Goal: Task Accomplishment & Management: Manage account settings

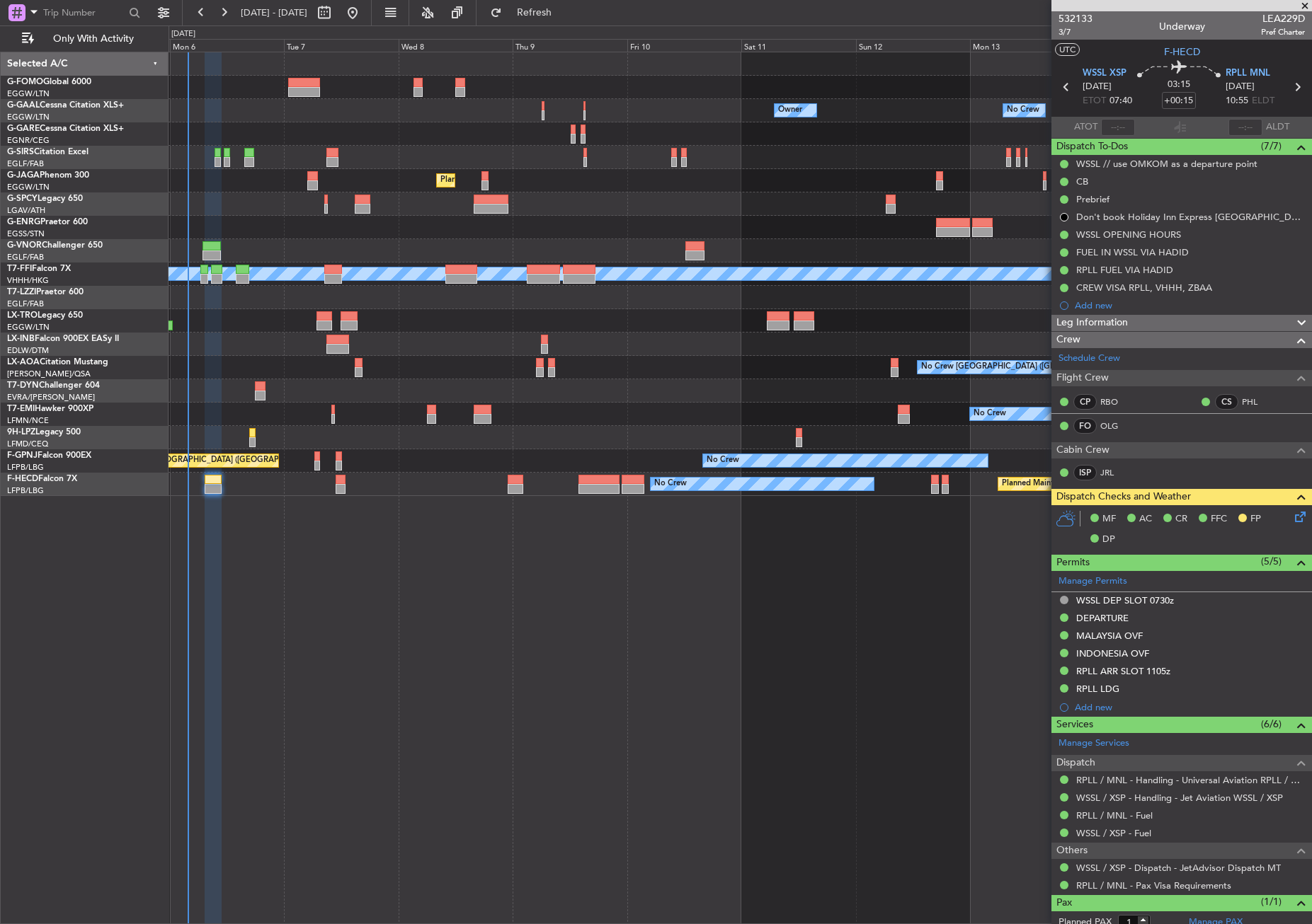
click at [595, 727] on div "Owner No Crew Owner Owner No Crew Owner Planned Maint London (Farnborough) Plan…" at bounding box center [740, 488] width 1143 height 873
click at [540, 10] on button "Refresh" at bounding box center [527, 12] width 85 height 22
click at [686, 621] on div "Owner No Crew Owner Owner No Crew Owner Planned Maint [GEOGRAPHIC_DATA] ([GEOGR…" at bounding box center [740, 488] width 1143 height 873
click at [656, 641] on div "Owner No Crew Owner Owner No Crew Owner Planned Maint [GEOGRAPHIC_DATA] ([GEOGR…" at bounding box center [740, 488] width 1143 height 873
click at [340, 614] on div "Owner No Crew Owner Owner No Crew Owner Planned Maint [GEOGRAPHIC_DATA] ([GEOGR…" at bounding box center [740, 488] width 1143 height 873
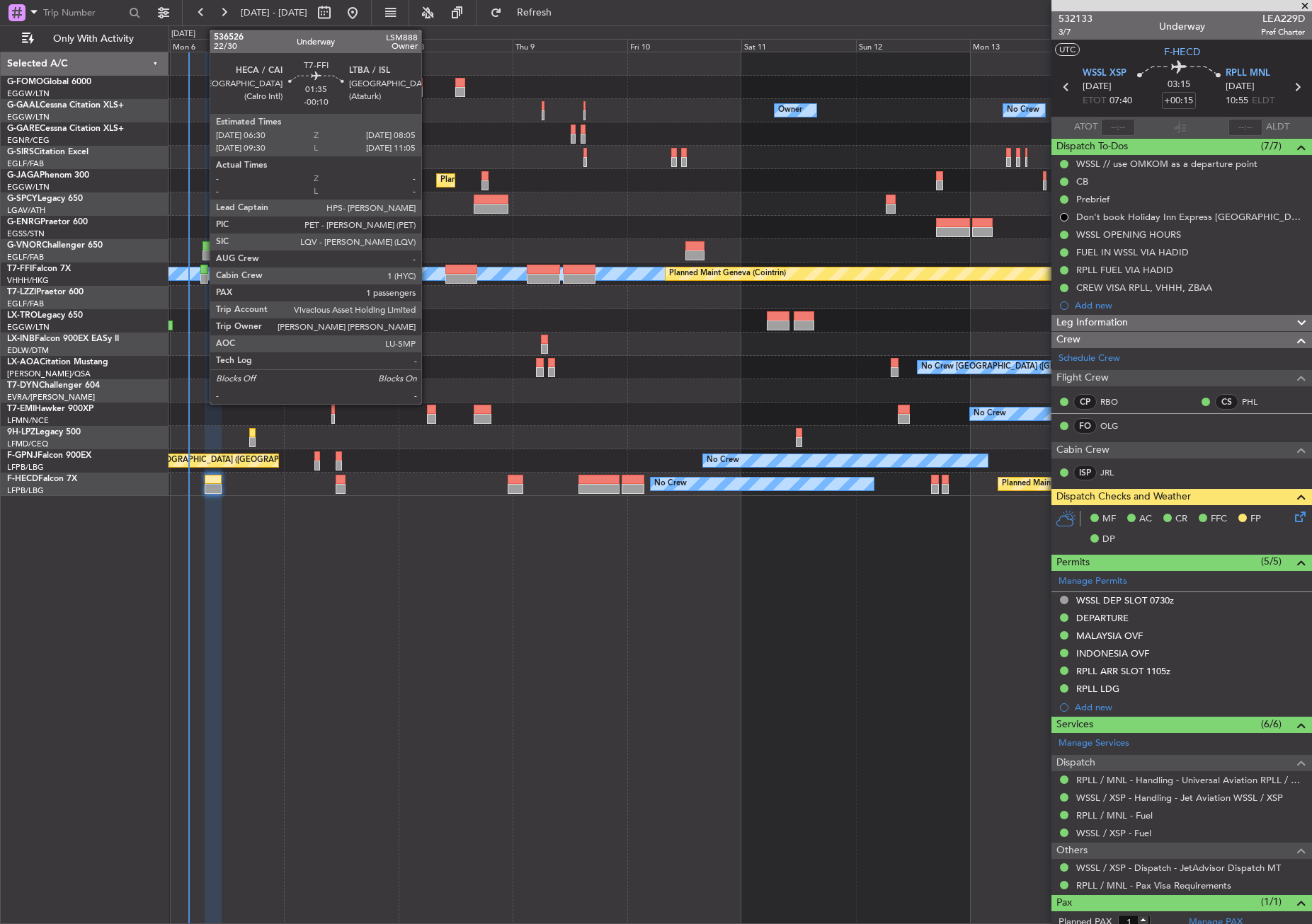
click at [202, 278] on div at bounding box center [204, 278] width 8 height 10
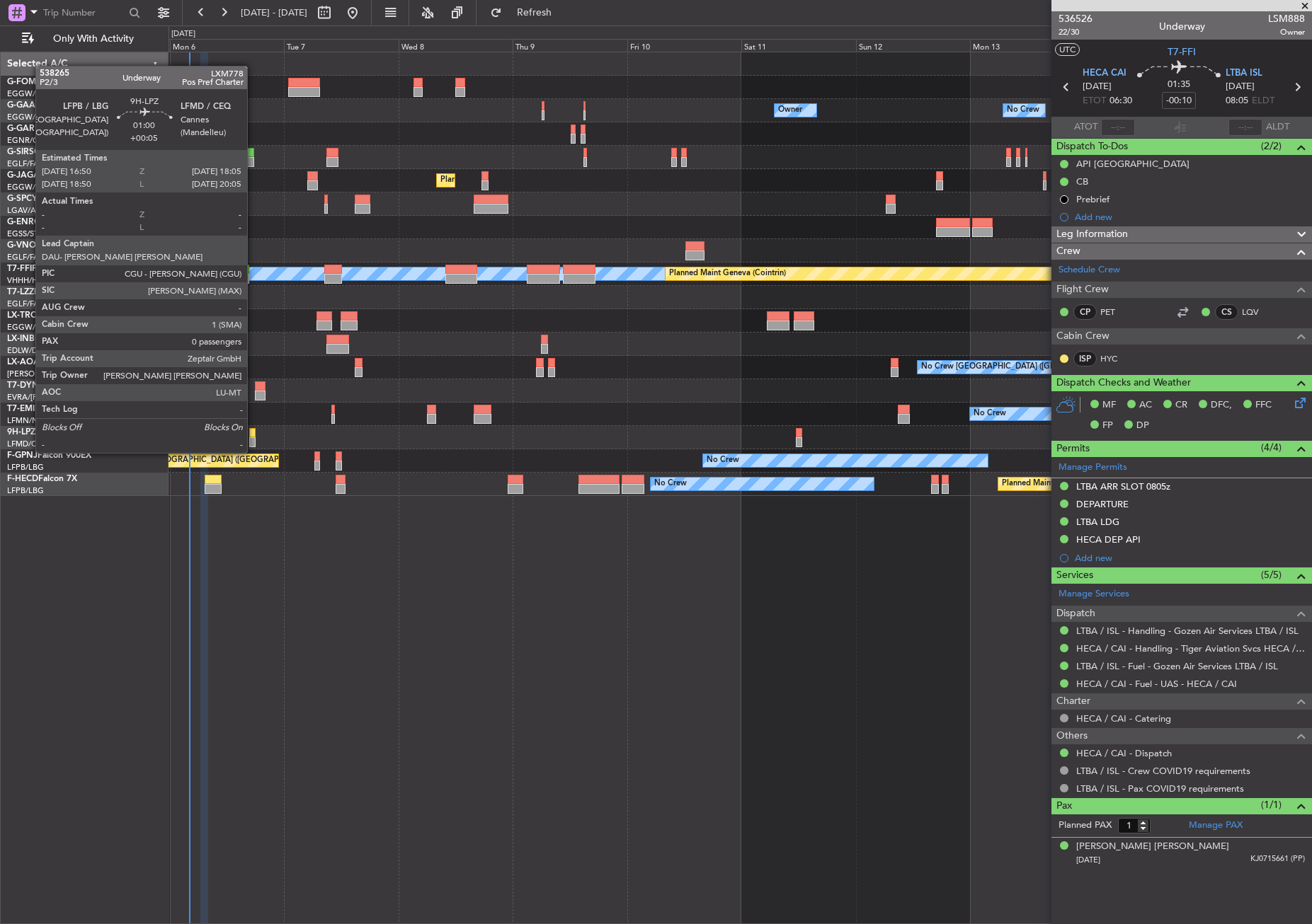
click at [254, 439] on div at bounding box center [252, 442] width 6 height 10
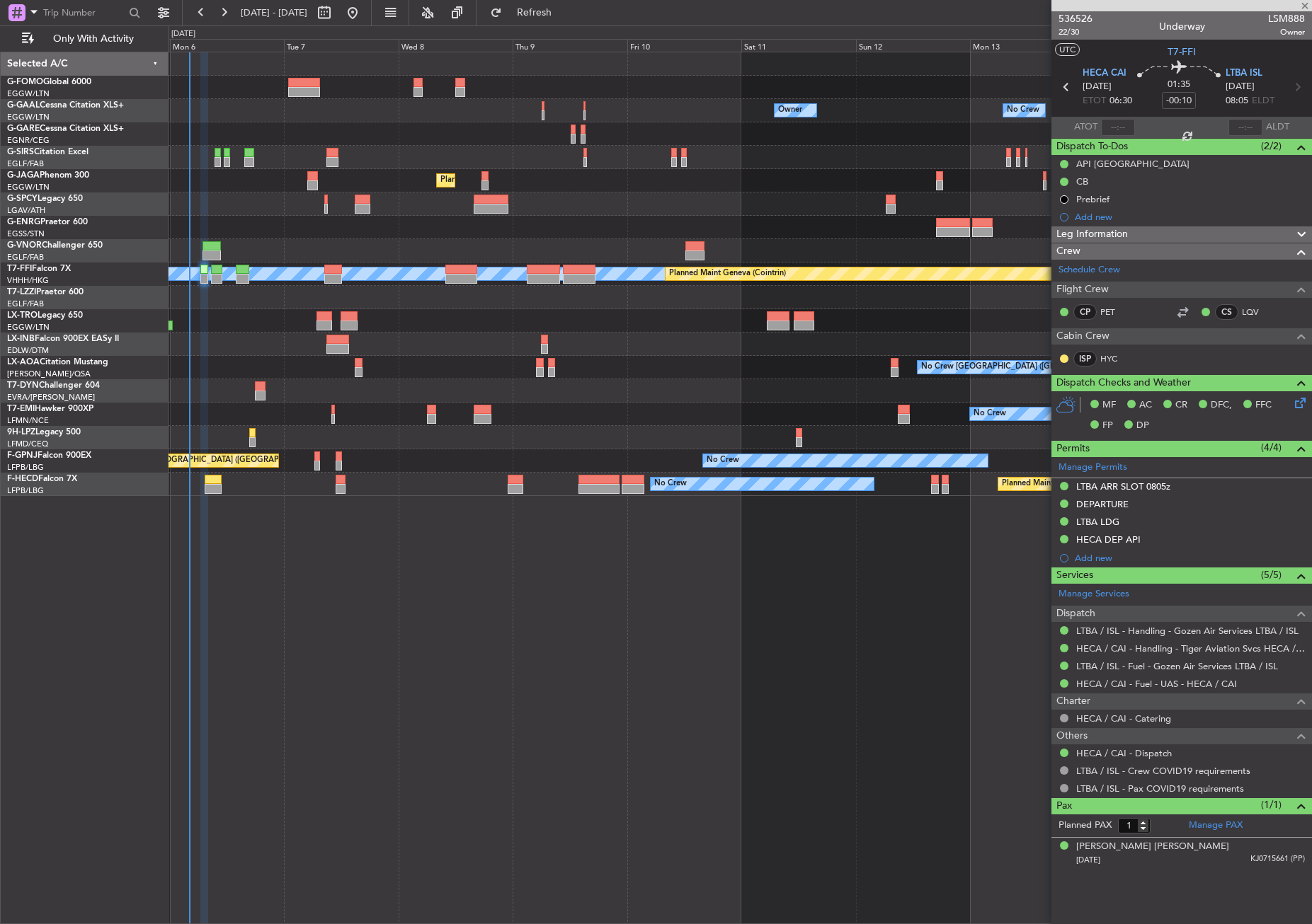
type input "+00:05"
type input "0"
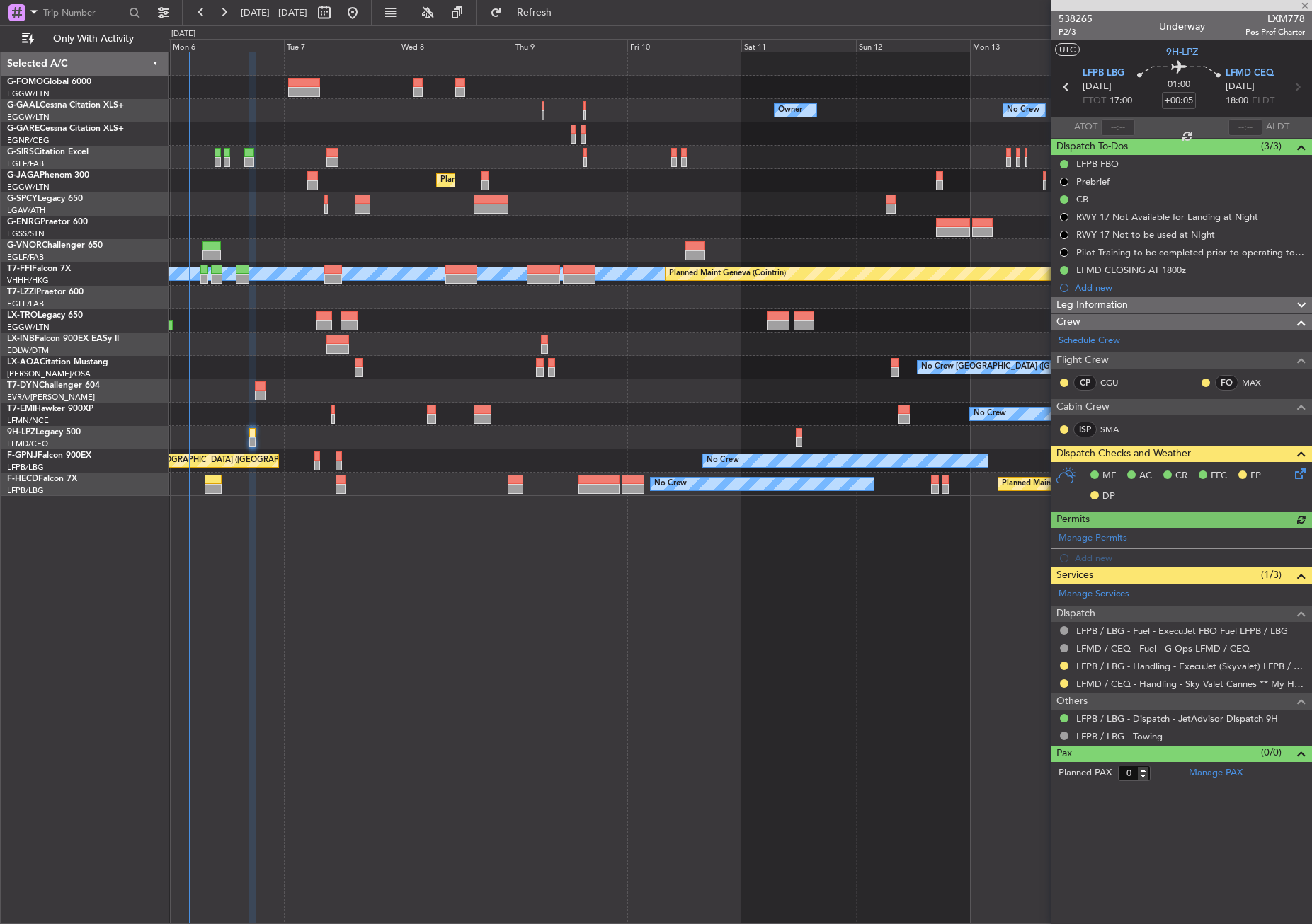
click at [259, 584] on div "Owner No Crew Owner Owner No Crew Owner Planned Maint [GEOGRAPHIC_DATA] ([GEOGR…" at bounding box center [740, 488] width 1143 height 873
click at [362, 754] on div "Owner No Crew Owner Owner No Crew Owner Planned Maint London (Farnborough) Plan…" at bounding box center [740, 488] width 1143 height 873
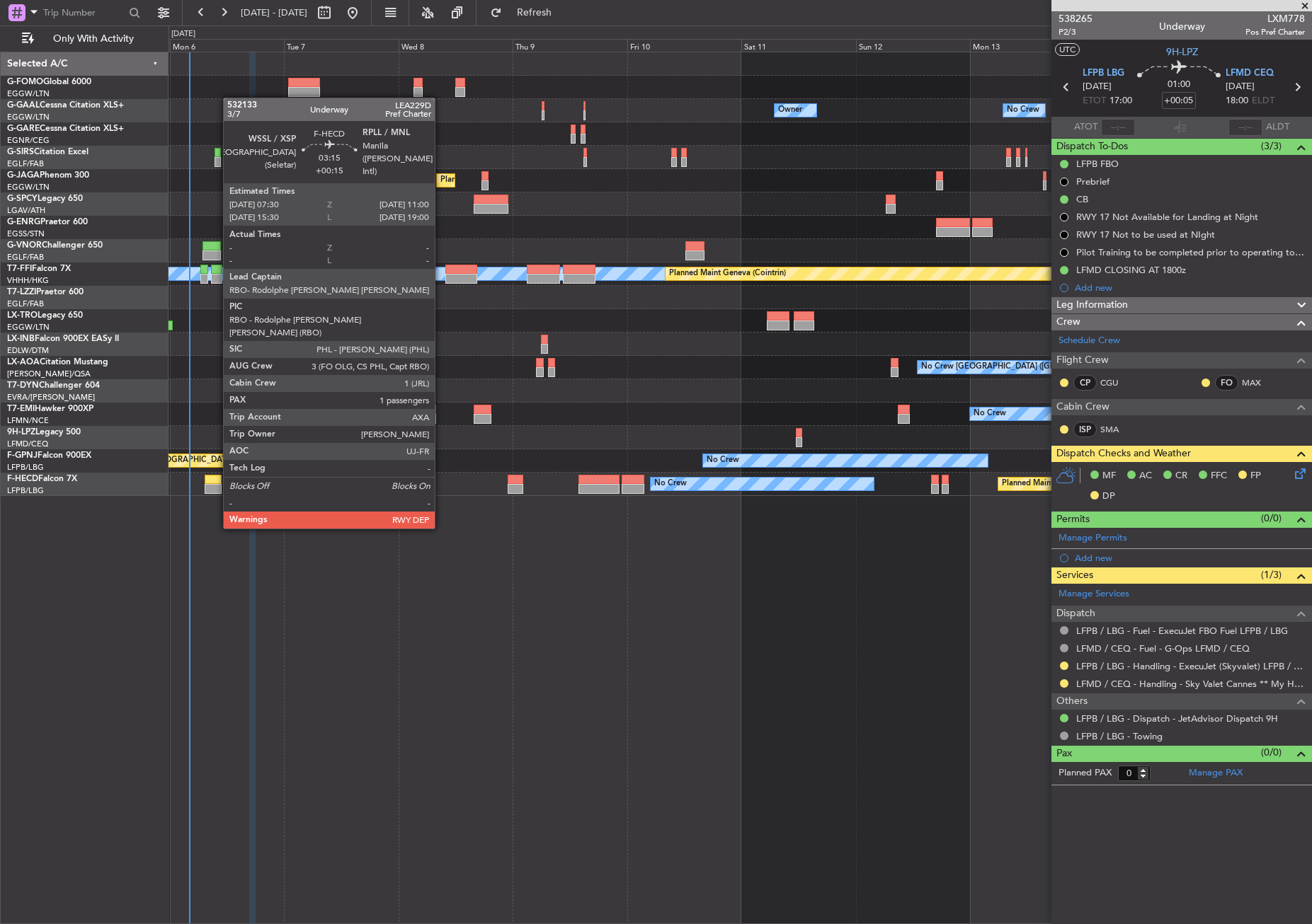
click at [216, 488] on div at bounding box center [213, 488] width 17 height 10
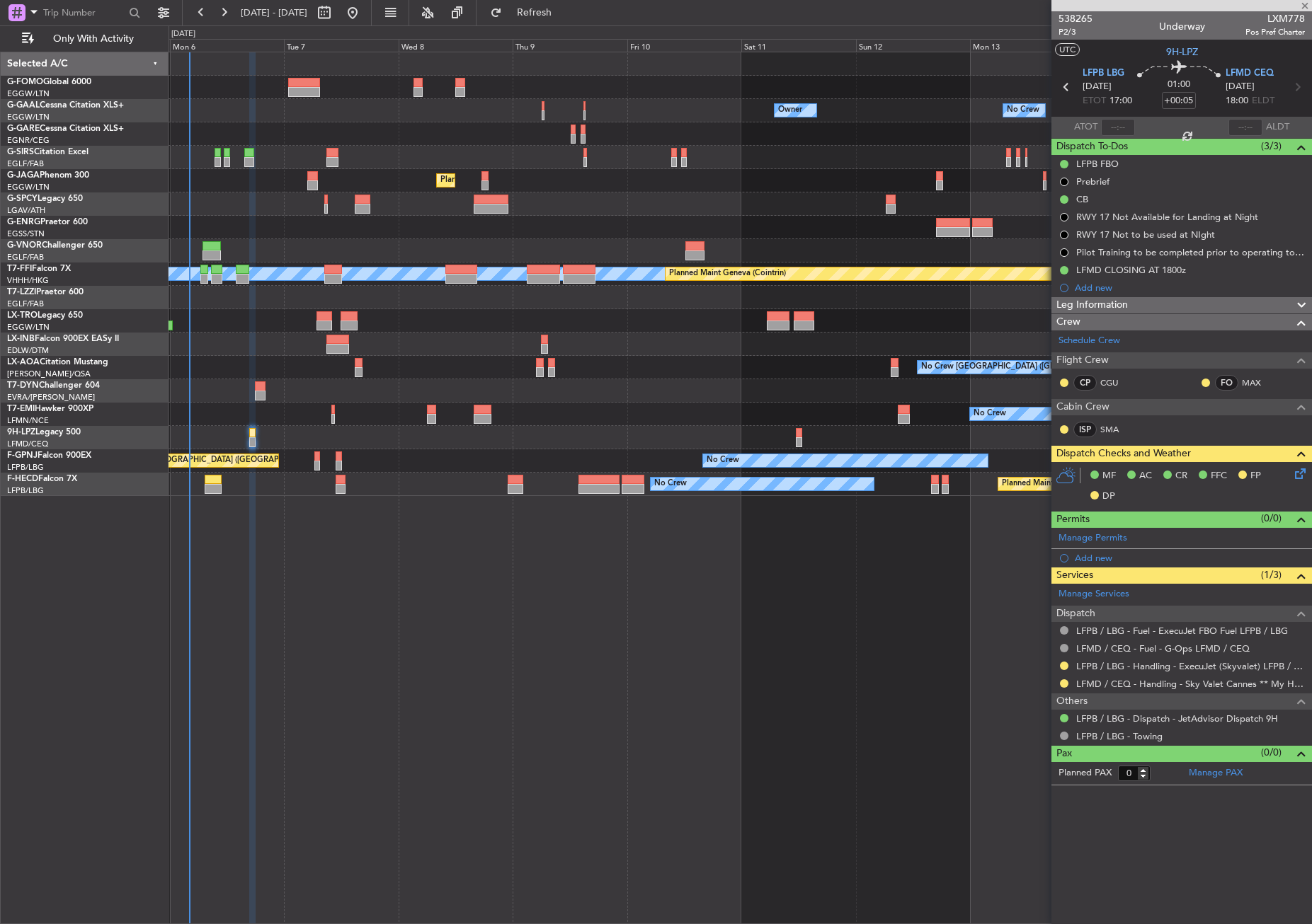
type input "+00:15"
type input "1"
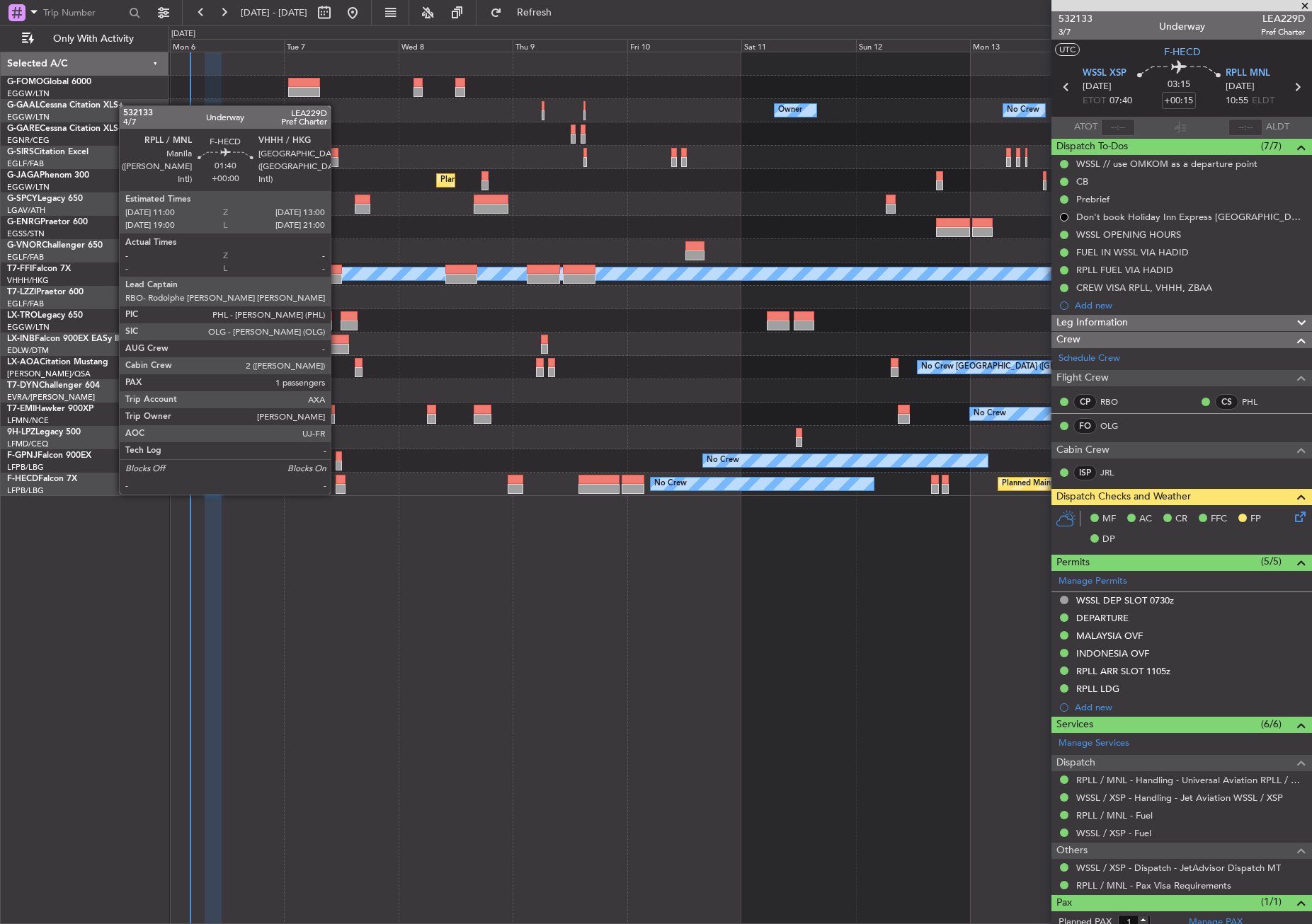
click at [337, 480] on div at bounding box center [340, 480] width 10 height 10
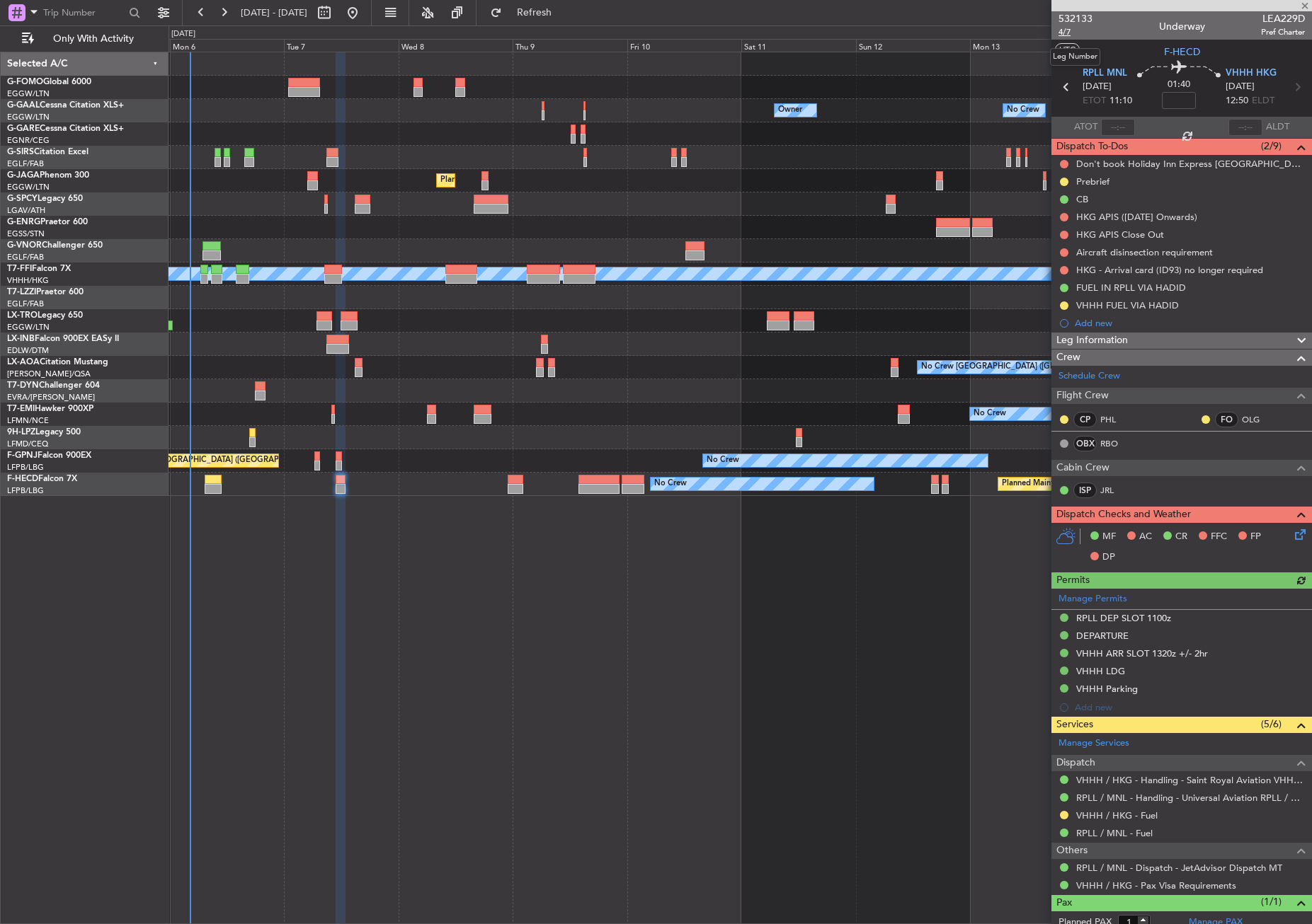
click at [1072, 33] on span "4/7" at bounding box center [1075, 33] width 34 height 12
click at [894, 807] on div "Owner No Crew Owner Owner No Crew Owner Planned Maint London (Farnborough) Plan…" at bounding box center [740, 488] width 1143 height 873
click at [582, 624] on div "Owner No Crew Owner Owner No Crew Owner Planned Maint [GEOGRAPHIC_DATA] ([GEOGR…" at bounding box center [740, 488] width 1143 height 873
click at [547, 9] on button "Refresh" at bounding box center [527, 12] width 85 height 22
click at [419, 513] on div "Owner No Crew Owner Owner No Crew Owner Planned Maint [GEOGRAPHIC_DATA] ([GEOGR…" at bounding box center [740, 488] width 1143 height 873
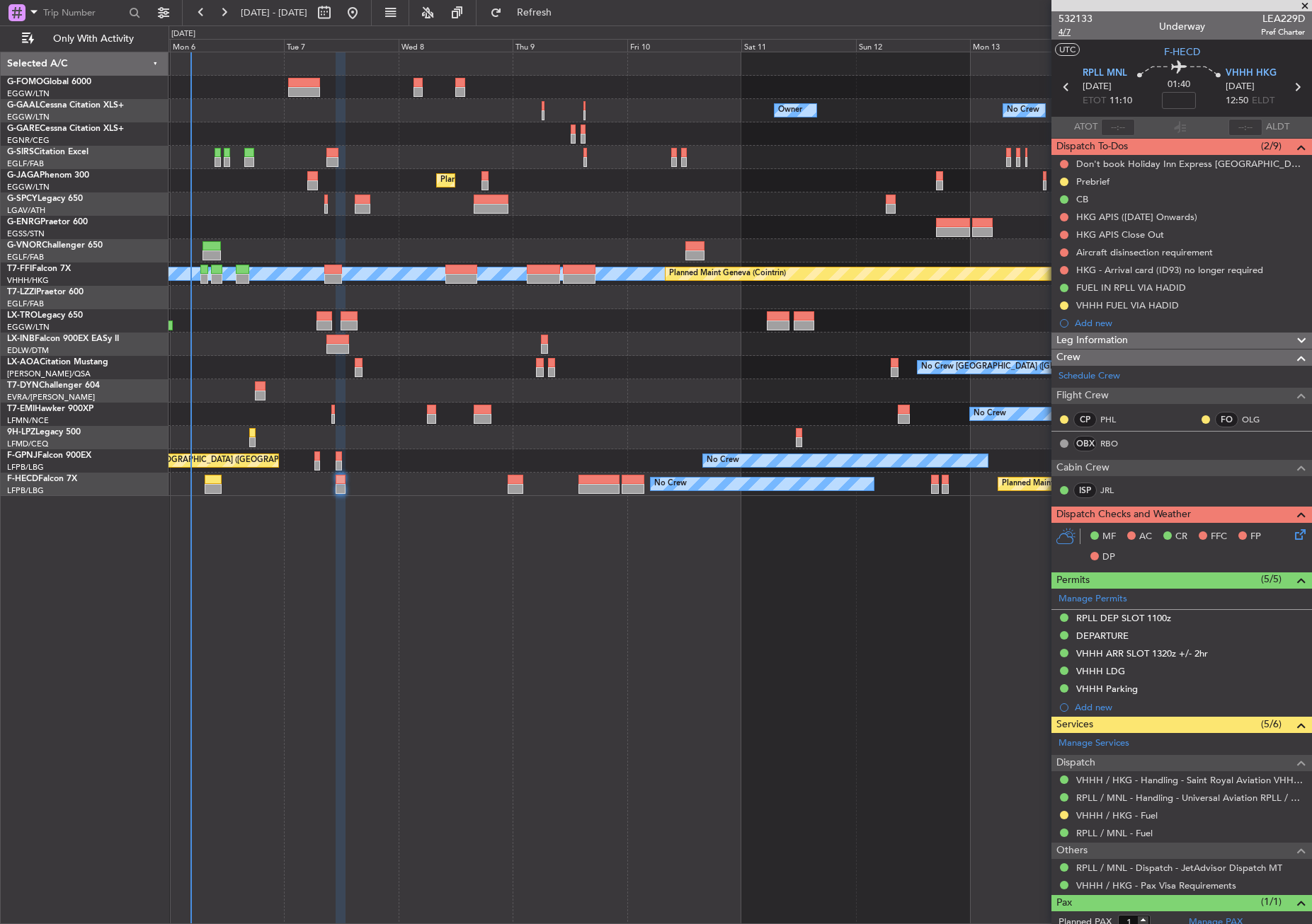
click at [1063, 33] on span "4/7" at bounding box center [1075, 33] width 34 height 12
click at [496, 594] on div "Owner No Crew Owner Owner No Crew Owner Planned Maint London (Farnborough) Plan…" at bounding box center [740, 488] width 1143 height 873
click at [1123, 774] on link "VHHH / HKG - Handling - Saint Royal Aviation VHHH / HKG" at bounding box center [1190, 781] width 229 height 12
click at [396, 148] on div "Planned Maint [GEOGRAPHIC_DATA] ([GEOGRAPHIC_DATA])" at bounding box center [739, 157] width 1142 height 23
click at [480, 595] on div "Owner No Crew Owner Owner No Crew Owner Planned Maint London (Farnborough) Plan…" at bounding box center [740, 488] width 1143 height 873
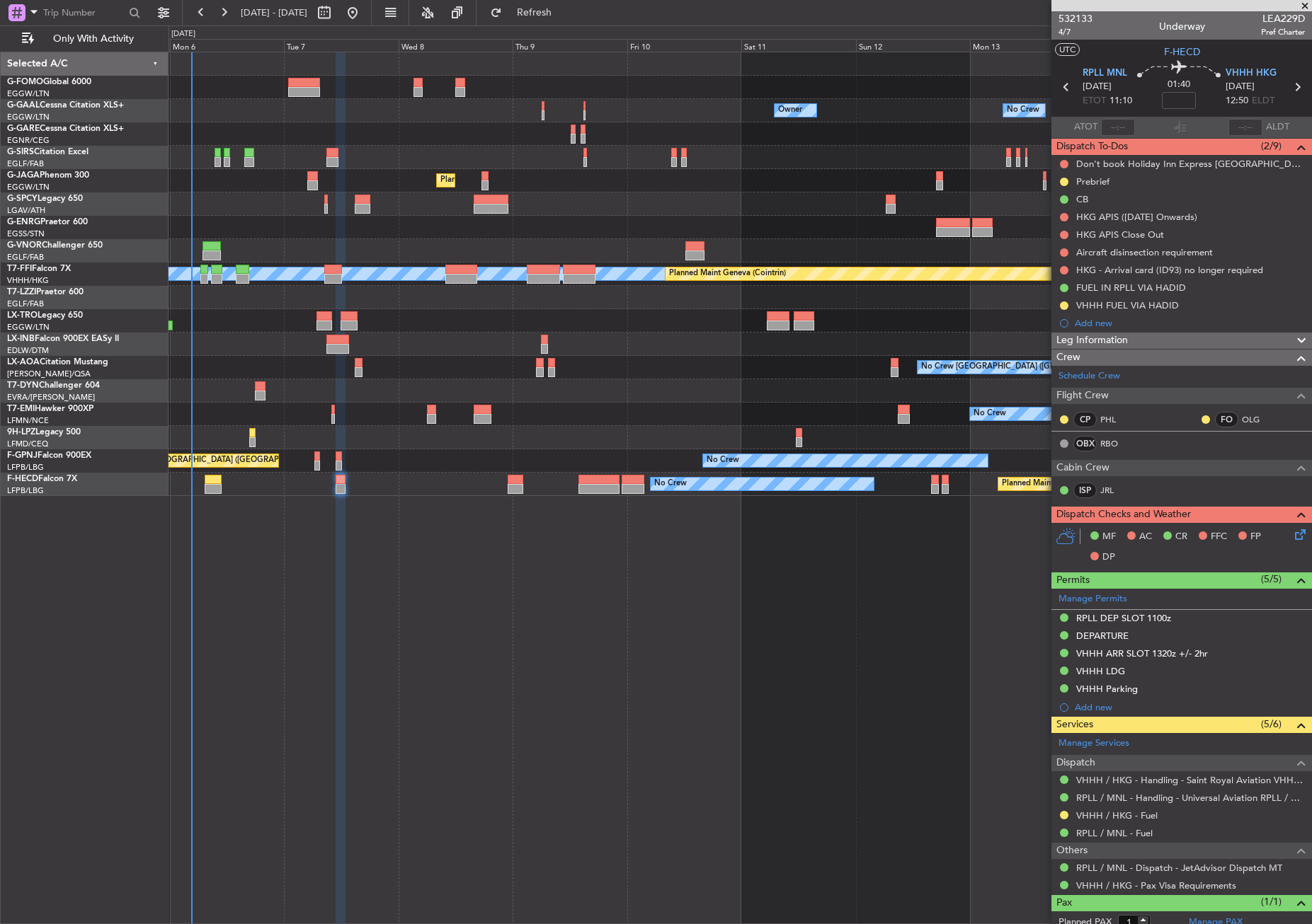
click at [484, 595] on div "Owner No Crew Owner Owner No Crew Owner Planned Maint London (Farnborough) Plan…" at bounding box center [740, 488] width 1143 height 873
click at [391, 712] on div "Owner No Crew Owner Owner No Crew Owner Planned Maint London (Farnborough) Plan…" at bounding box center [740, 488] width 1143 height 873
click at [404, 578] on div "Owner No Crew Owner Owner No Crew Owner Planned Maint London (Farnborough) Plan…" at bounding box center [740, 488] width 1143 height 873
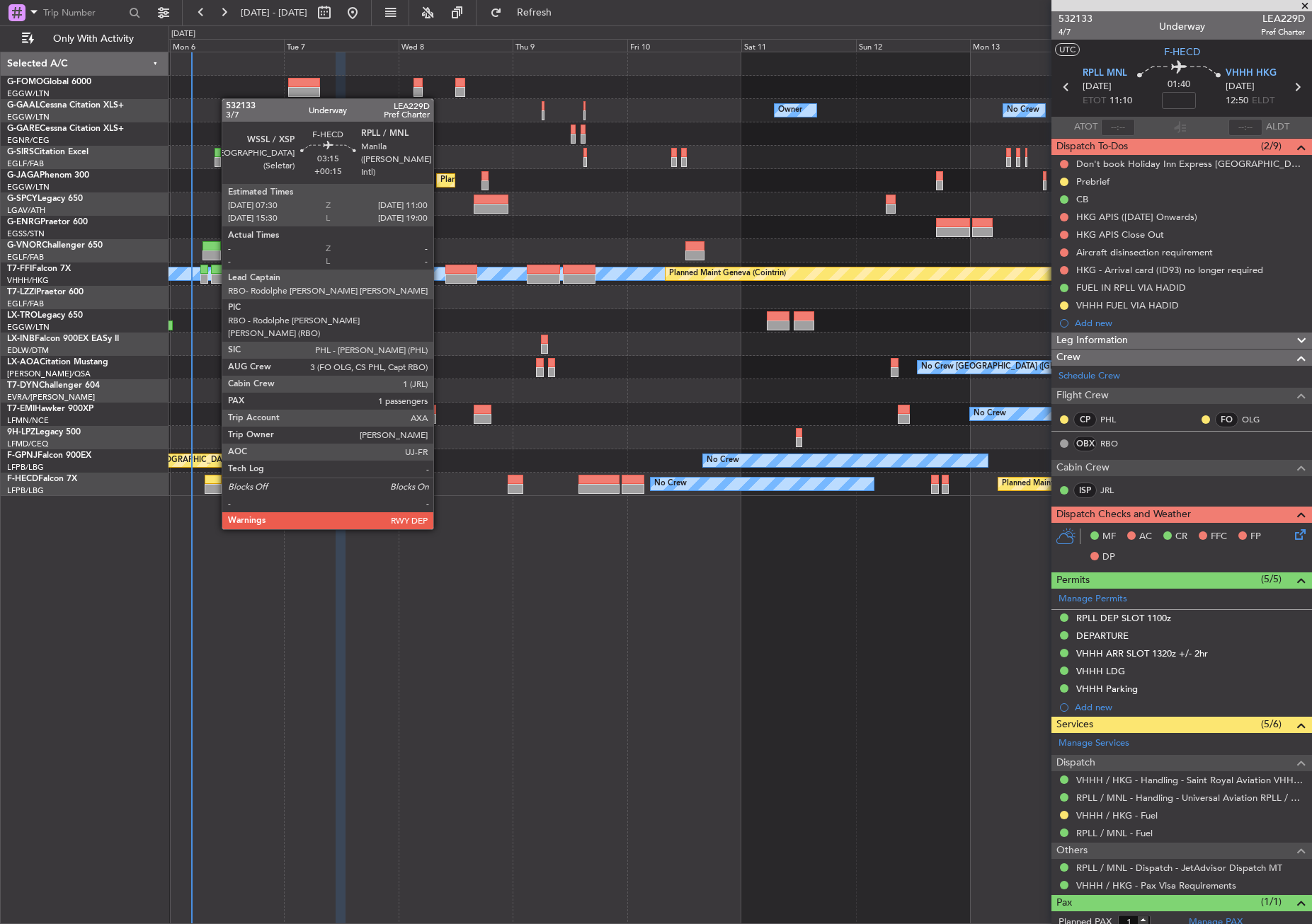
click at [215, 488] on div at bounding box center [213, 488] width 17 height 10
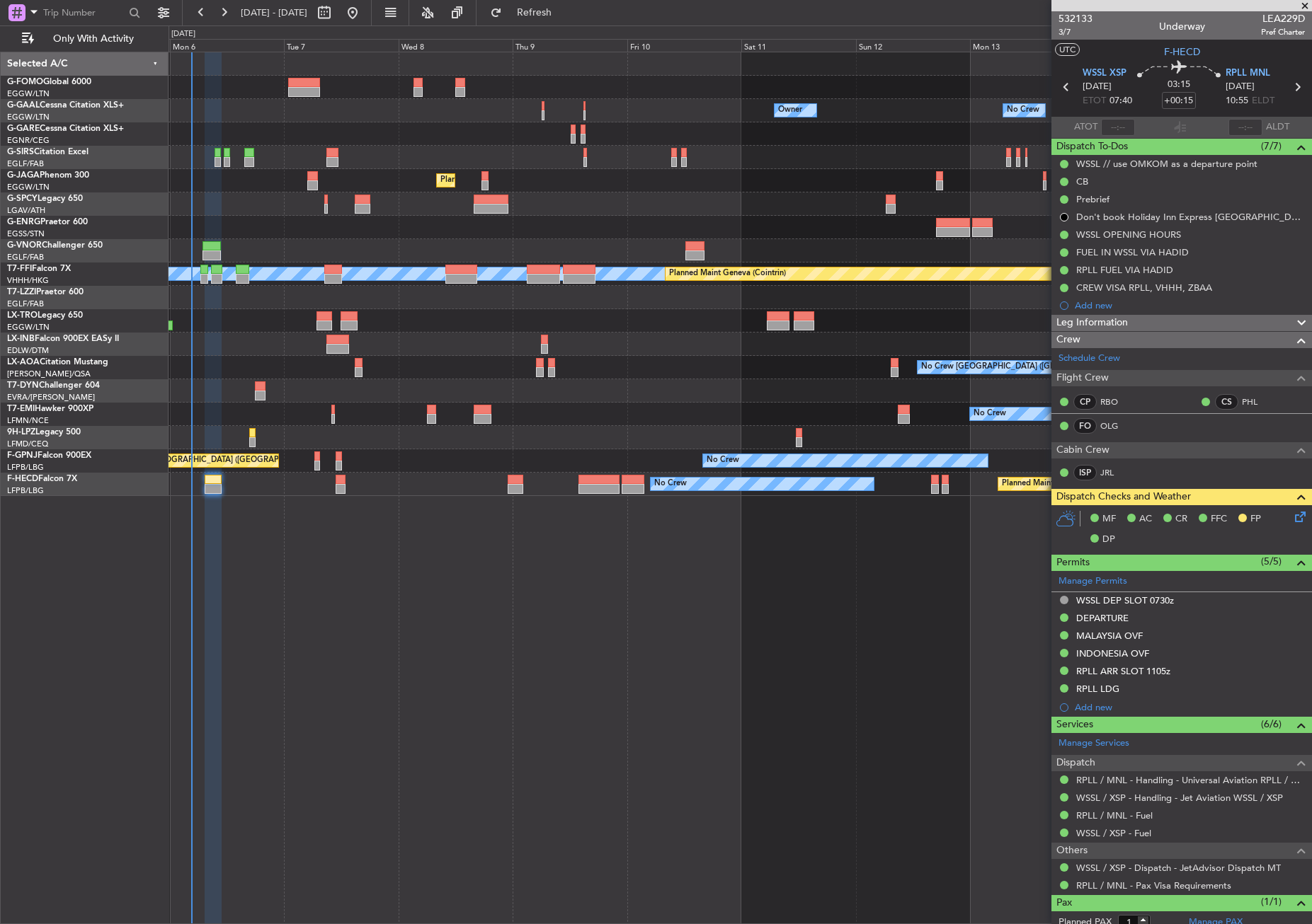
click at [414, 727] on div "Owner No Crew Owner Owner No Crew Owner Planned Maint London (Farnborough) Plan…" at bounding box center [740, 488] width 1143 height 873
click at [426, 697] on div "Owner No Crew Owner Owner No Crew Owner Planned Maint [GEOGRAPHIC_DATA] ([GEOGR…" at bounding box center [740, 488] width 1143 height 873
click at [831, 605] on div "Owner No Crew Owner Owner No Crew Owner Planned Maint [GEOGRAPHIC_DATA] ([GEOGR…" at bounding box center [740, 488] width 1143 height 873
click at [622, 698] on div "Owner No Crew Owner Owner No Crew Owner Planned Maint [GEOGRAPHIC_DATA] ([GEOGR…" at bounding box center [740, 488] width 1143 height 873
click at [825, 677] on div "Owner No Crew Owner Owner No Crew Owner Planned Maint [GEOGRAPHIC_DATA] ([GEOGR…" at bounding box center [740, 488] width 1143 height 873
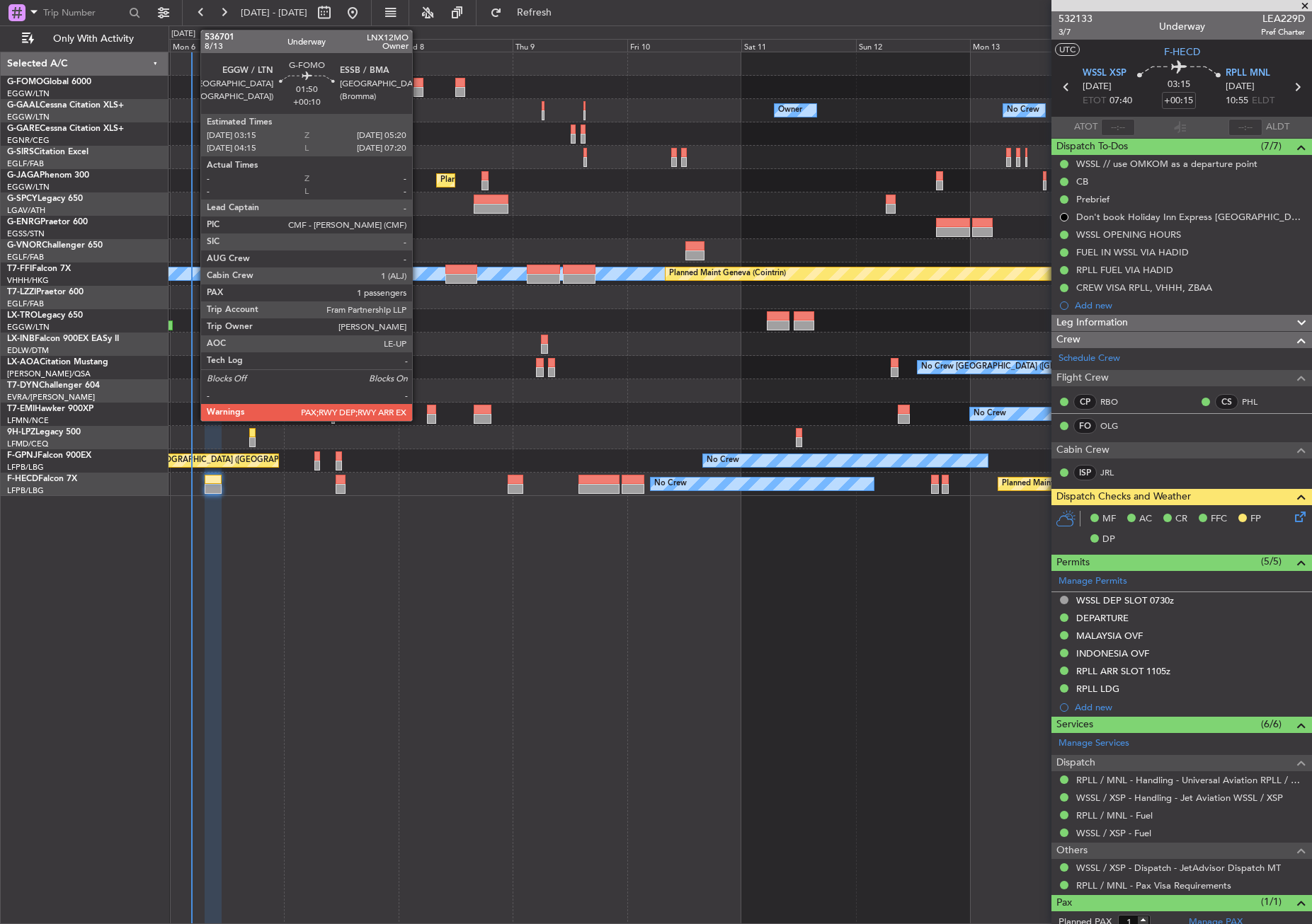
click at [419, 85] on div at bounding box center [419, 82] width 11 height 10
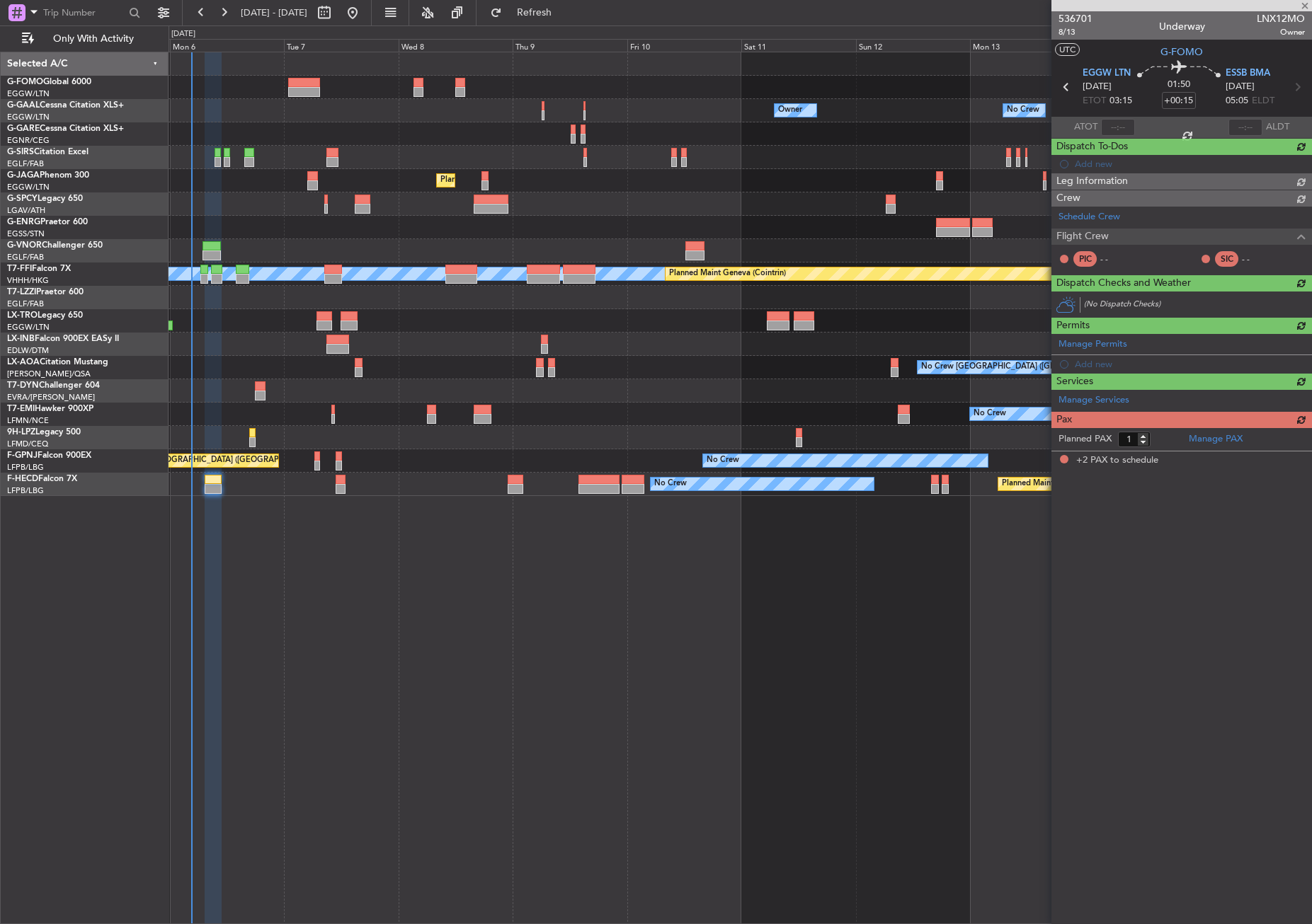
type input "+00:10"
type input "2"
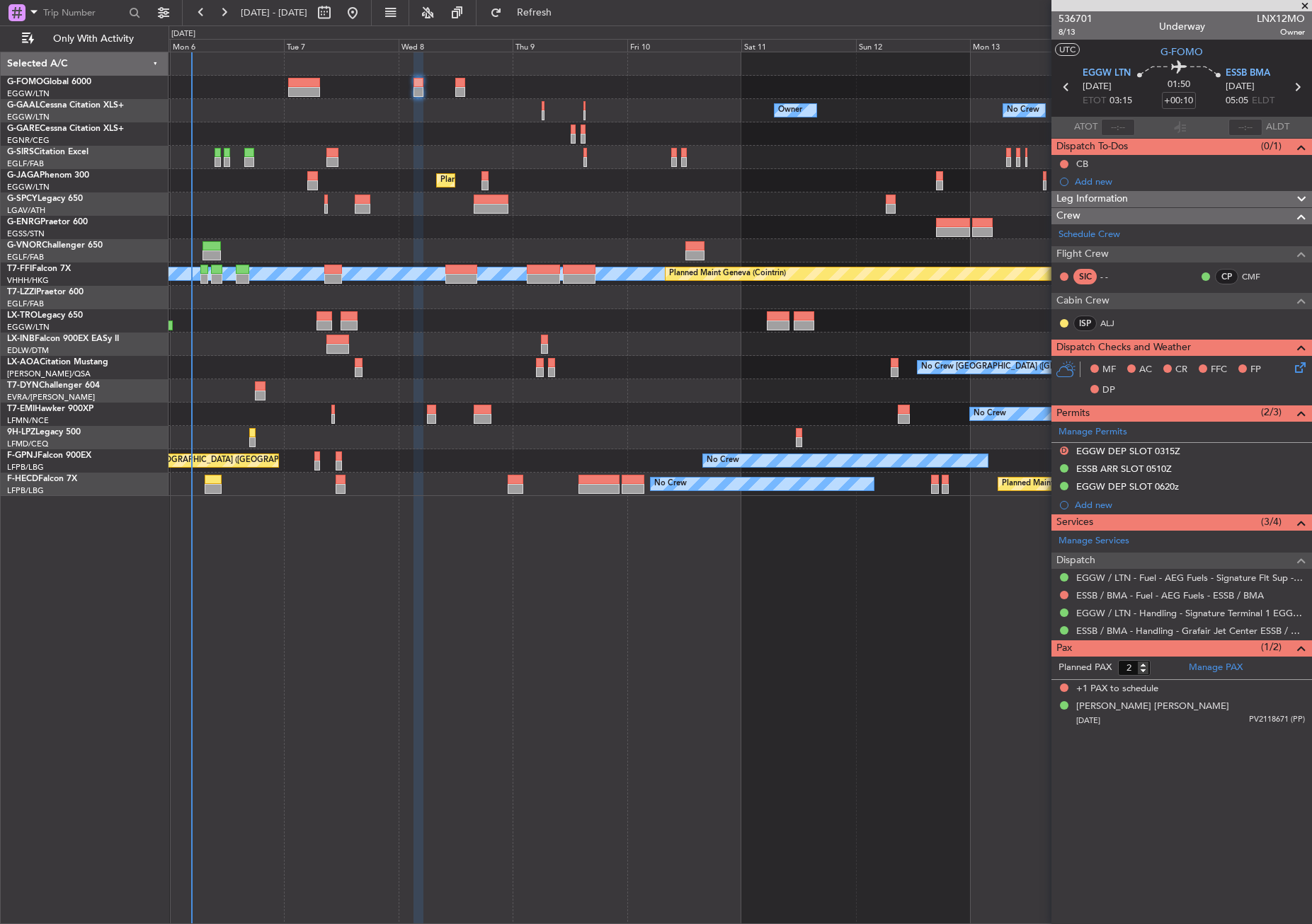
click at [252, 640] on div "Owner No Crew Owner Owner No Crew Owner Planned Maint [GEOGRAPHIC_DATA] ([GEOGR…" at bounding box center [740, 488] width 1143 height 873
click at [250, 640] on div "Owner No Crew Owner Owner No Crew Owner Planned Maint [GEOGRAPHIC_DATA] ([GEOGR…" at bounding box center [740, 488] width 1143 height 873
click at [307, 567] on div "Owner No Crew Owner Owner No Crew Owner Planned Maint [GEOGRAPHIC_DATA] ([GEOGR…" at bounding box center [740, 488] width 1143 height 873
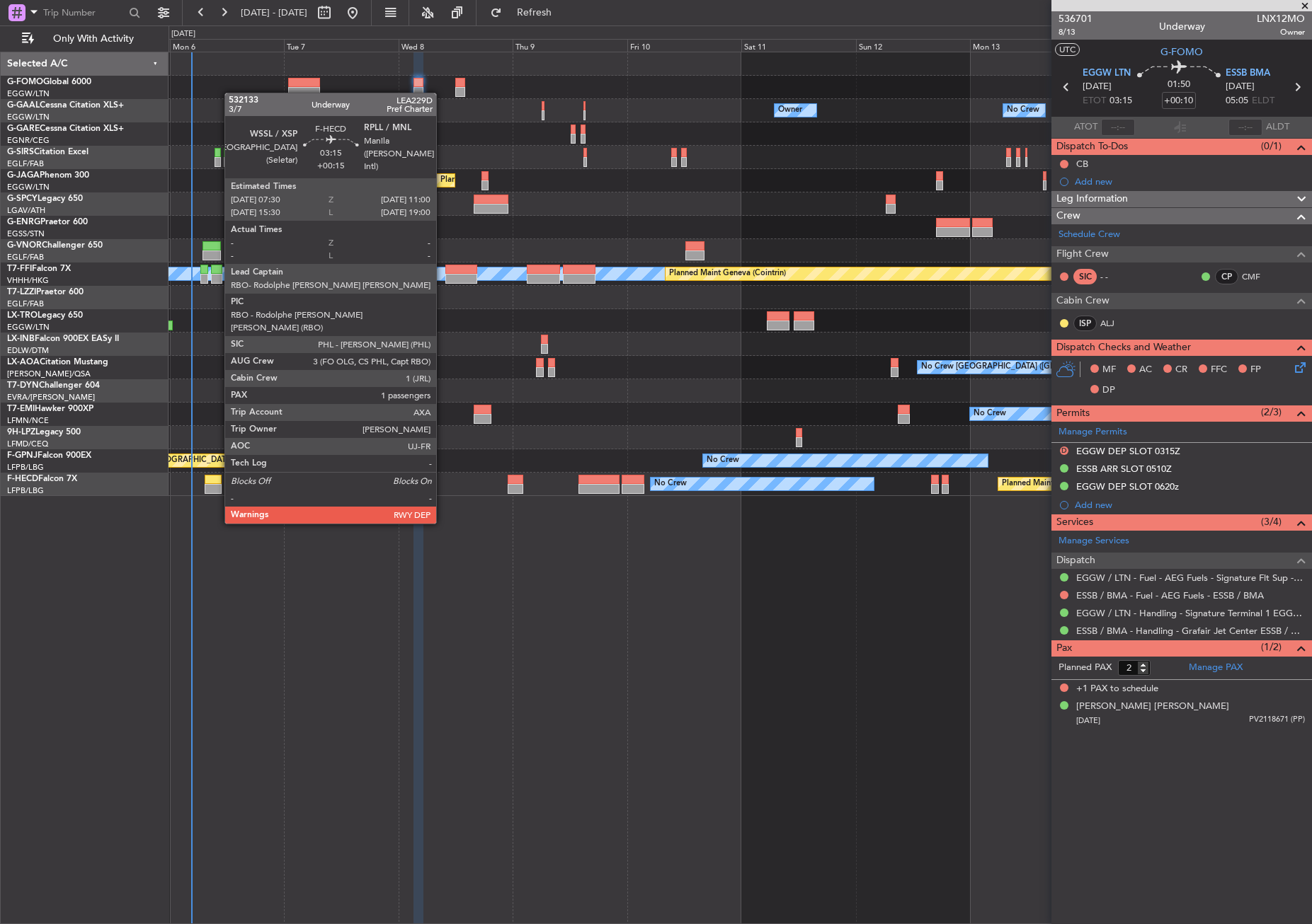
click at [217, 483] on div at bounding box center [213, 480] width 17 height 10
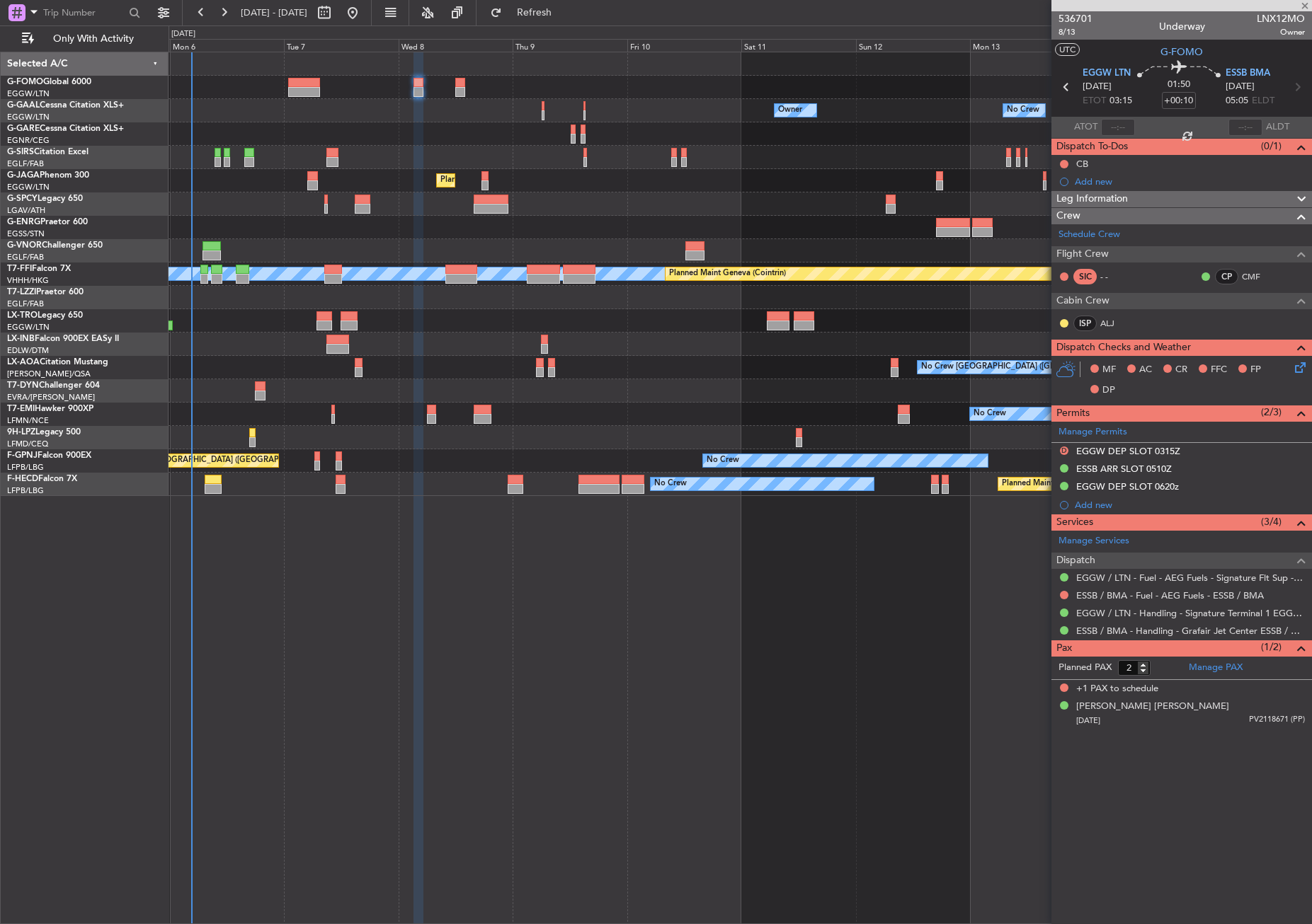
type input "+00:15"
type input "1"
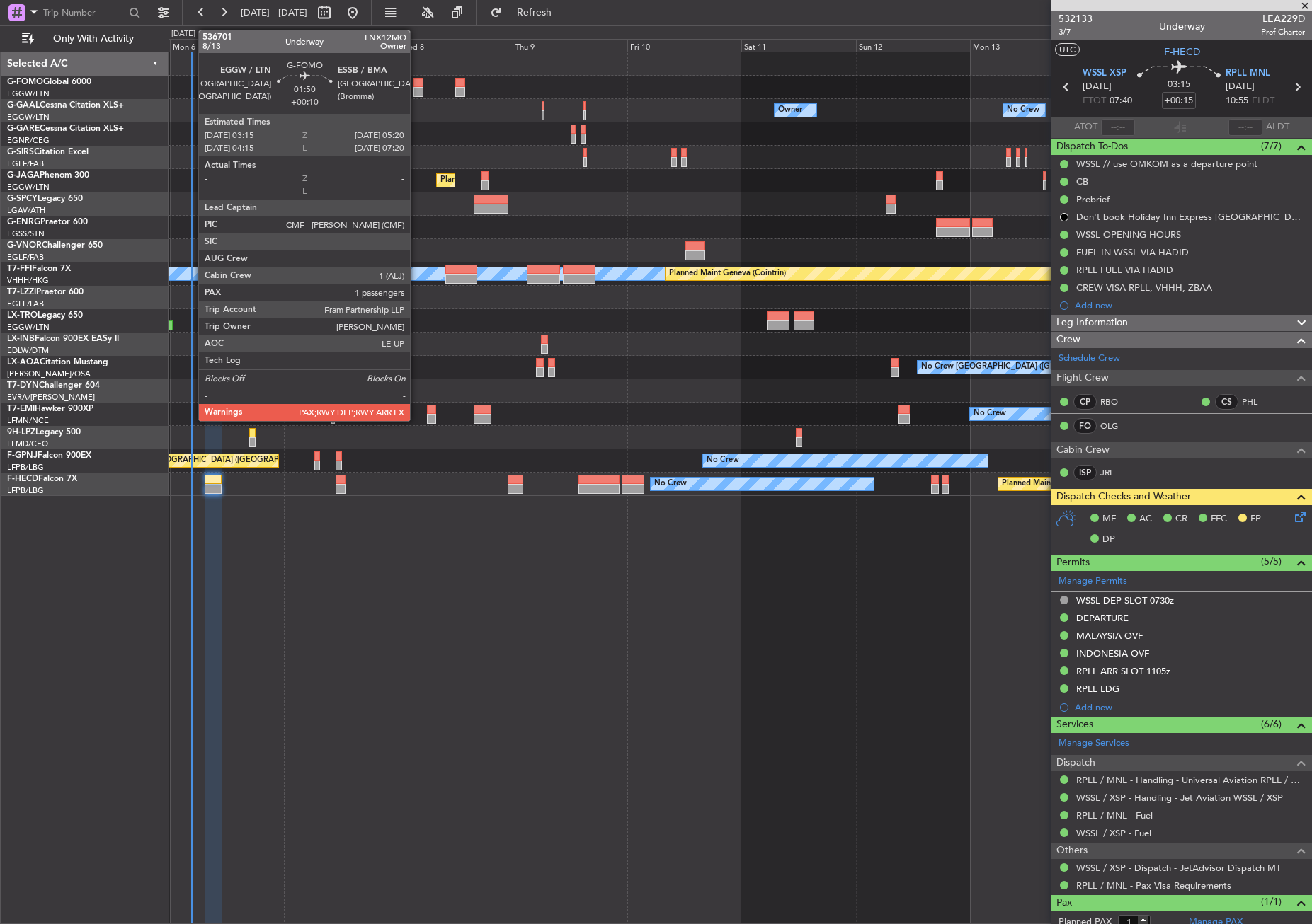
click at [416, 83] on div at bounding box center [419, 82] width 11 height 10
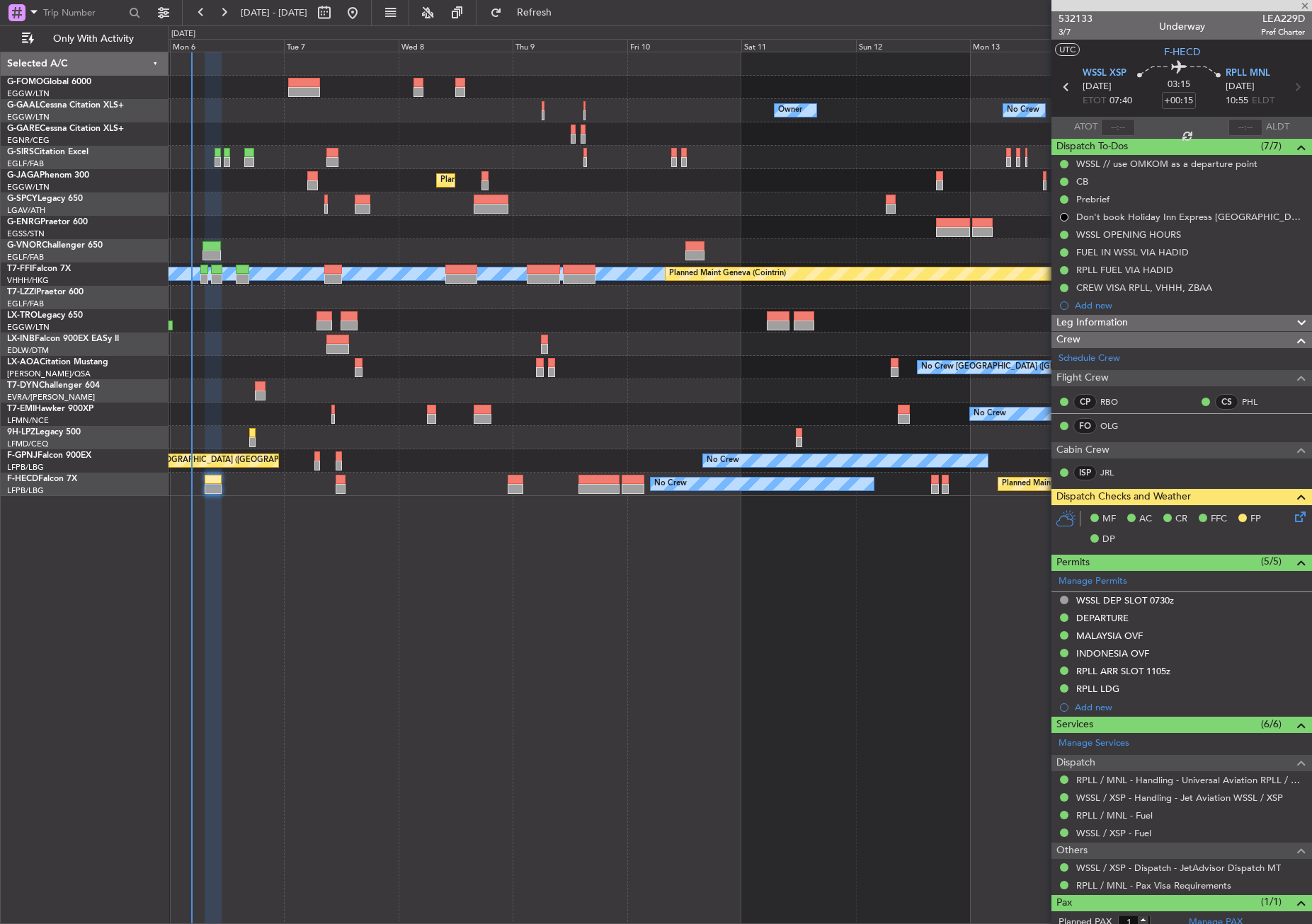
type input "+00:10"
type input "2"
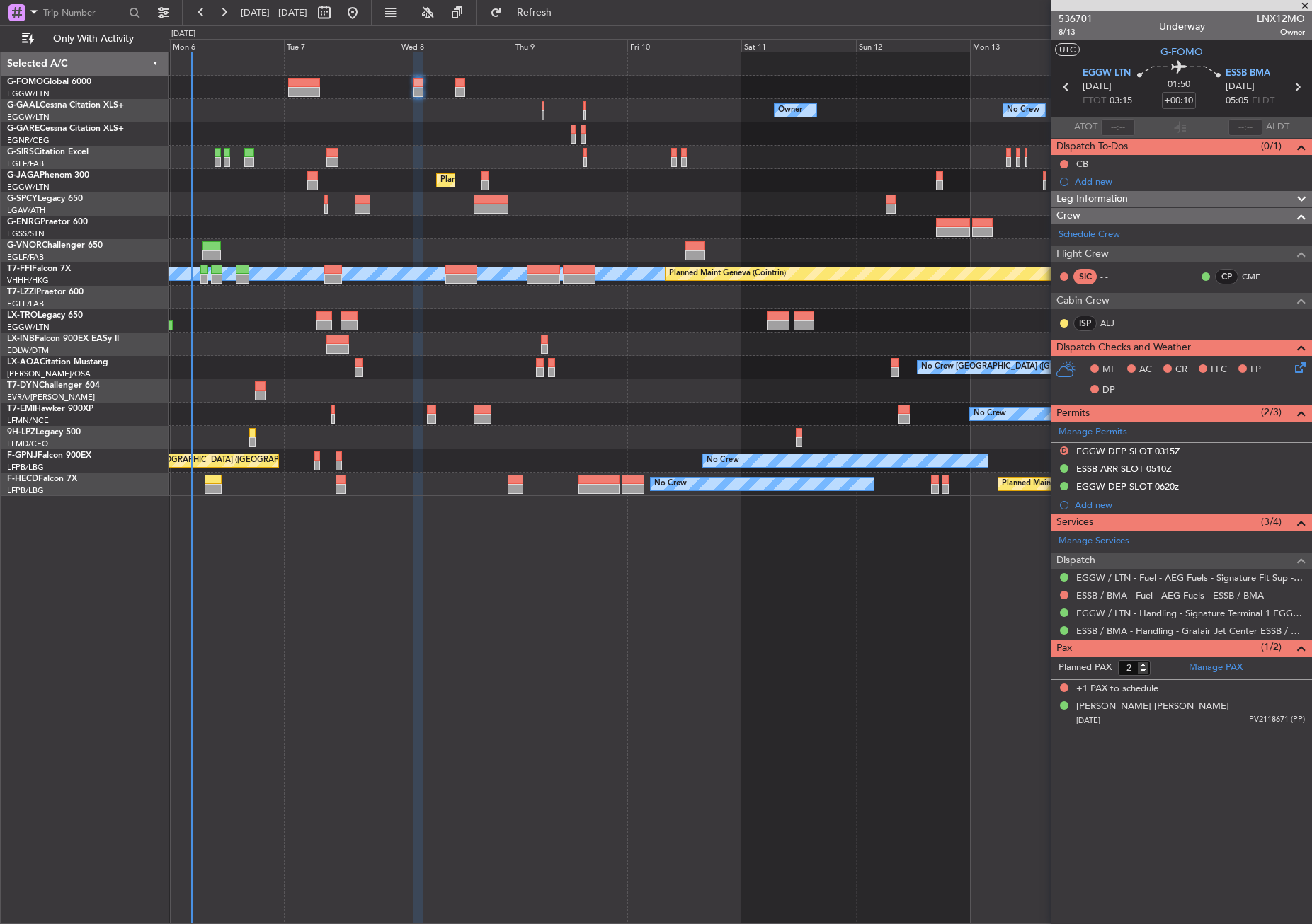
click at [589, 680] on div "Owner No Crew Owner Owner No Crew Owner Planned Maint [GEOGRAPHIC_DATA] ([GEOGR…" at bounding box center [740, 488] width 1143 height 873
click at [581, 652] on div "Owner No Crew Owner Owner No Crew Owner Planned Maint [GEOGRAPHIC_DATA] ([GEOGR…" at bounding box center [740, 488] width 1143 height 873
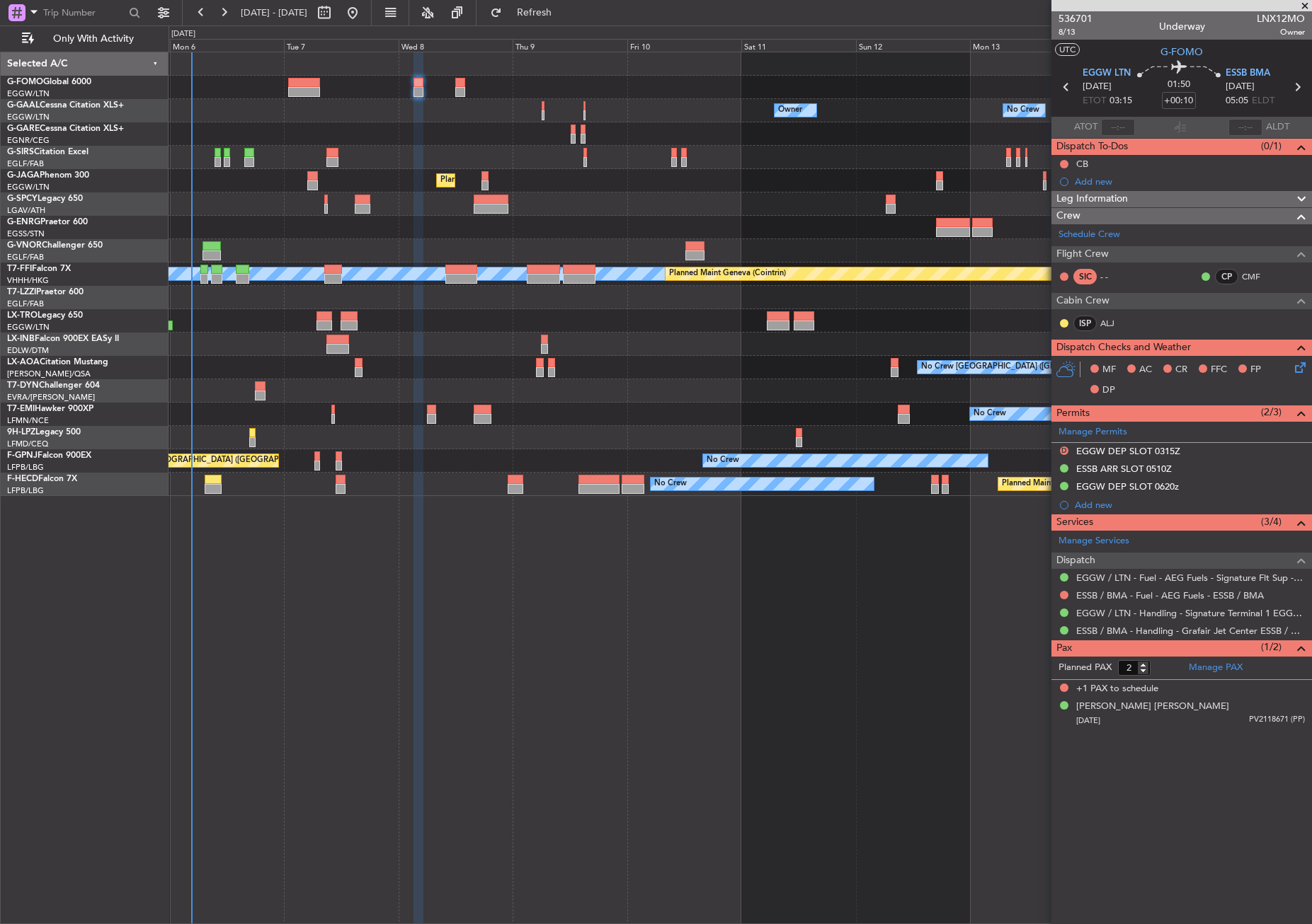
click at [566, 654] on div "Owner No Crew Owner Owner No Crew Owner Planned Maint [GEOGRAPHIC_DATA] ([GEOGR…" at bounding box center [740, 488] width 1143 height 873
click at [371, 823] on div "Owner No Crew Owner Owner No Crew Owner Planned Maint [GEOGRAPHIC_DATA] ([GEOGR…" at bounding box center [740, 488] width 1143 height 873
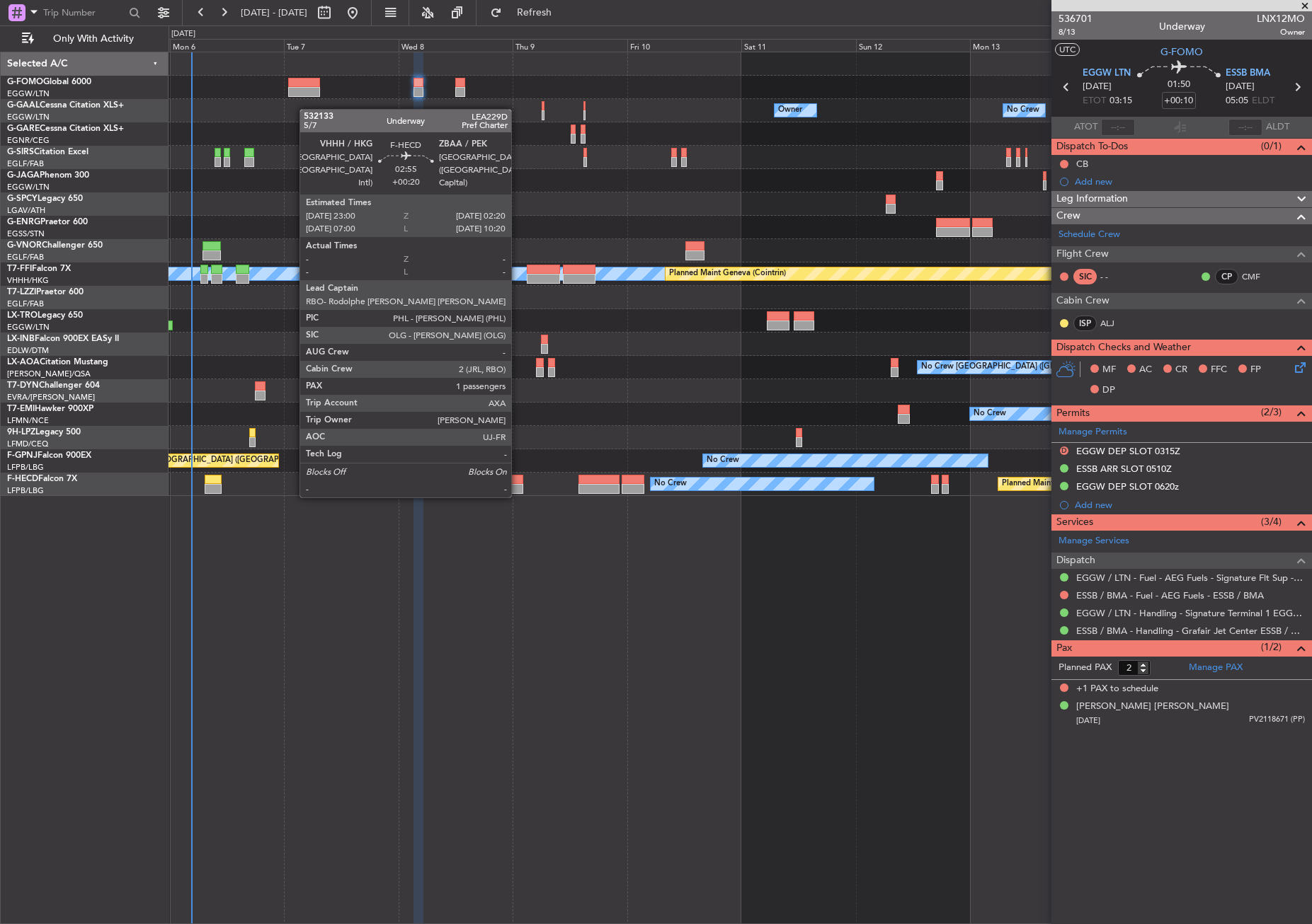
click at [517, 483] on div at bounding box center [516, 480] width 16 height 10
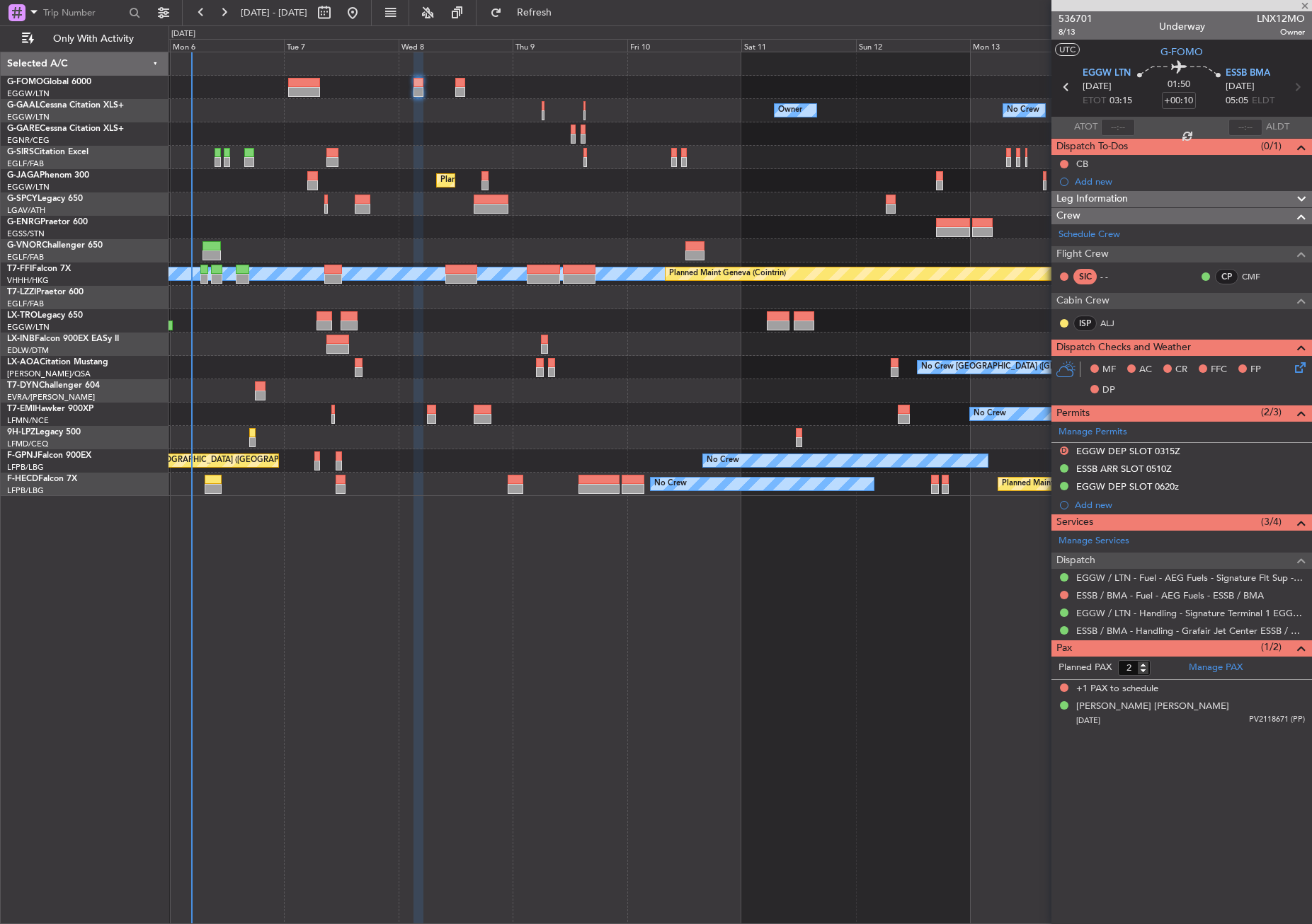
type input "+00:20"
type input "1"
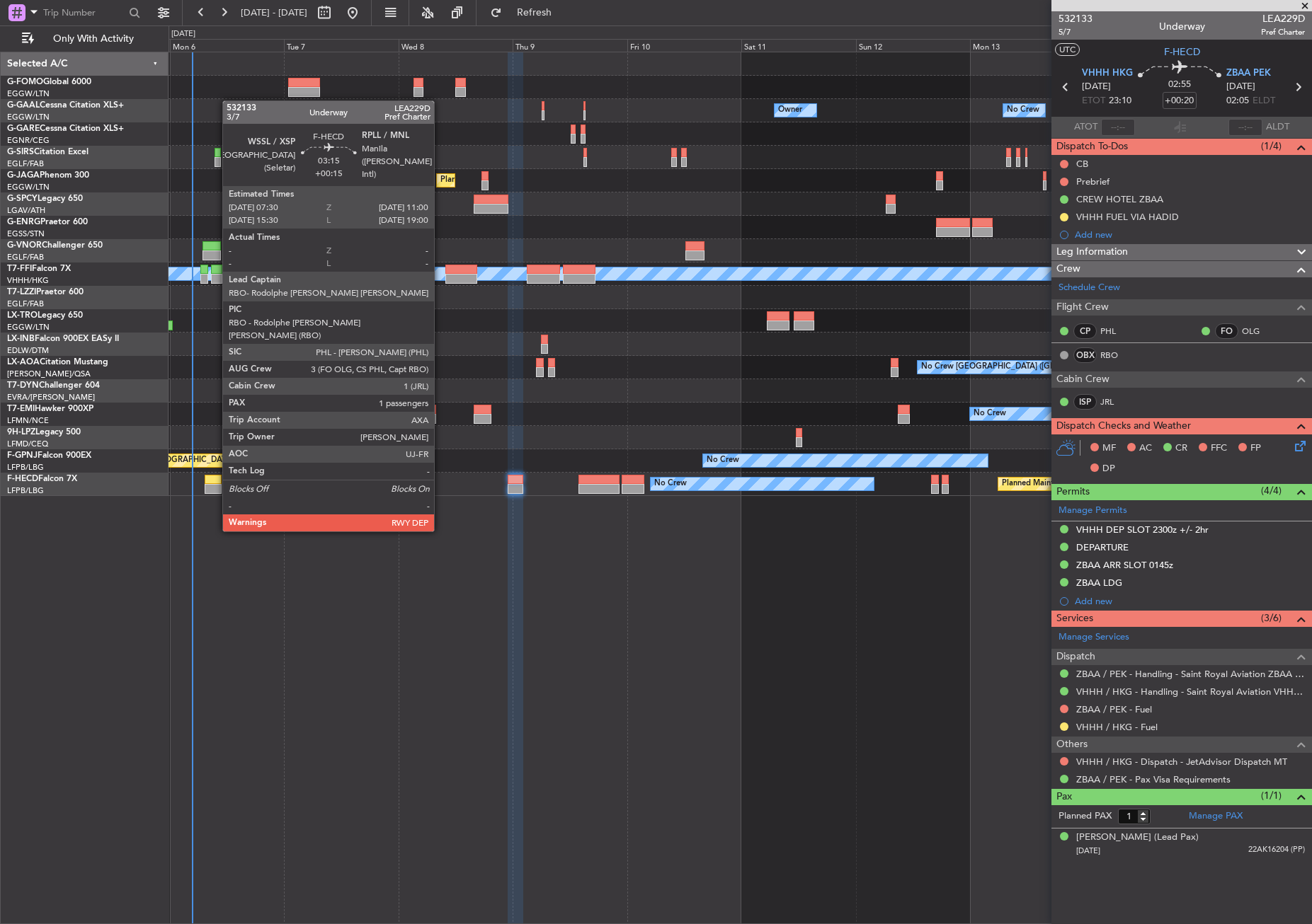
click at [216, 491] on div at bounding box center [213, 488] width 17 height 10
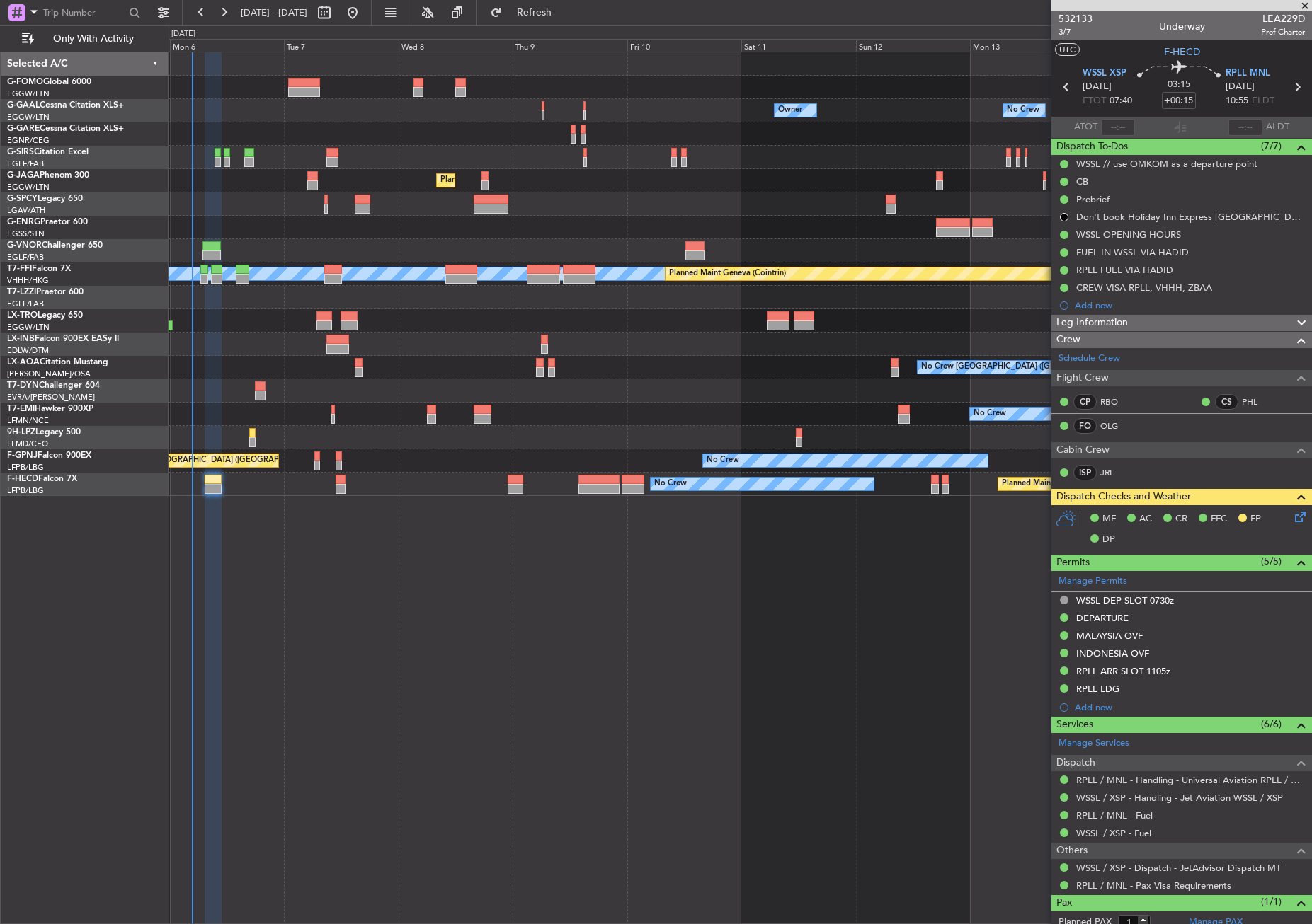
click at [216, 578] on div at bounding box center [213, 489] width 17 height 873
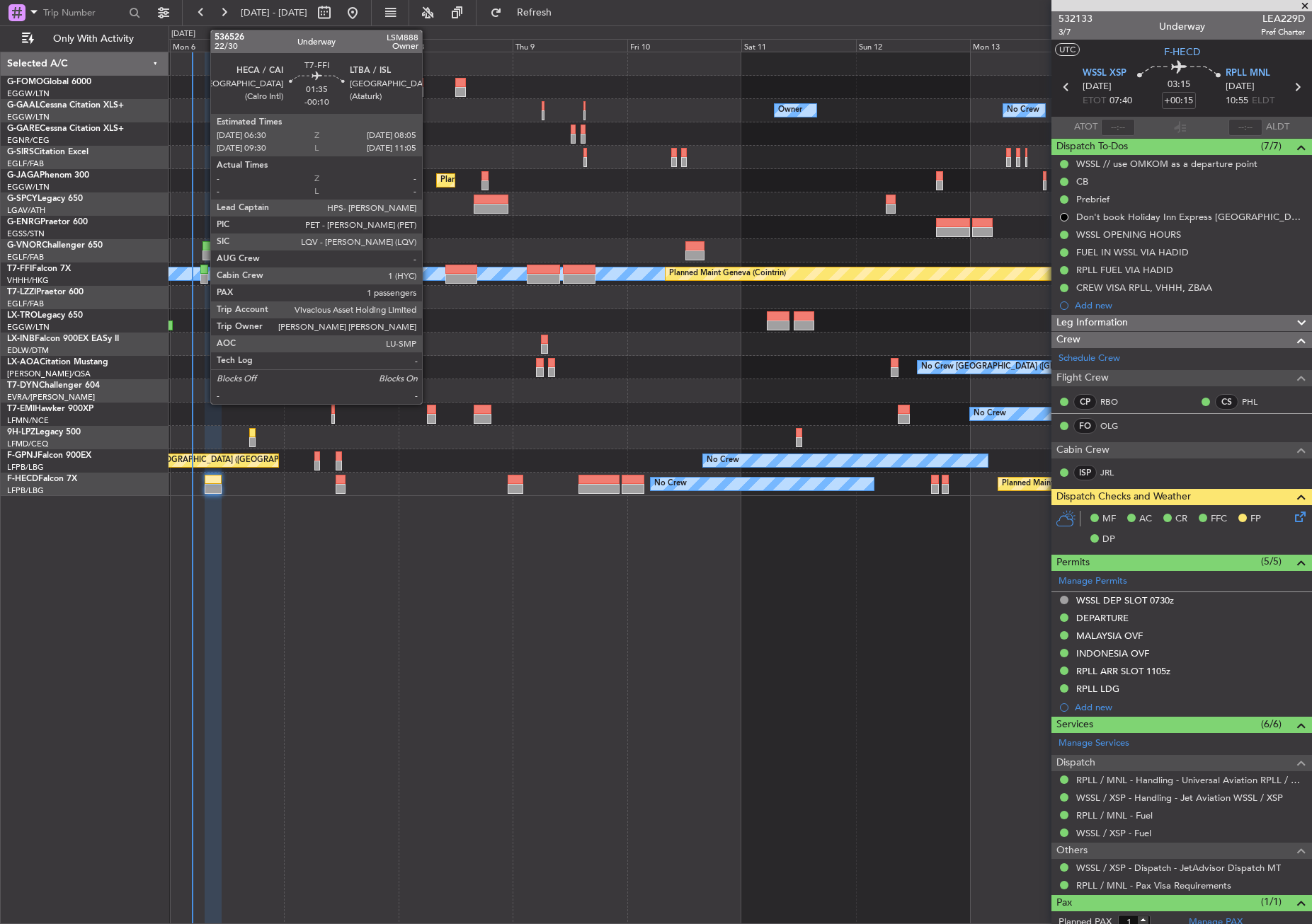
click at [203, 278] on div at bounding box center [204, 278] width 8 height 10
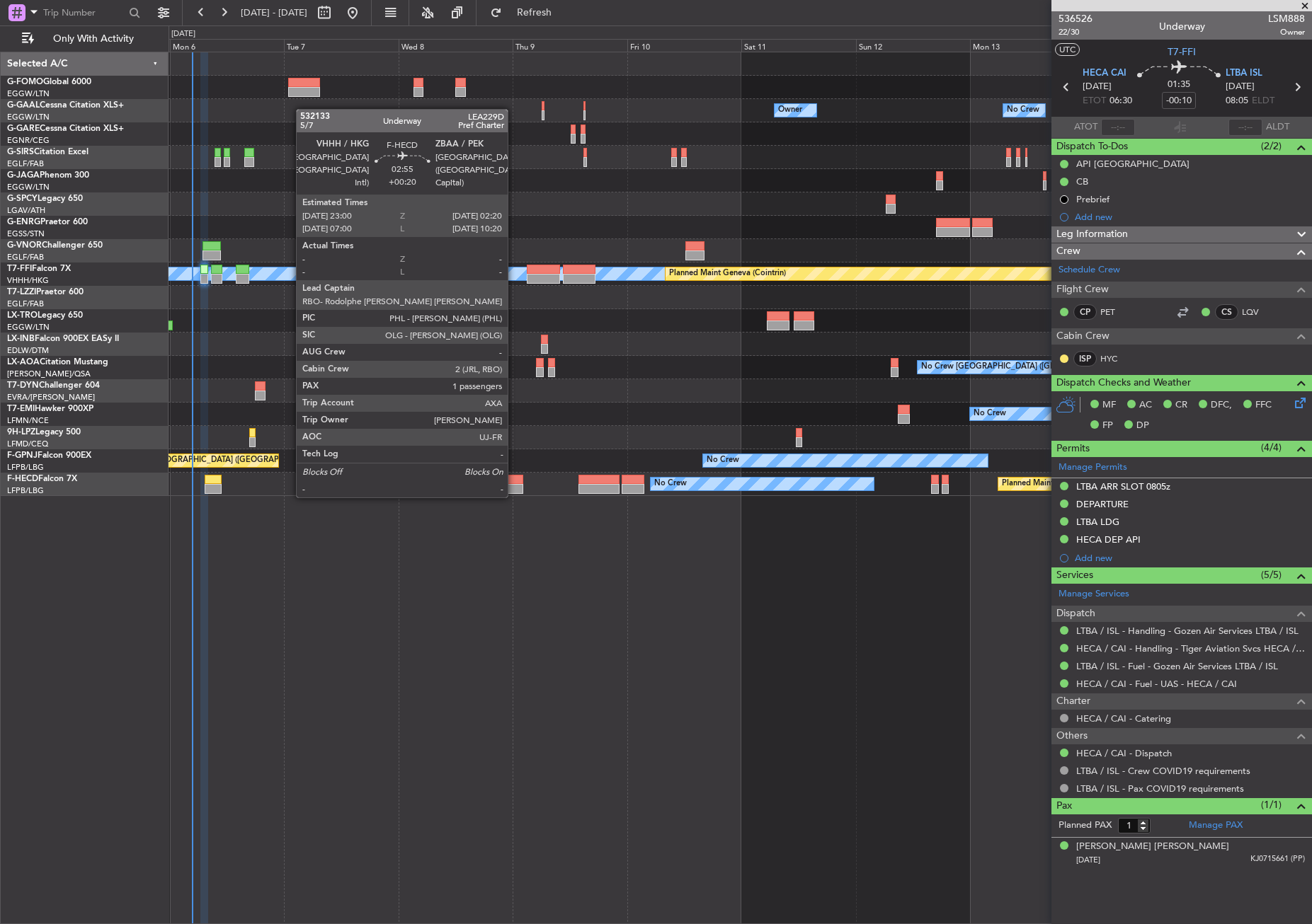
click at [514, 484] on div at bounding box center [516, 480] width 16 height 10
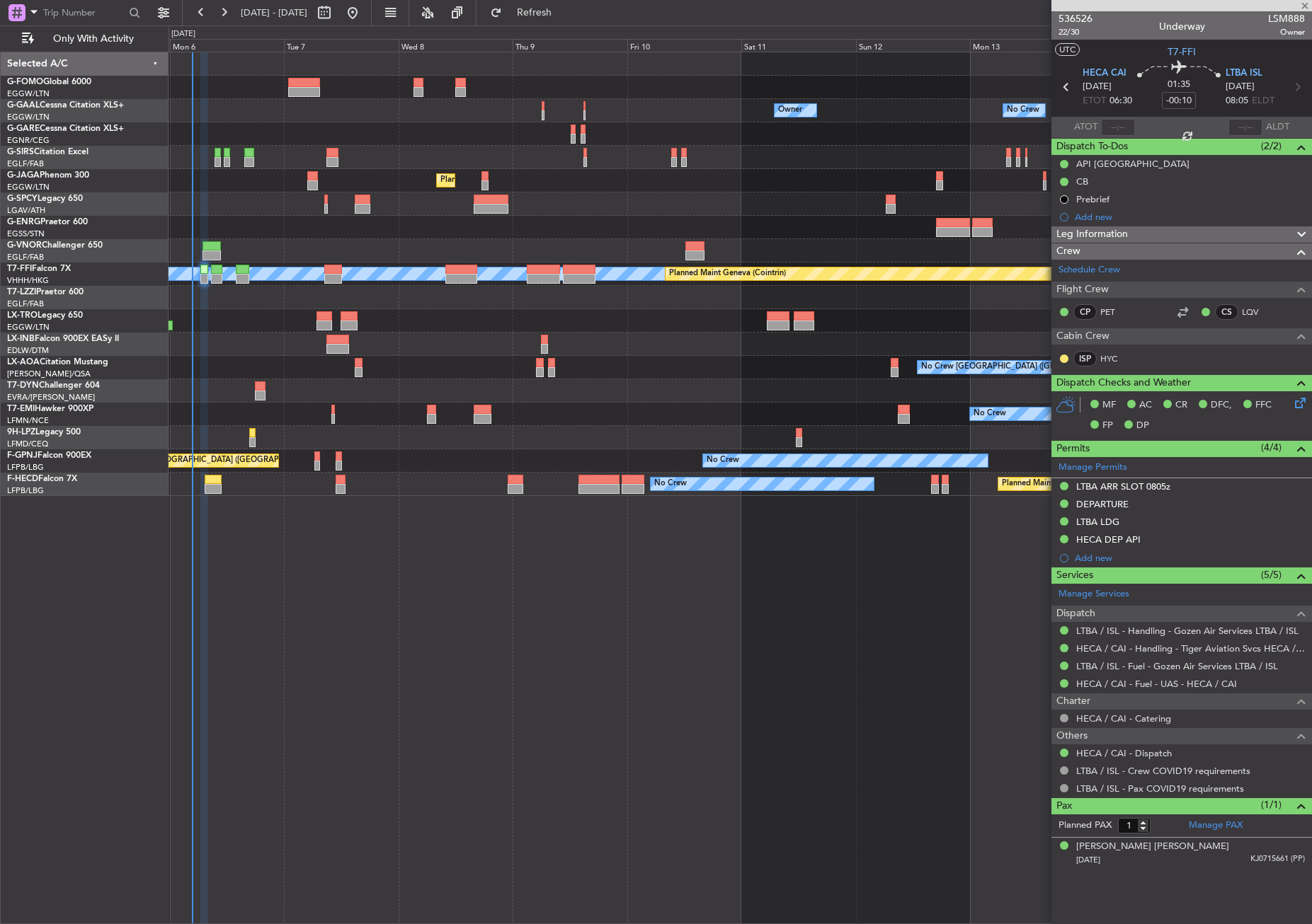
type input "+00:20"
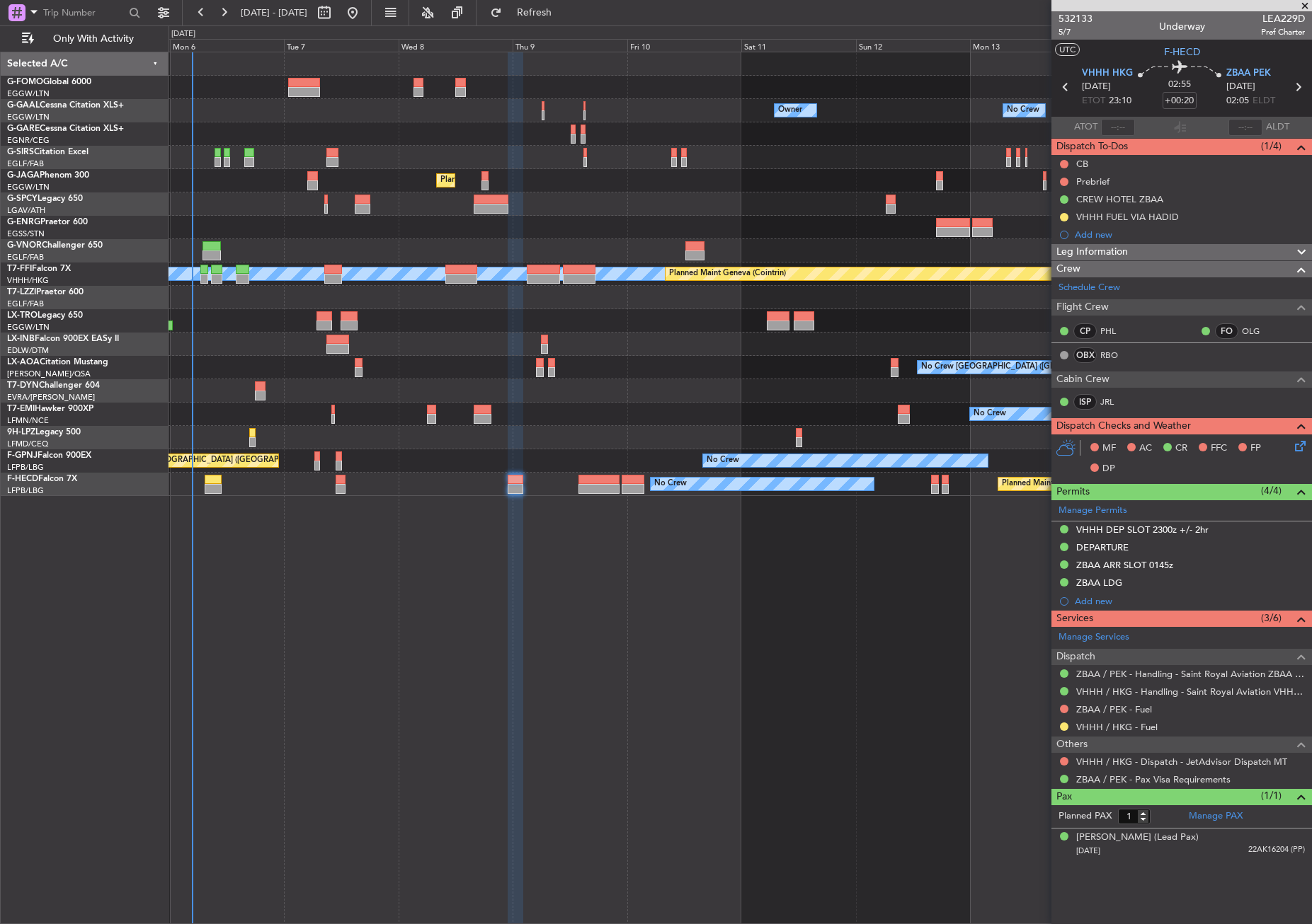
click at [1151, 252] on div "Leg Information" at bounding box center [1182, 252] width 261 height 16
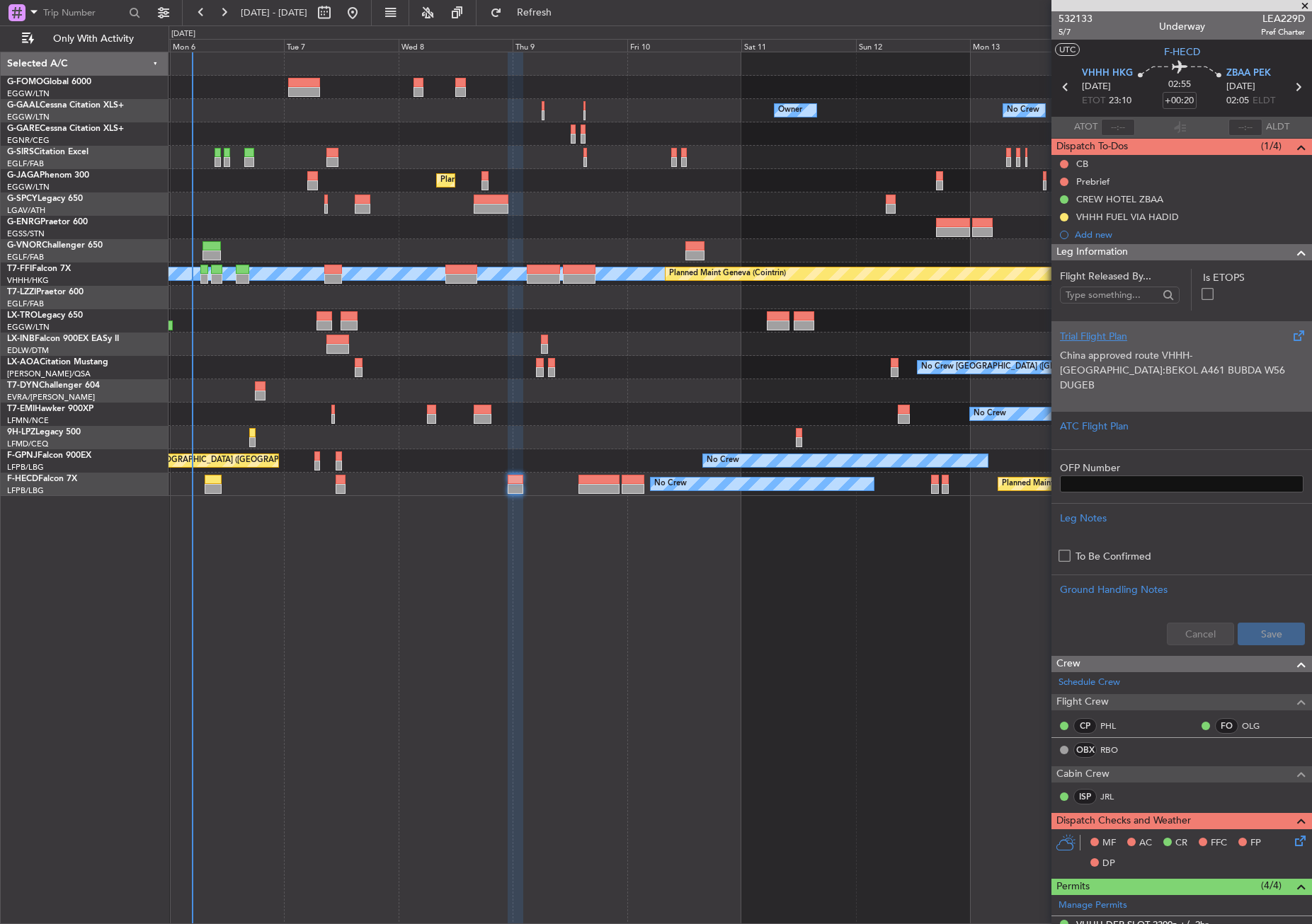
click at [1201, 393] on p at bounding box center [1182, 400] width 243 height 15
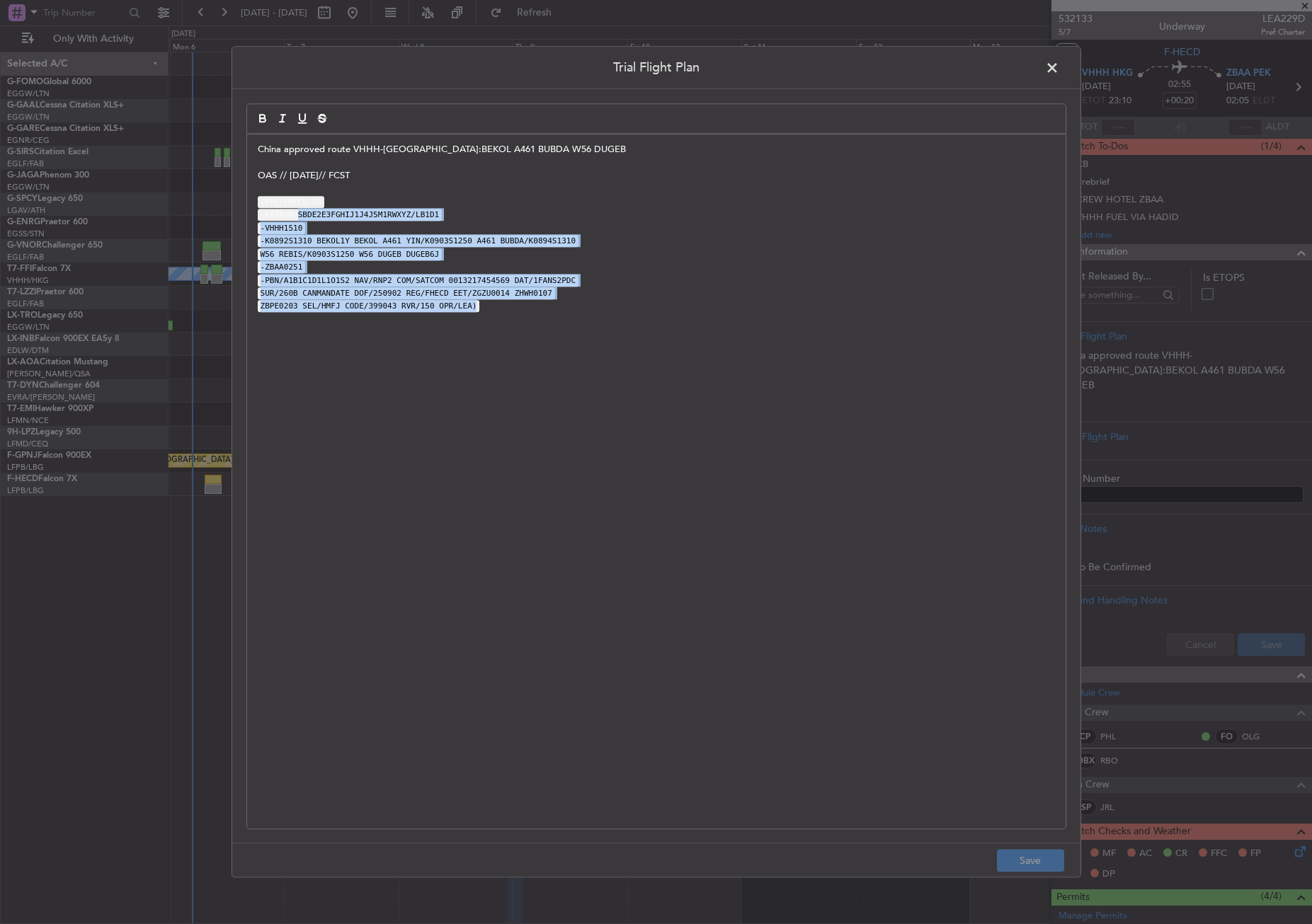
drag, startPoint x: 445, startPoint y: 291, endPoint x: 297, endPoint y: 210, distance: 168.7
click at [297, 210] on div "China approved route VHHH-ZBAA:BEKOL A461 BUBDA W56 DUGEB OAS // 02SEP// FCST (…" at bounding box center [656, 481] width 818 height 695
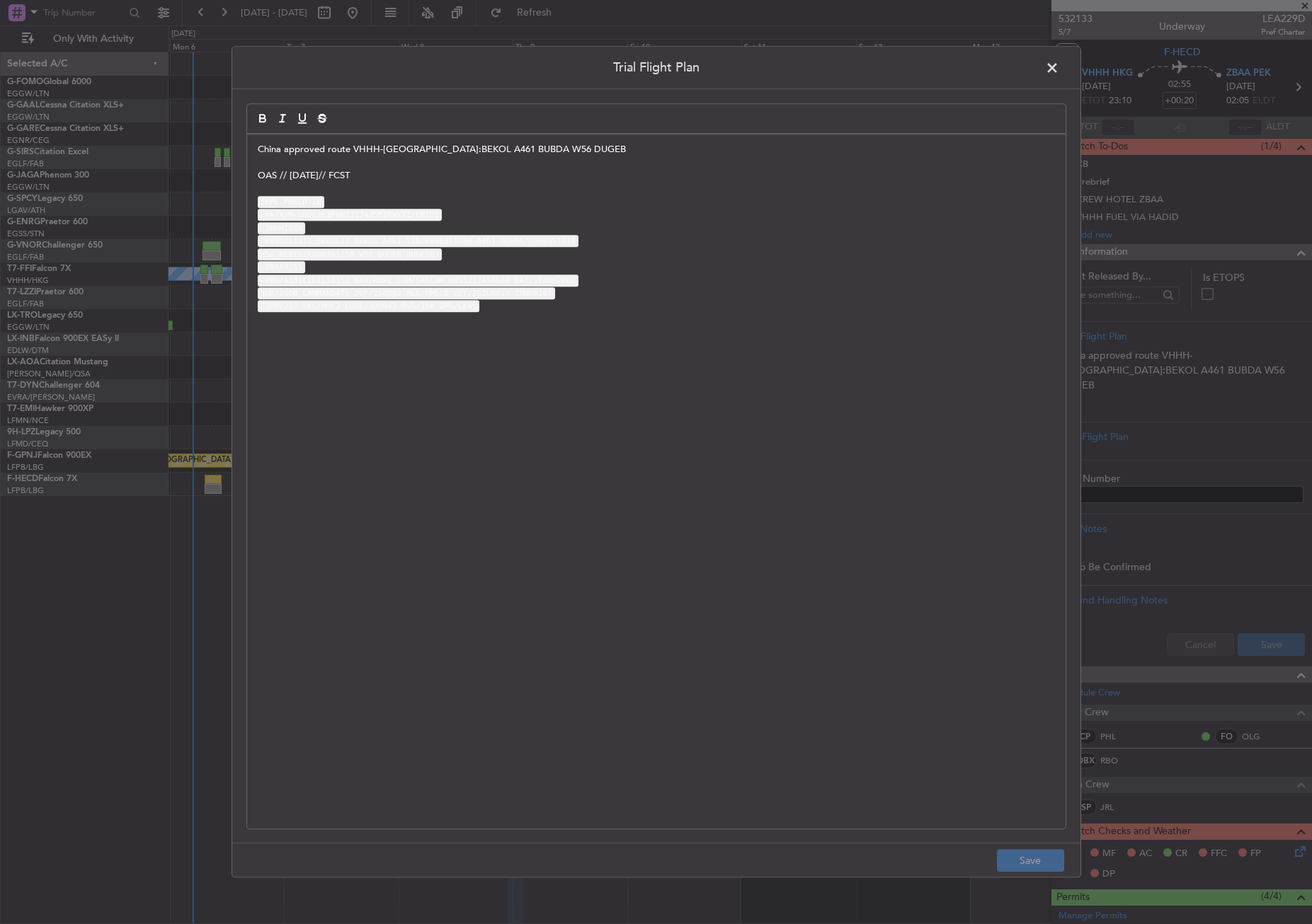
click at [1059, 63] on span at bounding box center [1059, 71] width 0 height 29
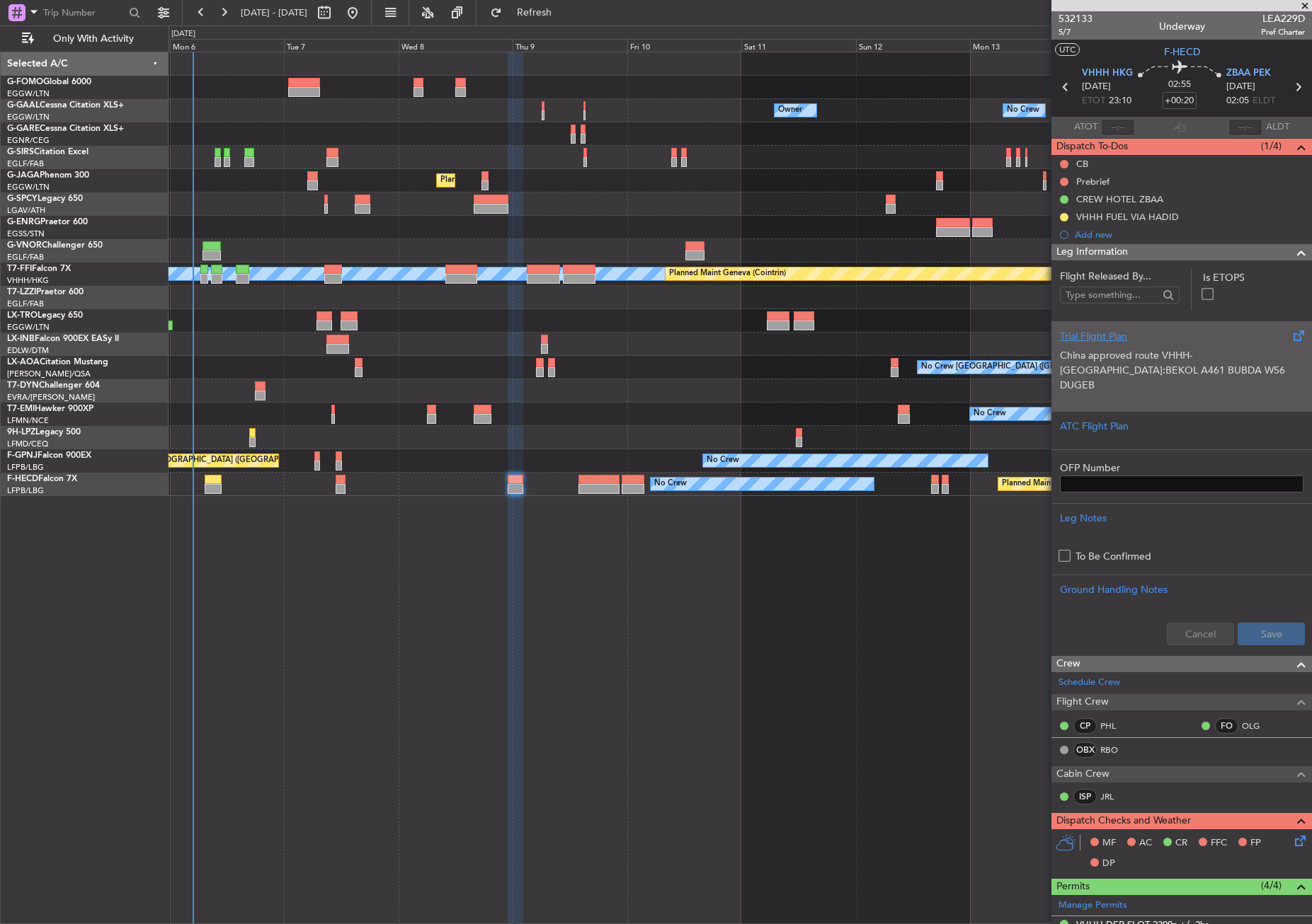
click at [1139, 345] on div "China approved route VHHH-ZBAA:BEKOL A461 BUBDA W56 DUGEB OAS // 02SEP// FCST (…" at bounding box center [1182, 374] width 243 height 60
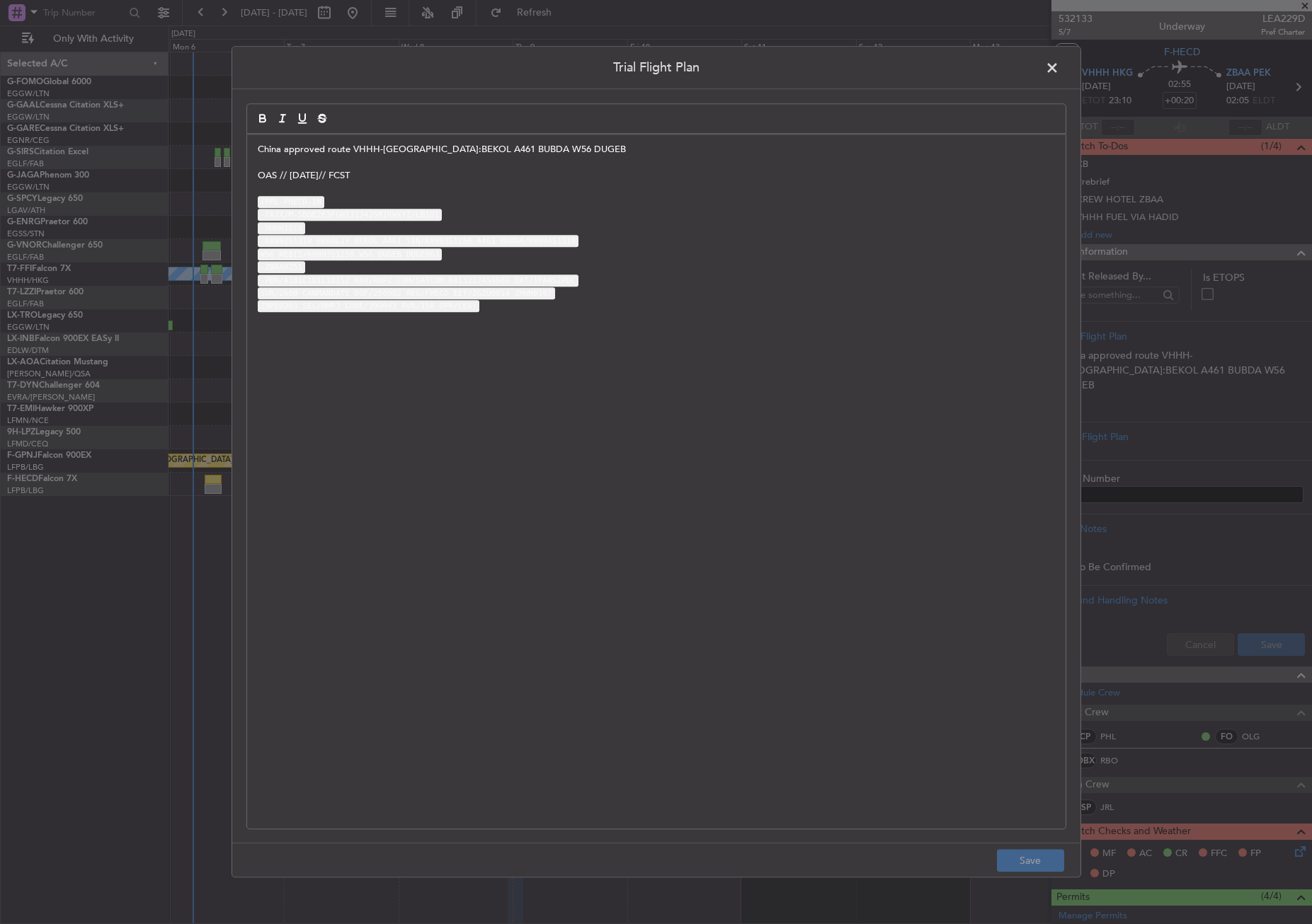
click at [282, 232] on code "-VHHH1510" at bounding box center [281, 229] width 48 height 12
drag, startPoint x: 272, startPoint y: 237, endPoint x: 443, endPoint y: 257, distance: 172.2
click at [443, 257] on div "China approved route VHHH-ZBAA:BEKOL A461 BUBDA W56 DUGEB OAS // 02SEP// FCST (…" at bounding box center [656, 481] width 818 height 695
click at [316, 245] on code "-K0892S1310 BEKOL1Y BEKOL A461 YIN/K0903S1250 A461 BUBDA/K0894S1310" at bounding box center [418, 241] width 321 height 12
drag, startPoint x: 311, startPoint y: 242, endPoint x: 444, endPoint y: 256, distance: 133.7
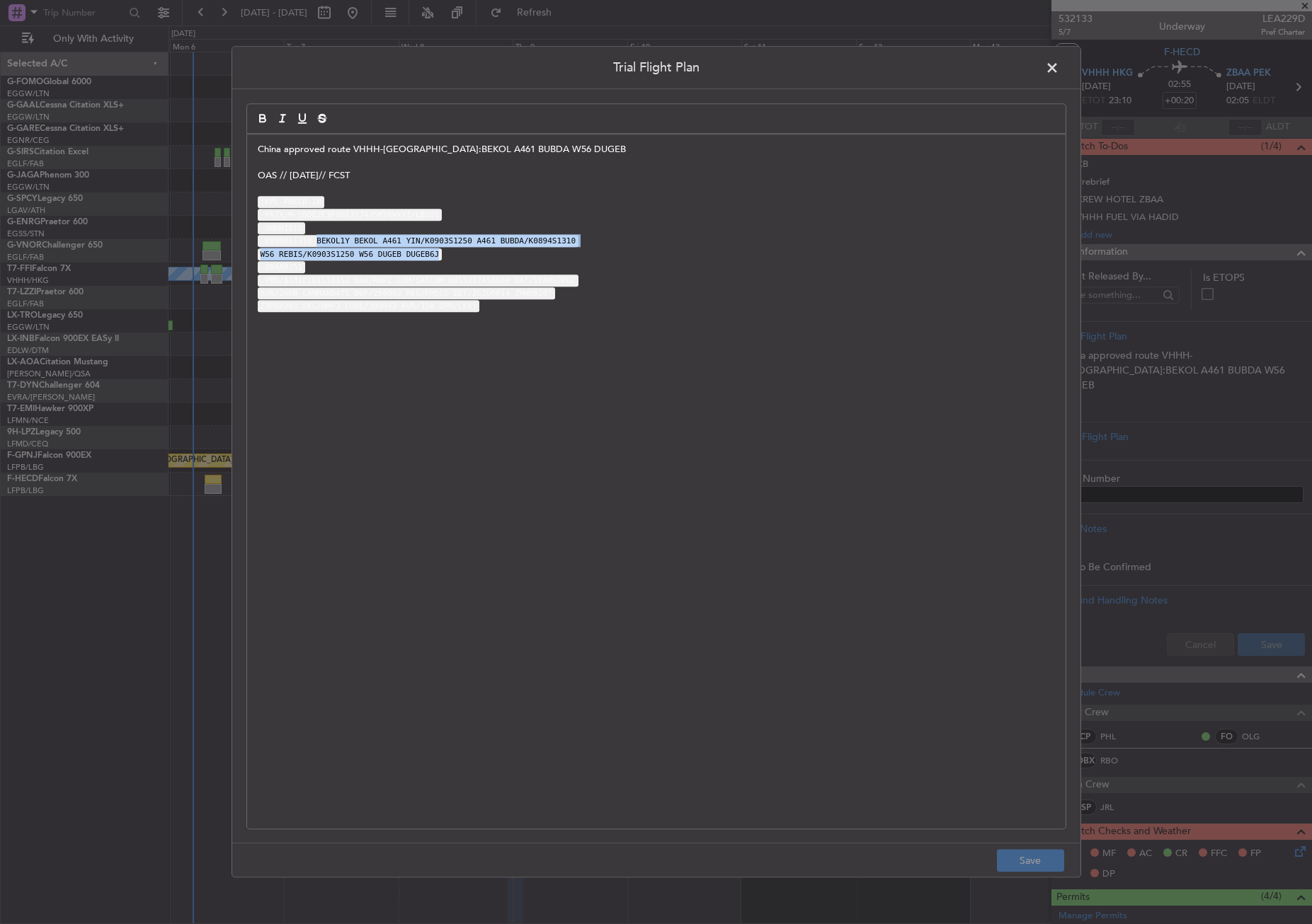
click at [444, 256] on div "China approved route VHHH-ZBAA:BEKOL A461 BUBDA W56 DUGEB OAS // 02SEP// FCST (…" at bounding box center [656, 481] width 818 height 695
copy div "BEKOL1Y BEKOL A461 YIN/K0903S1250 A461 BUBDA/K0894S1310 W56 REBIS/K0903S1250 W5…"
click at [1059, 67] on span at bounding box center [1059, 71] width 0 height 29
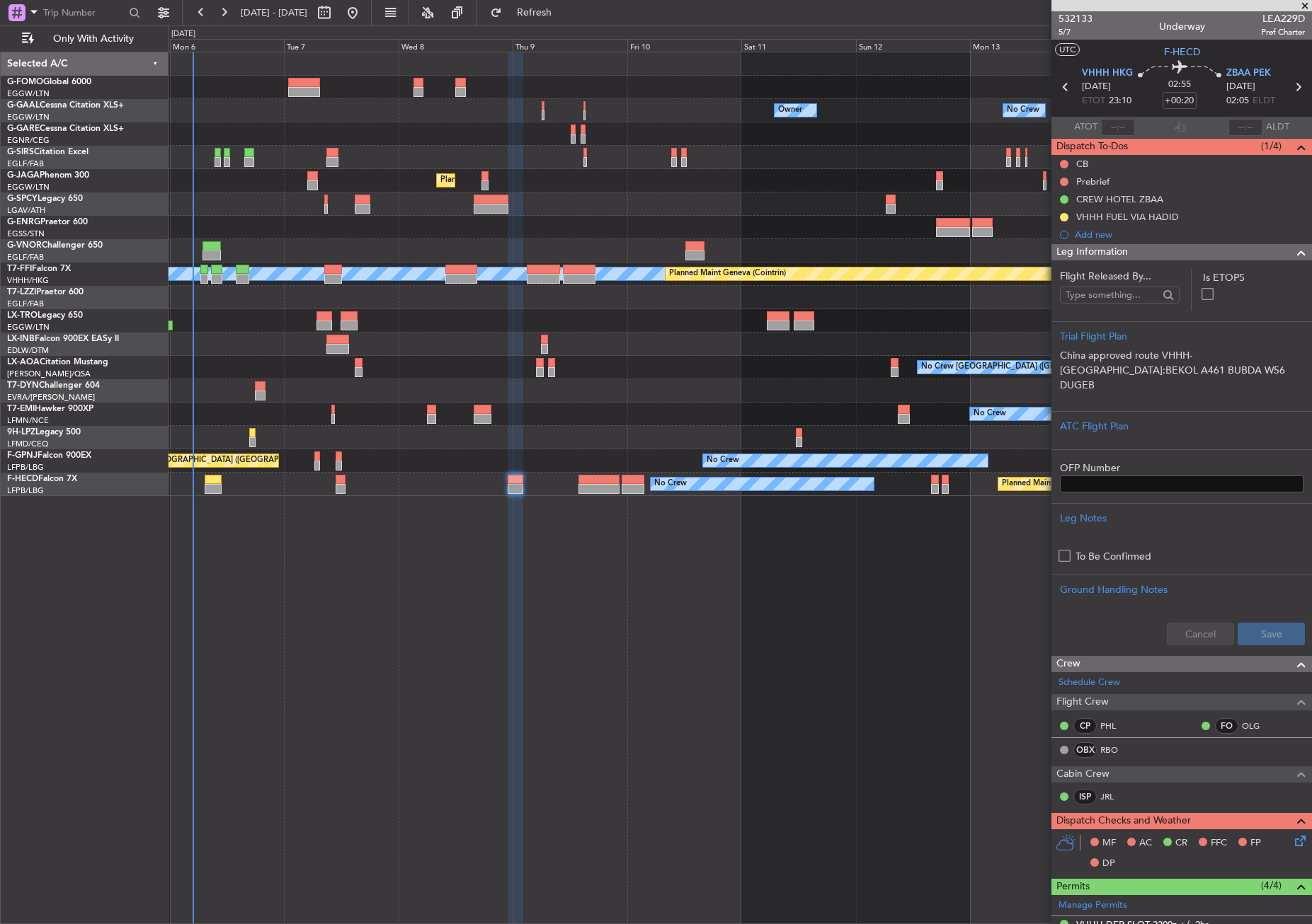
click at [1272, 10] on div at bounding box center [1182, 5] width 261 height 12
drag, startPoint x: 1272, startPoint y: 10, endPoint x: 1265, endPoint y: 20, distance: 12.2
click at [1265, 20] on span "LEA229D" at bounding box center [1283, 19] width 44 height 15
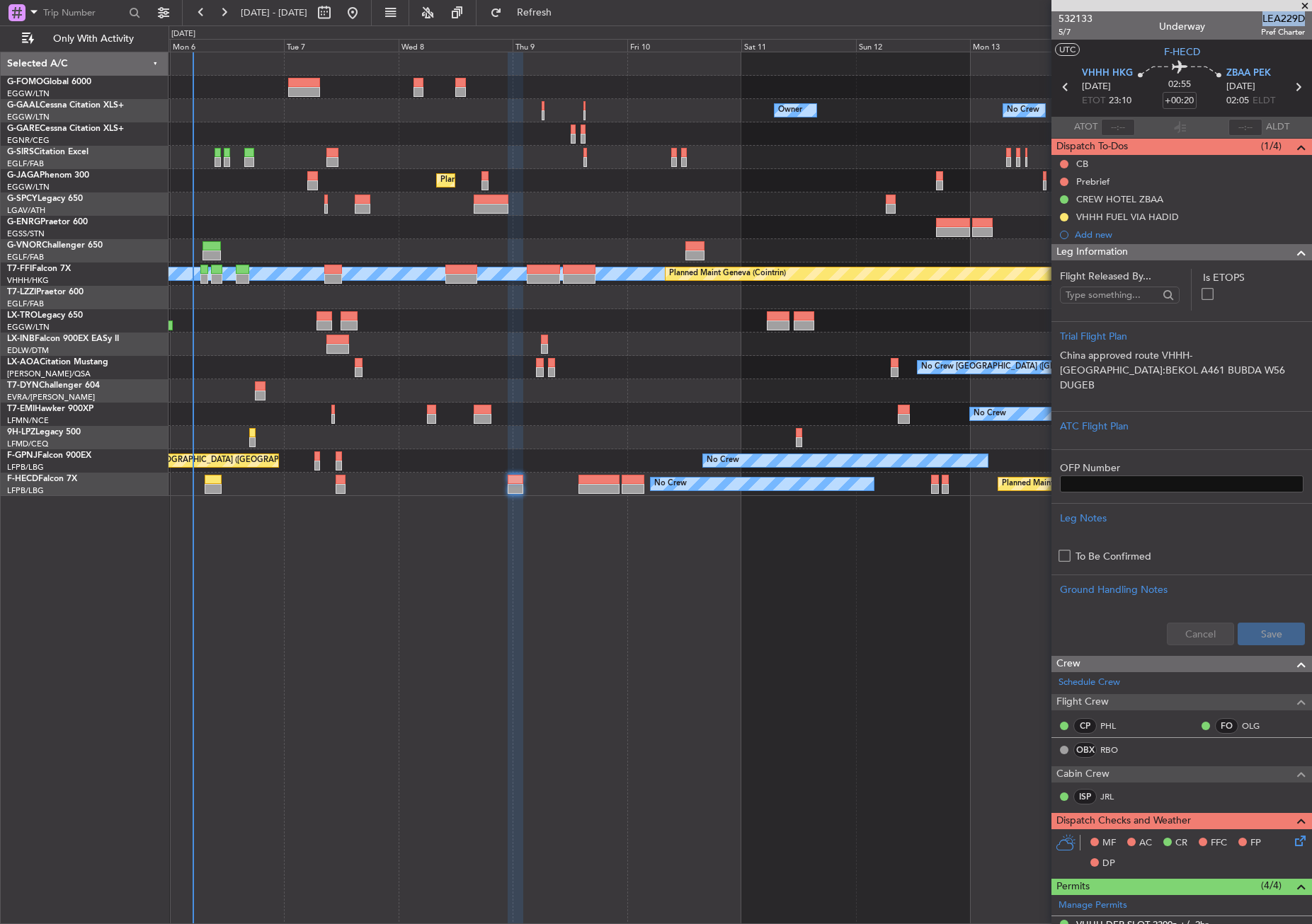
copy span "LEA229D"
click at [1061, 31] on span "5/7" at bounding box center [1075, 33] width 34 height 12
click at [1108, 798] on link "JRL" at bounding box center [1116, 797] width 32 height 12
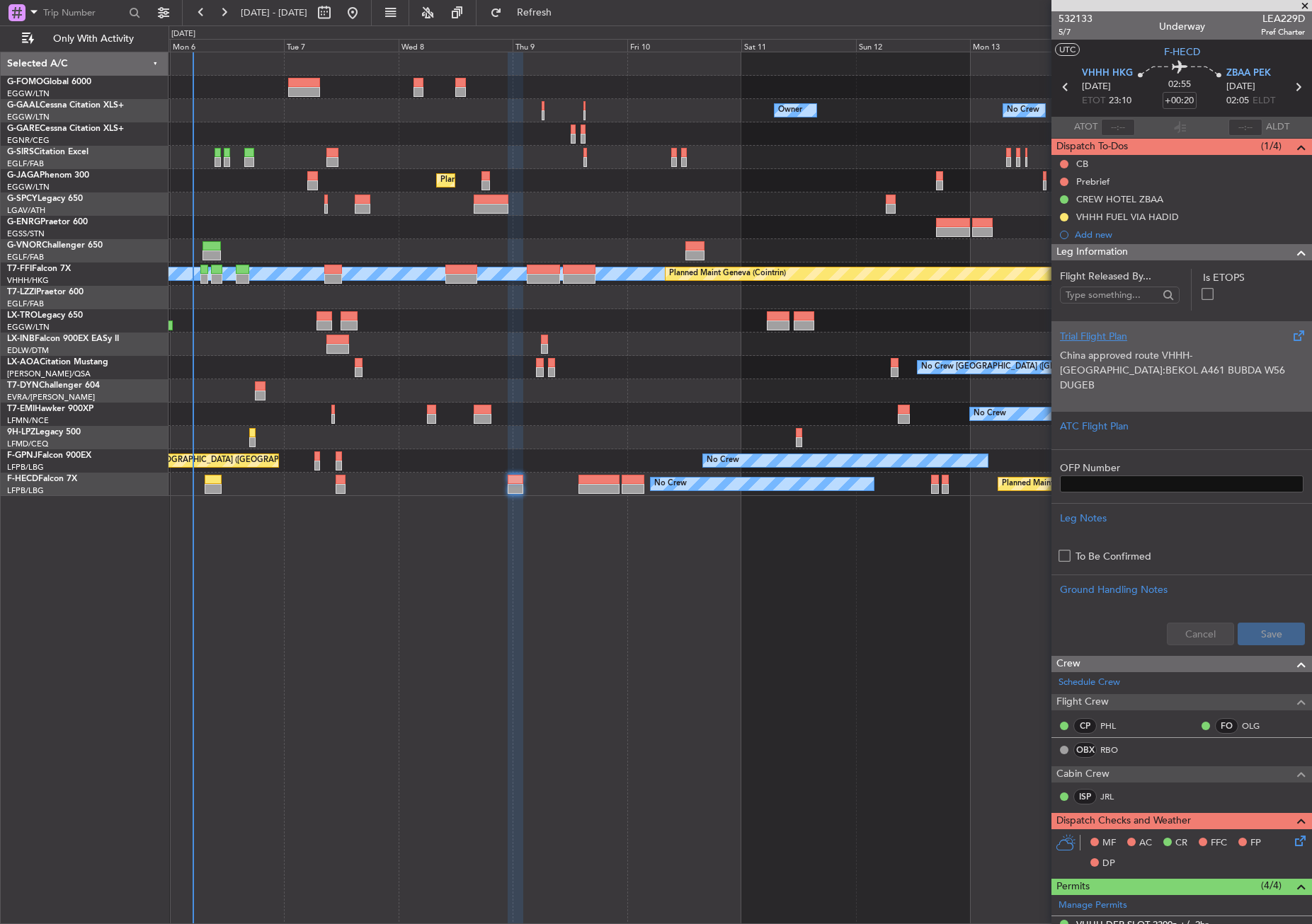
click at [1131, 408] on p "OAS // 02SEP// FCST" at bounding box center [1182, 415] width 243 height 15
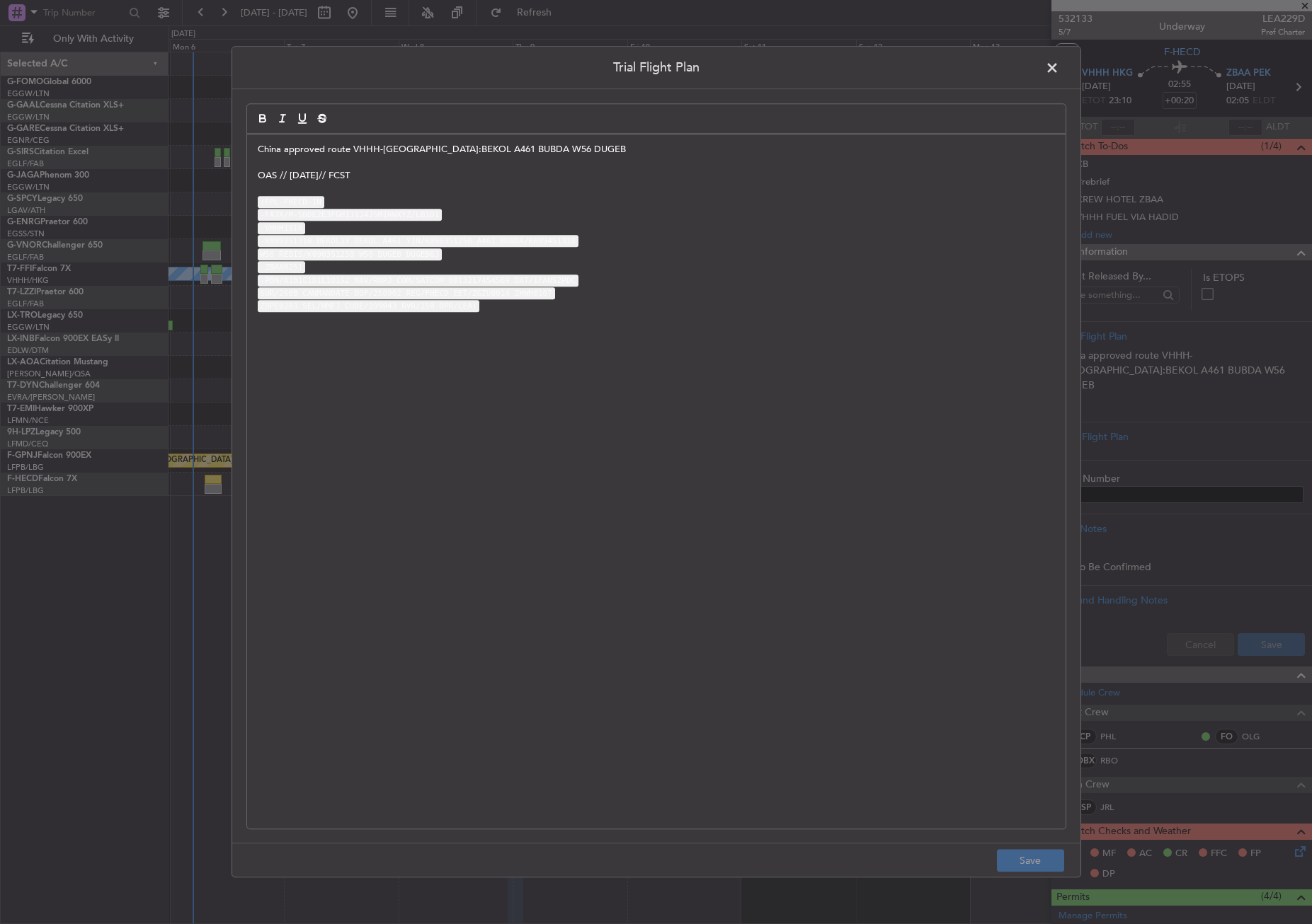
click at [257, 167] on p at bounding box center [656, 163] width 797 height 12
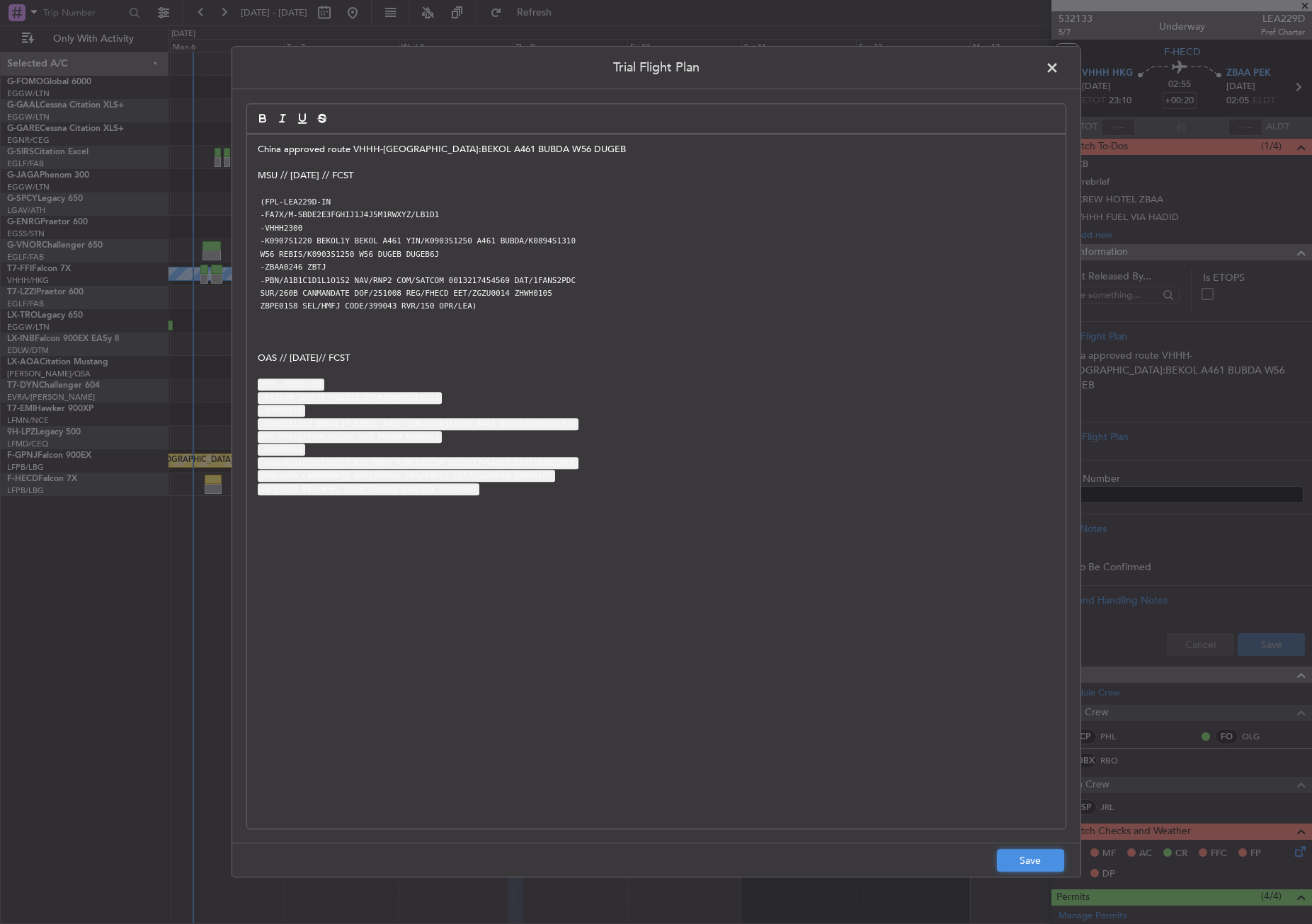
drag, startPoint x: 1034, startPoint y: 863, endPoint x: 1068, endPoint y: 808, distance: 64.7
click at [1034, 863] on button "Save" at bounding box center [1030, 860] width 67 height 22
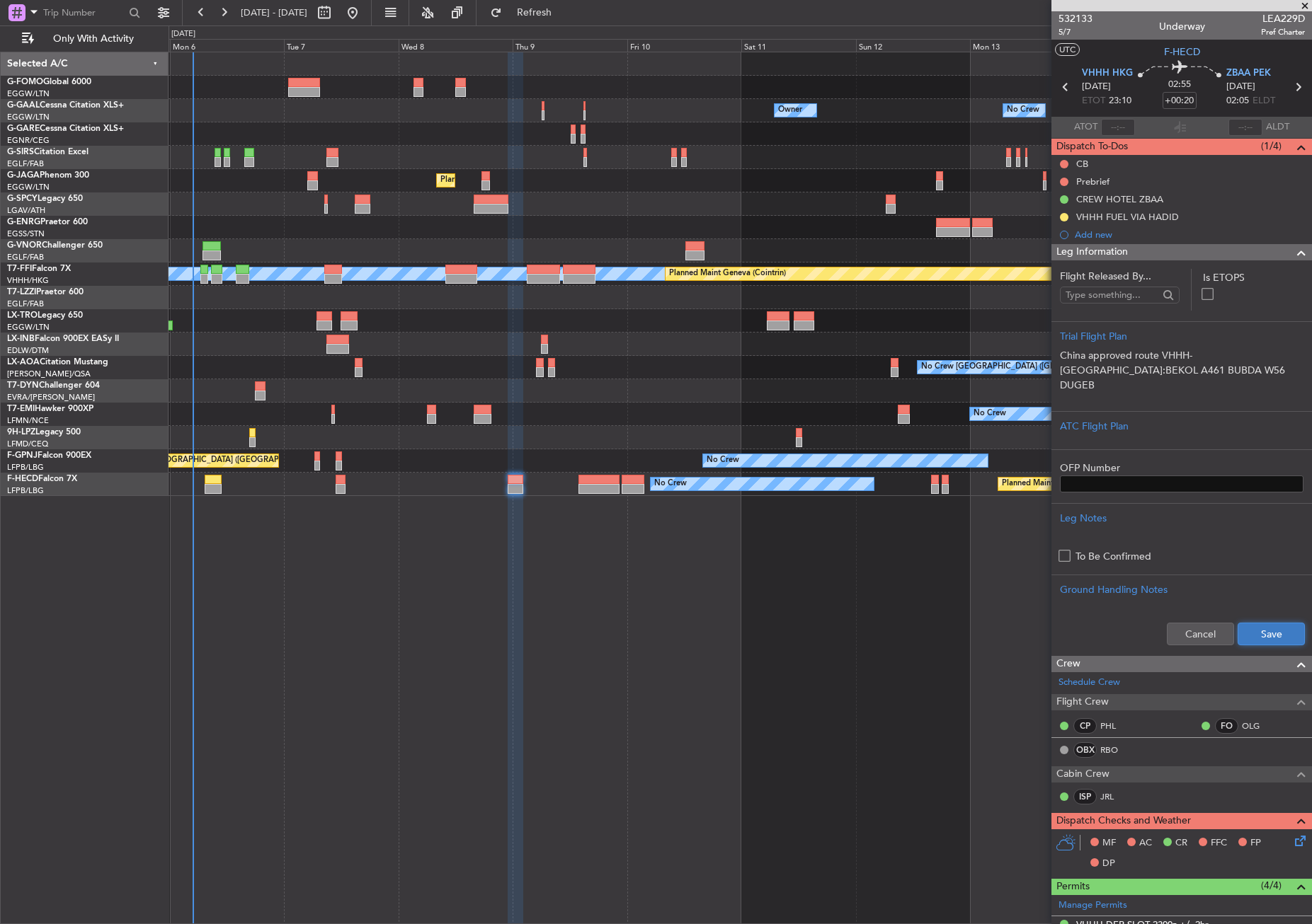
click at [1246, 632] on button "Save" at bounding box center [1271, 633] width 67 height 22
click at [1189, 104] on input "+00:20" at bounding box center [1179, 101] width 34 height 17
click at [879, 232] on div at bounding box center [739, 227] width 1142 height 23
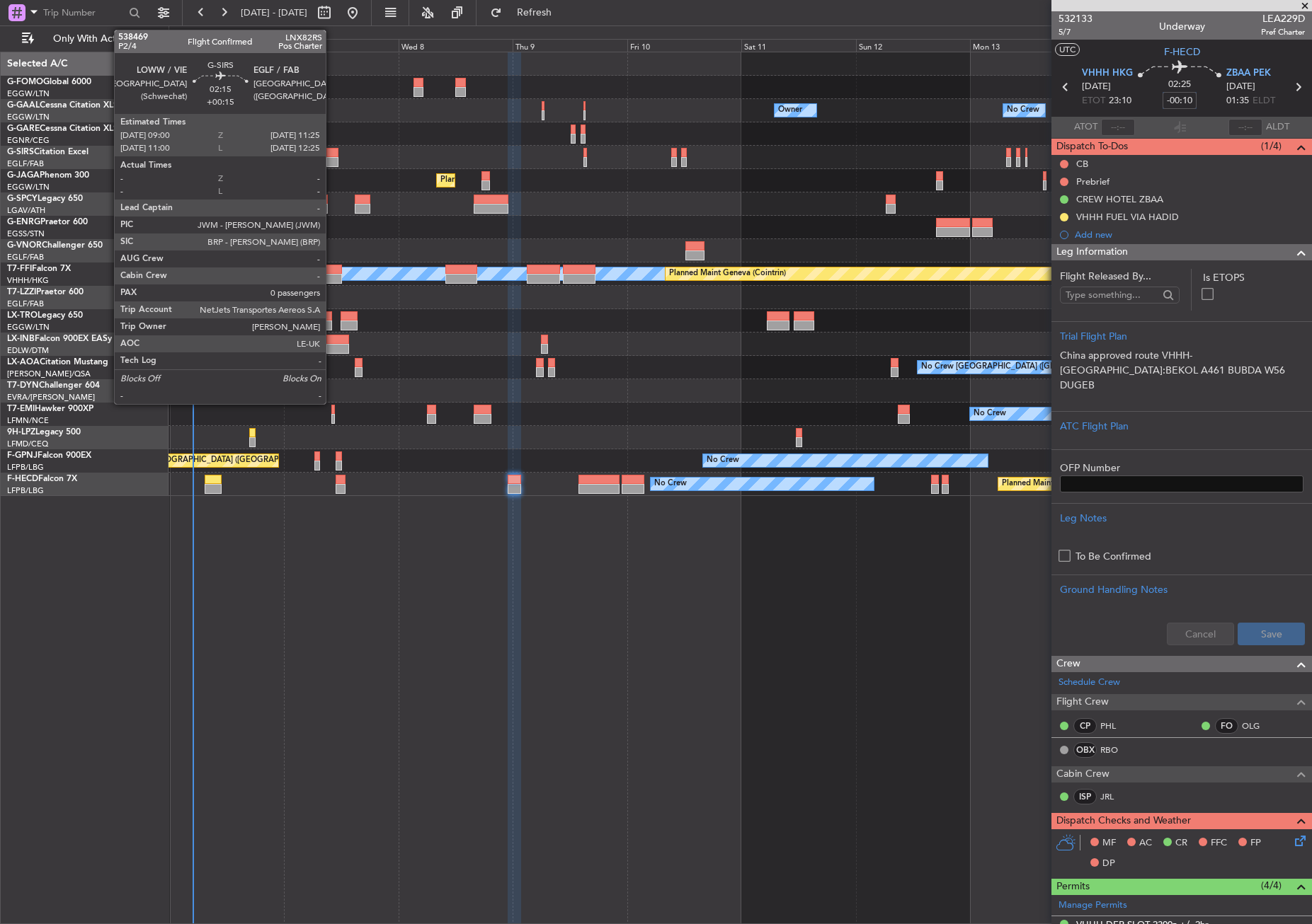
click at [332, 156] on div at bounding box center [333, 153] width 12 height 10
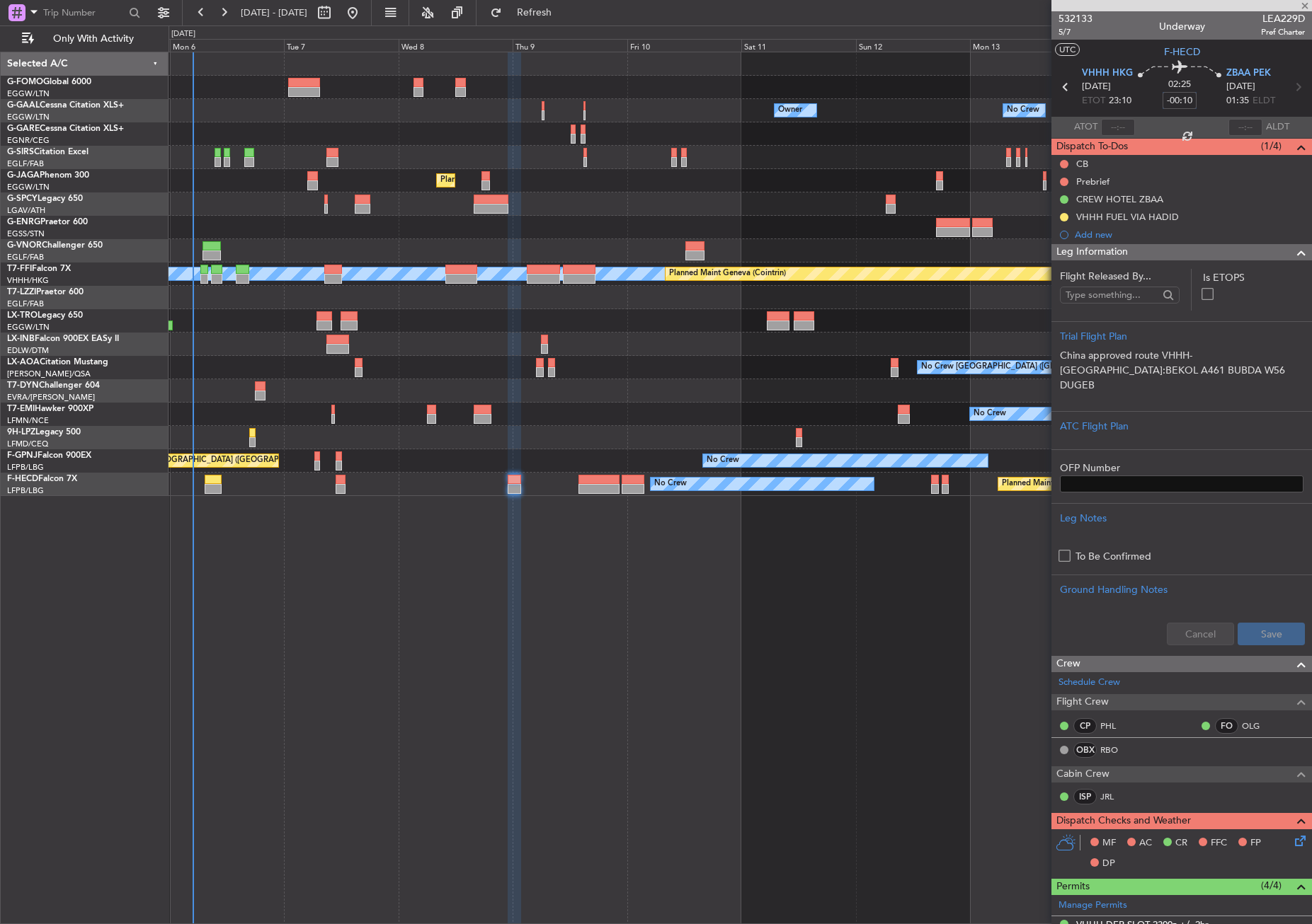
type input "+00:15"
type input "0"
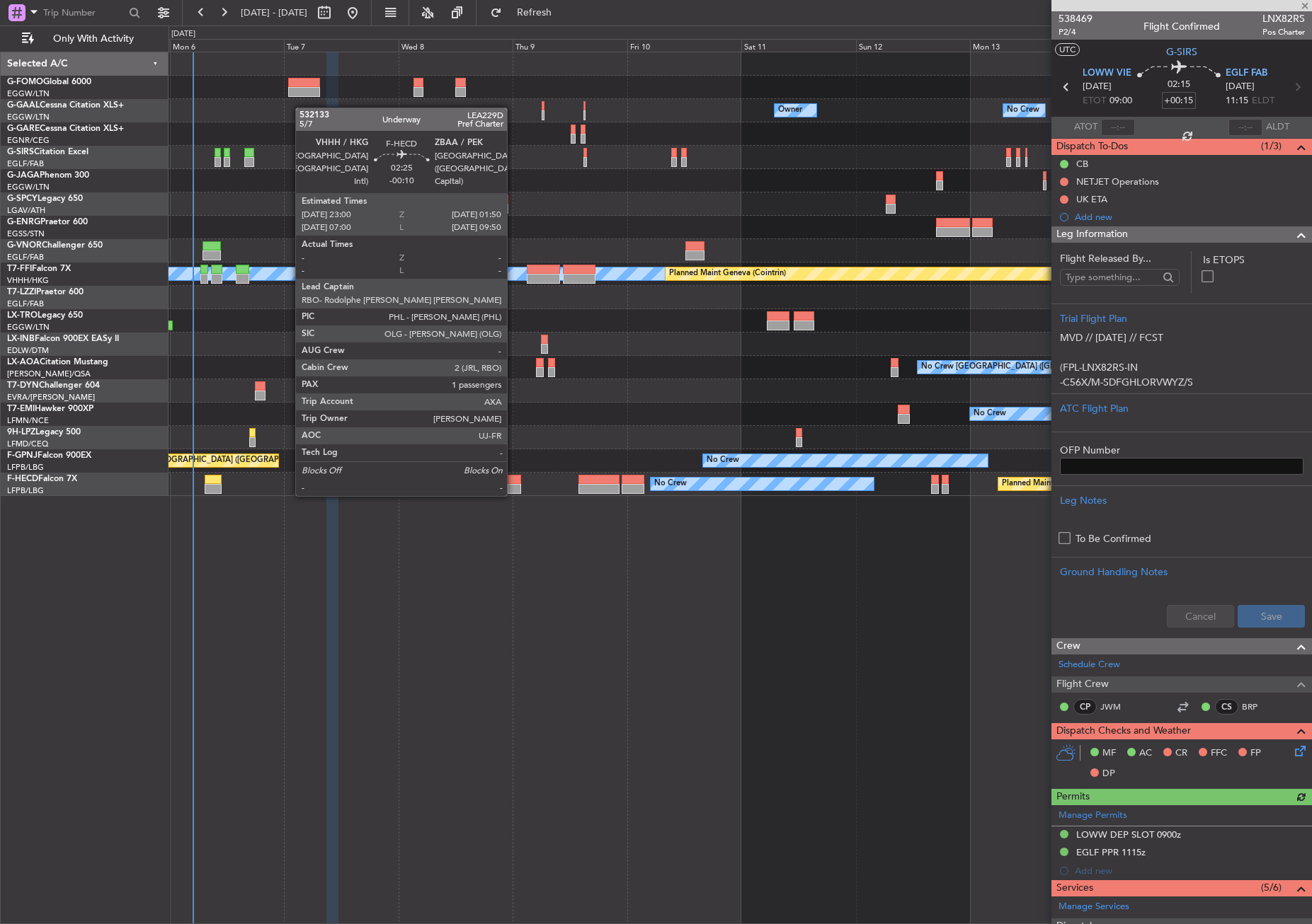
click at [513, 482] on div at bounding box center [515, 480] width 14 height 10
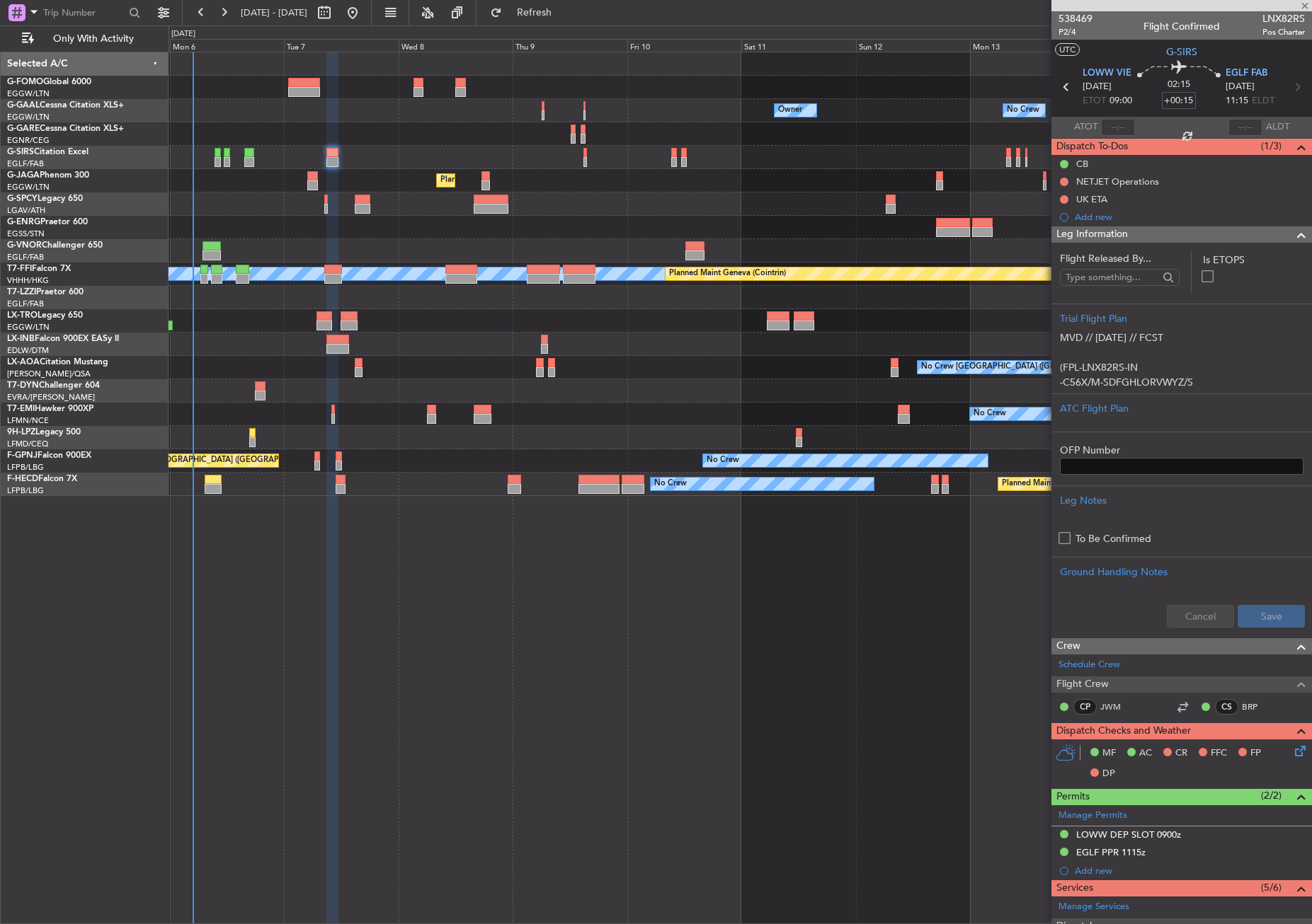
type input "-00:10"
type input "1"
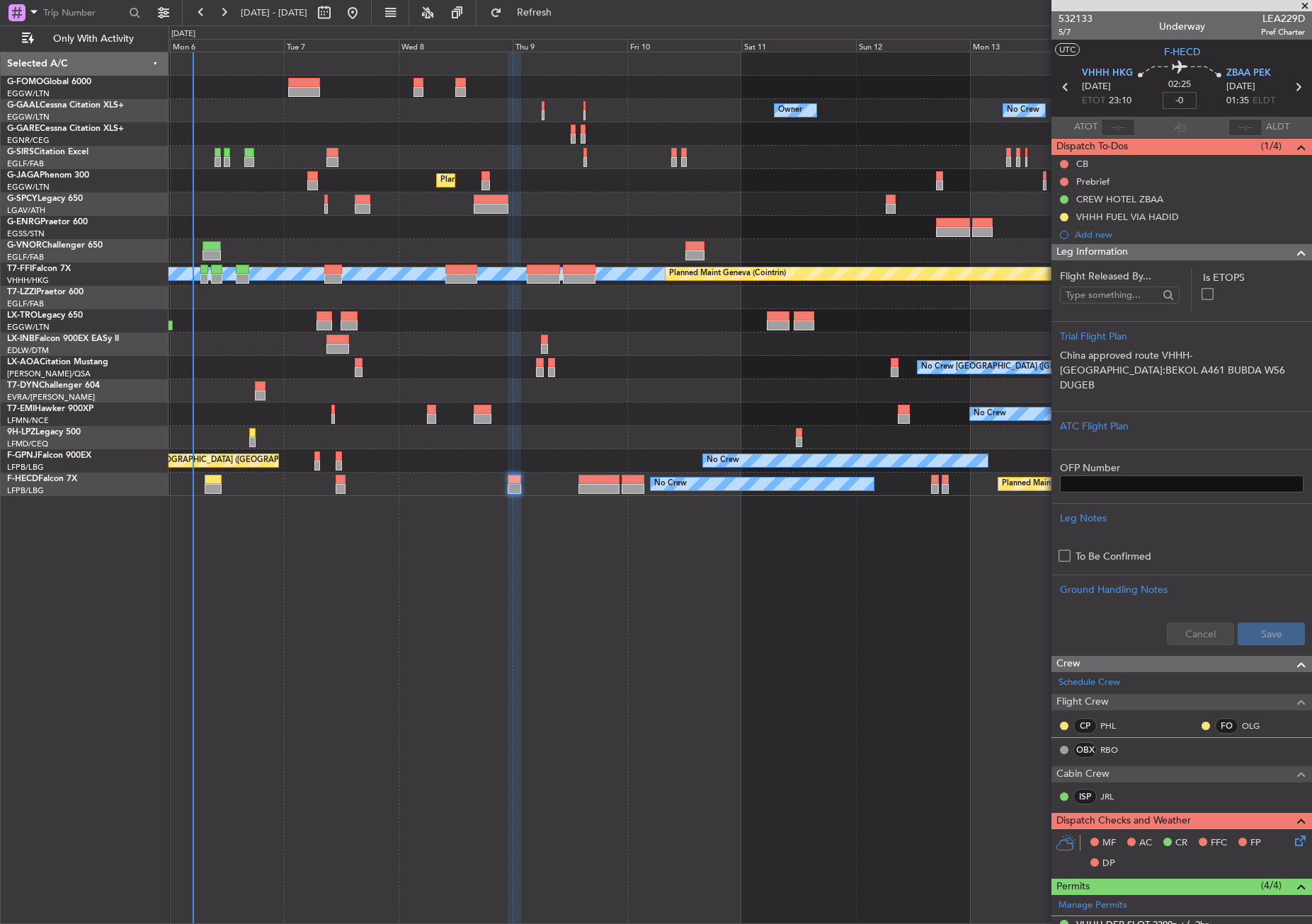
type input "-"
type input "+00:10"
click at [446, 618] on div "Owner No Crew Owner Owner No Crew Owner Planned Maint London (Farnborough) Plan…" at bounding box center [740, 488] width 1143 height 873
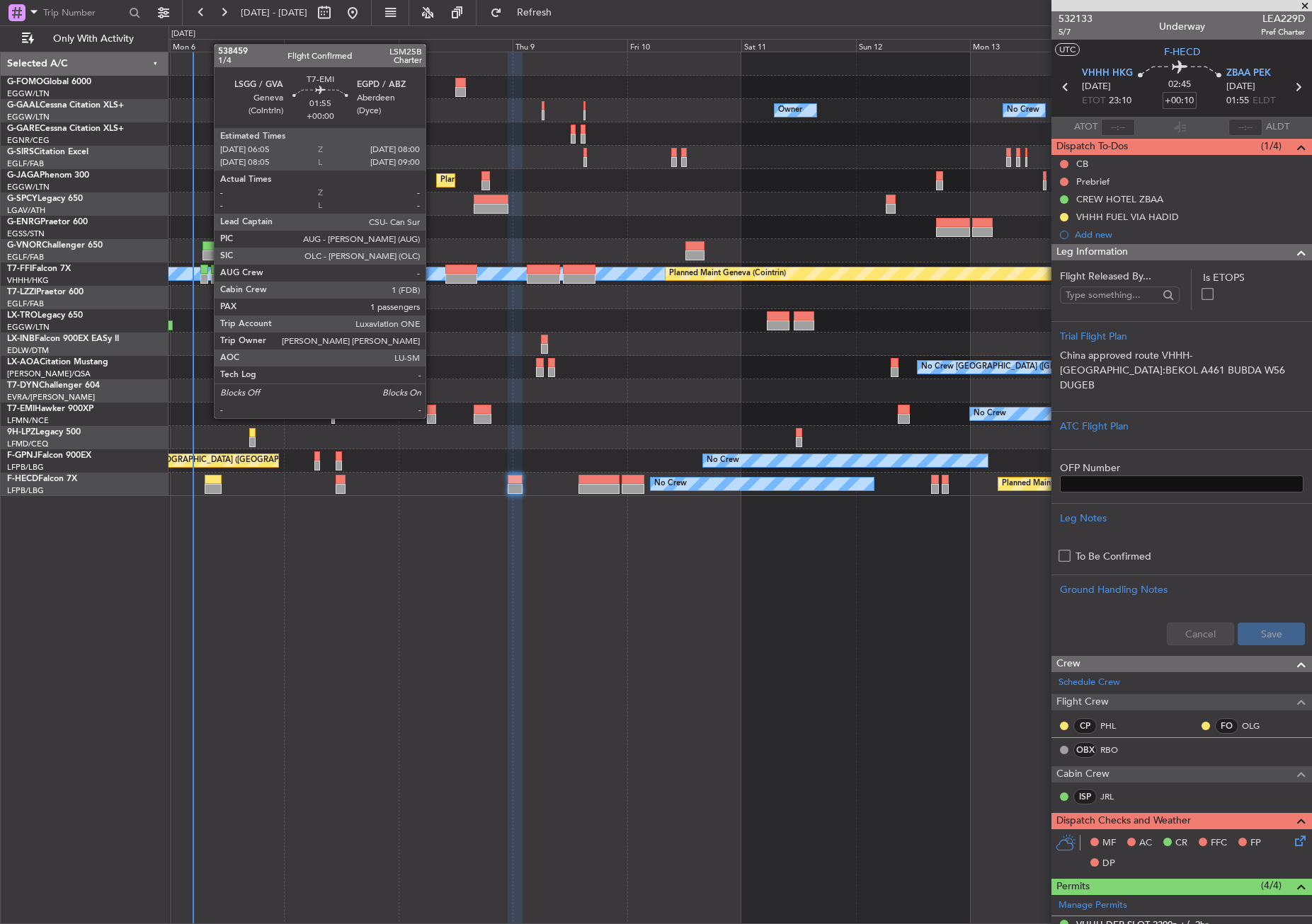
click at [432, 417] on div at bounding box center [431, 419] width 9 height 10
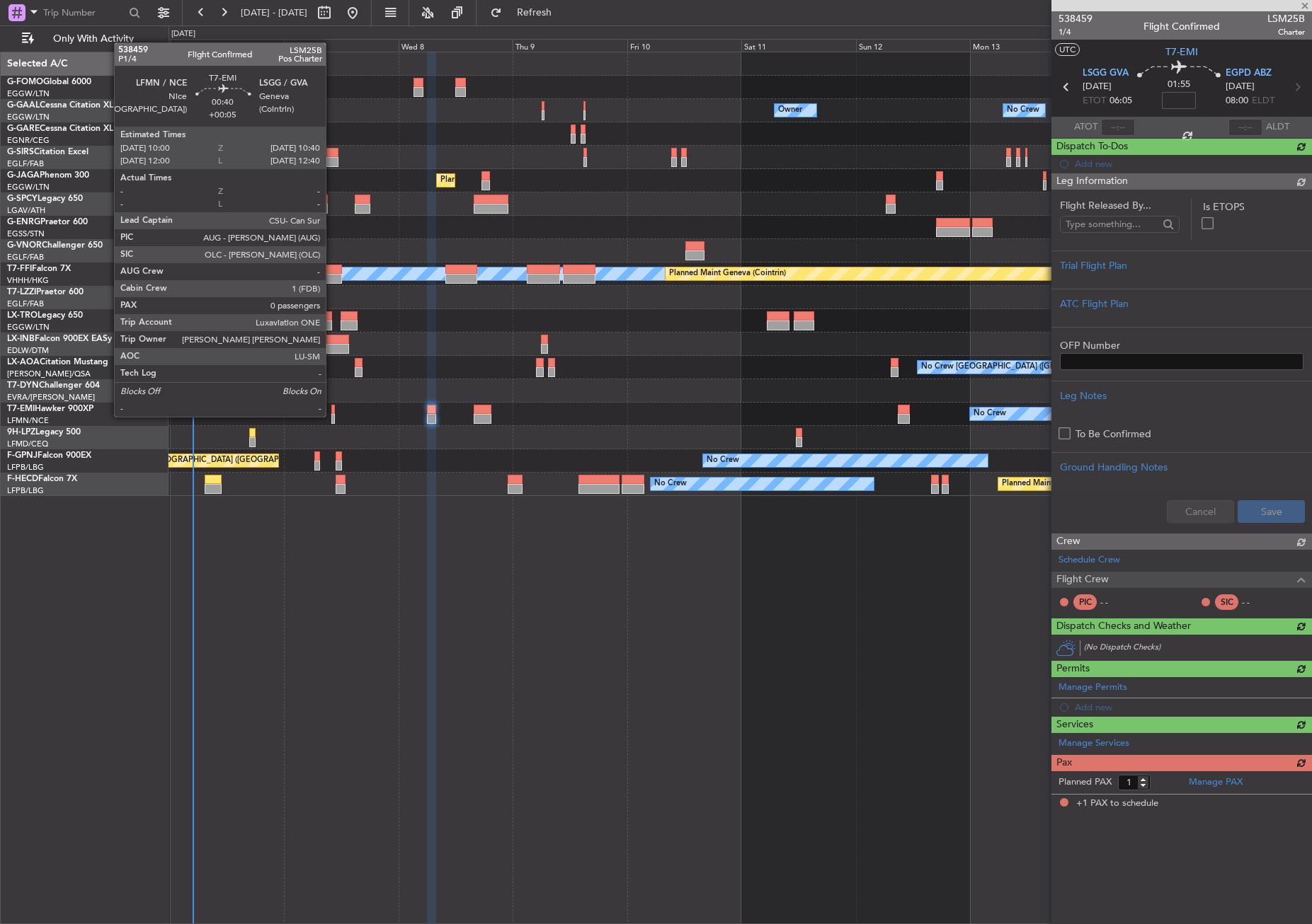
click at [332, 415] on div at bounding box center [333, 419] width 4 height 10
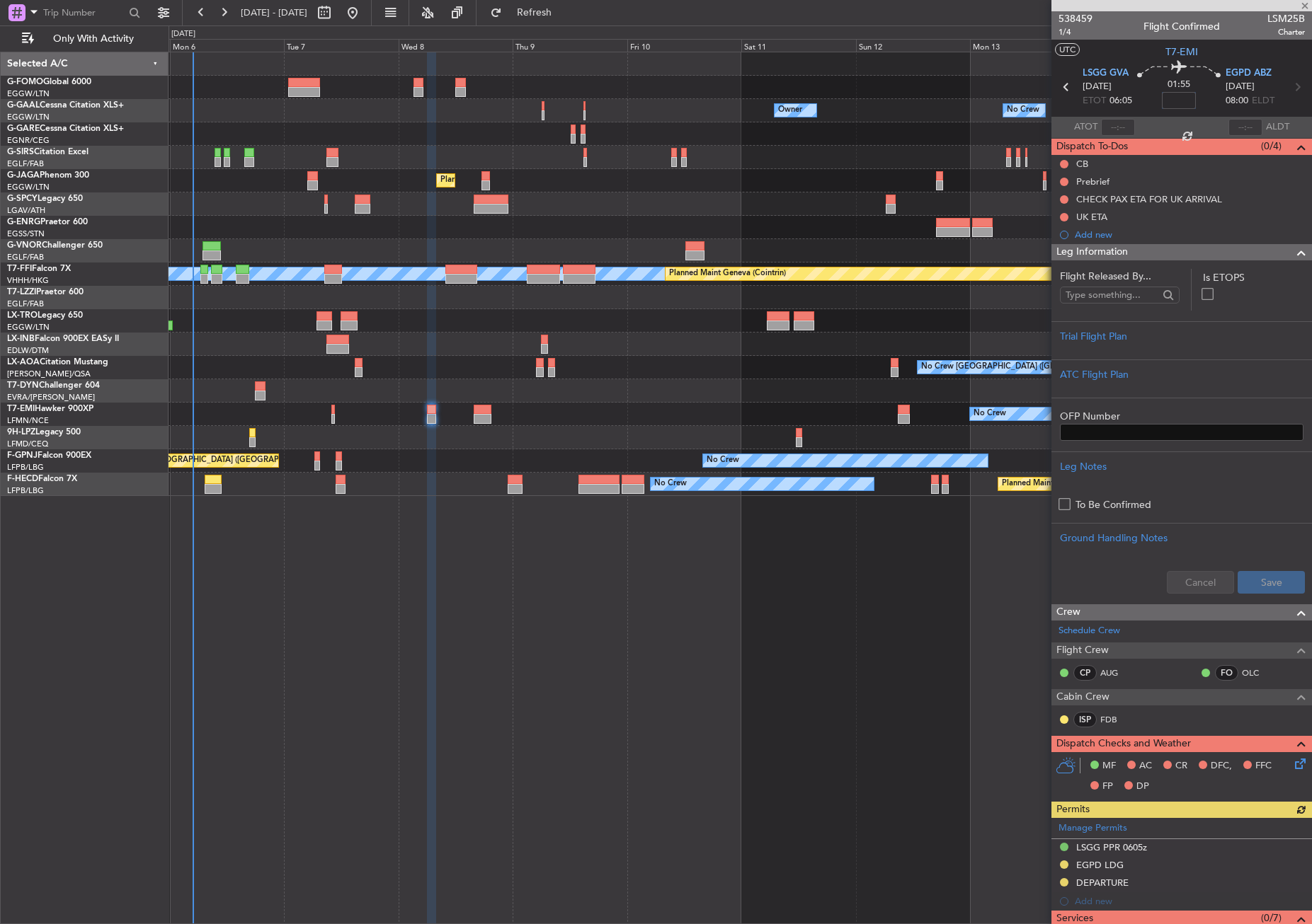
type input "+00:05"
type input "0"
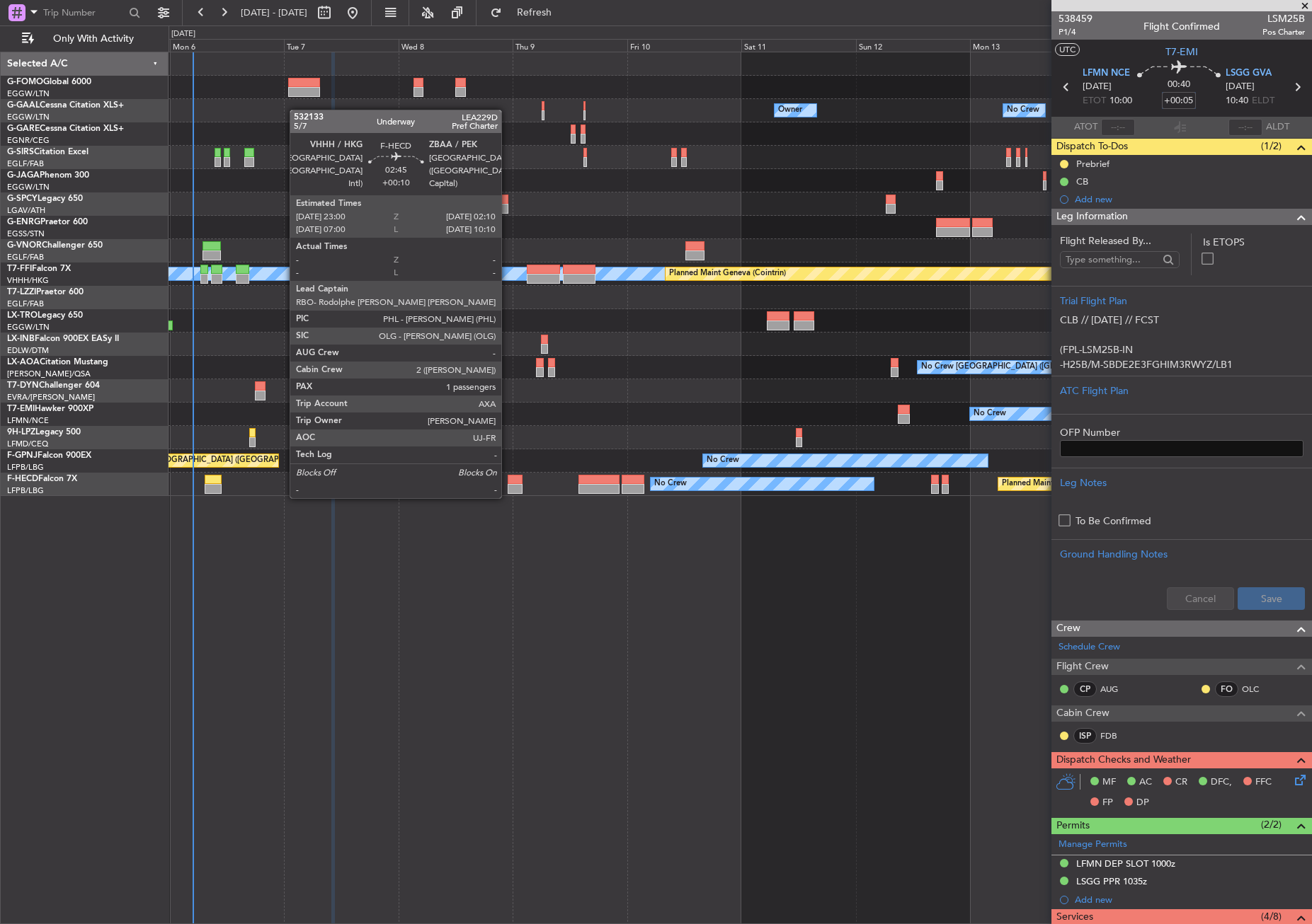
click at [508, 484] on div at bounding box center [516, 488] width 16 height 10
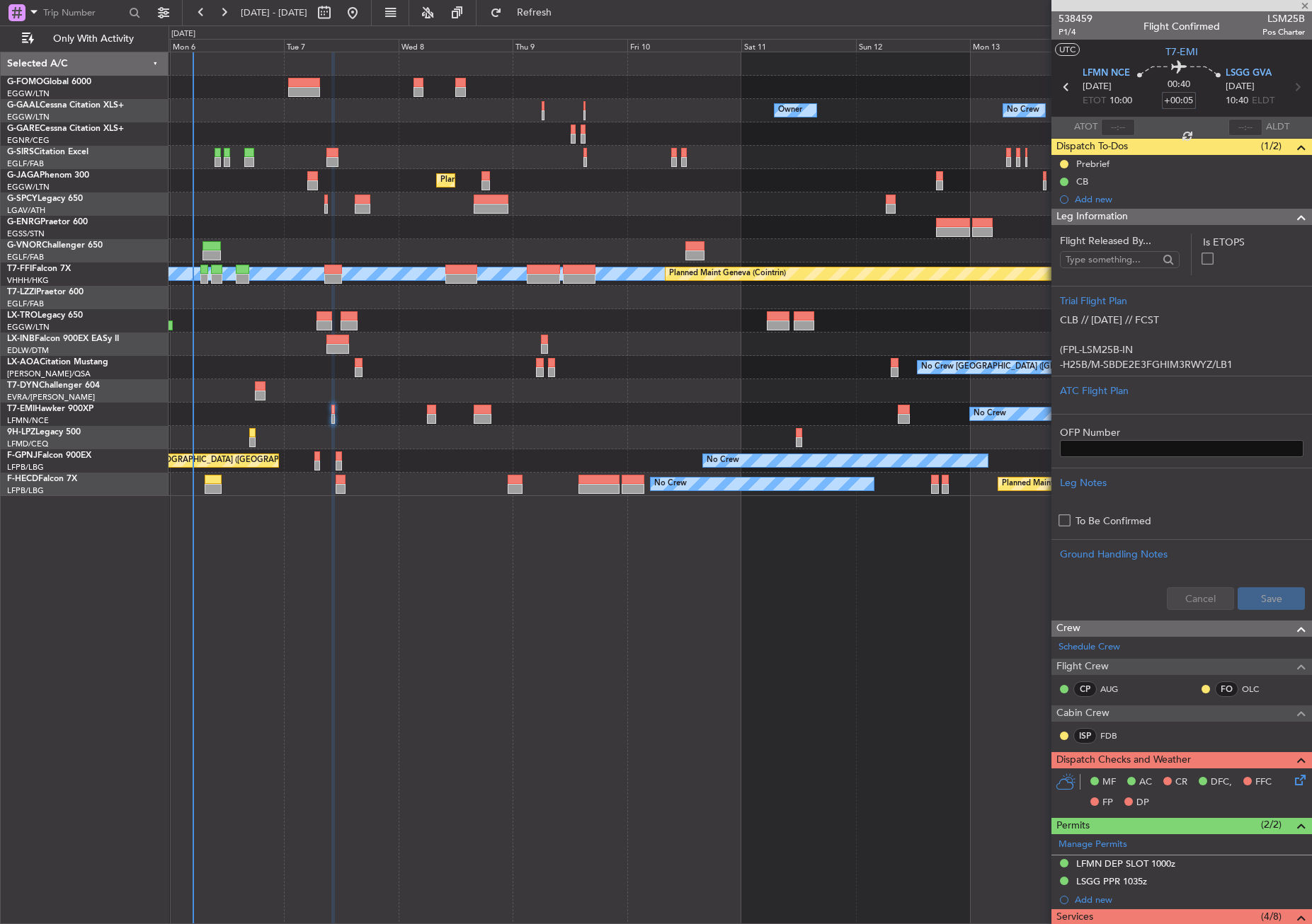
type input "+00:10"
type input "1"
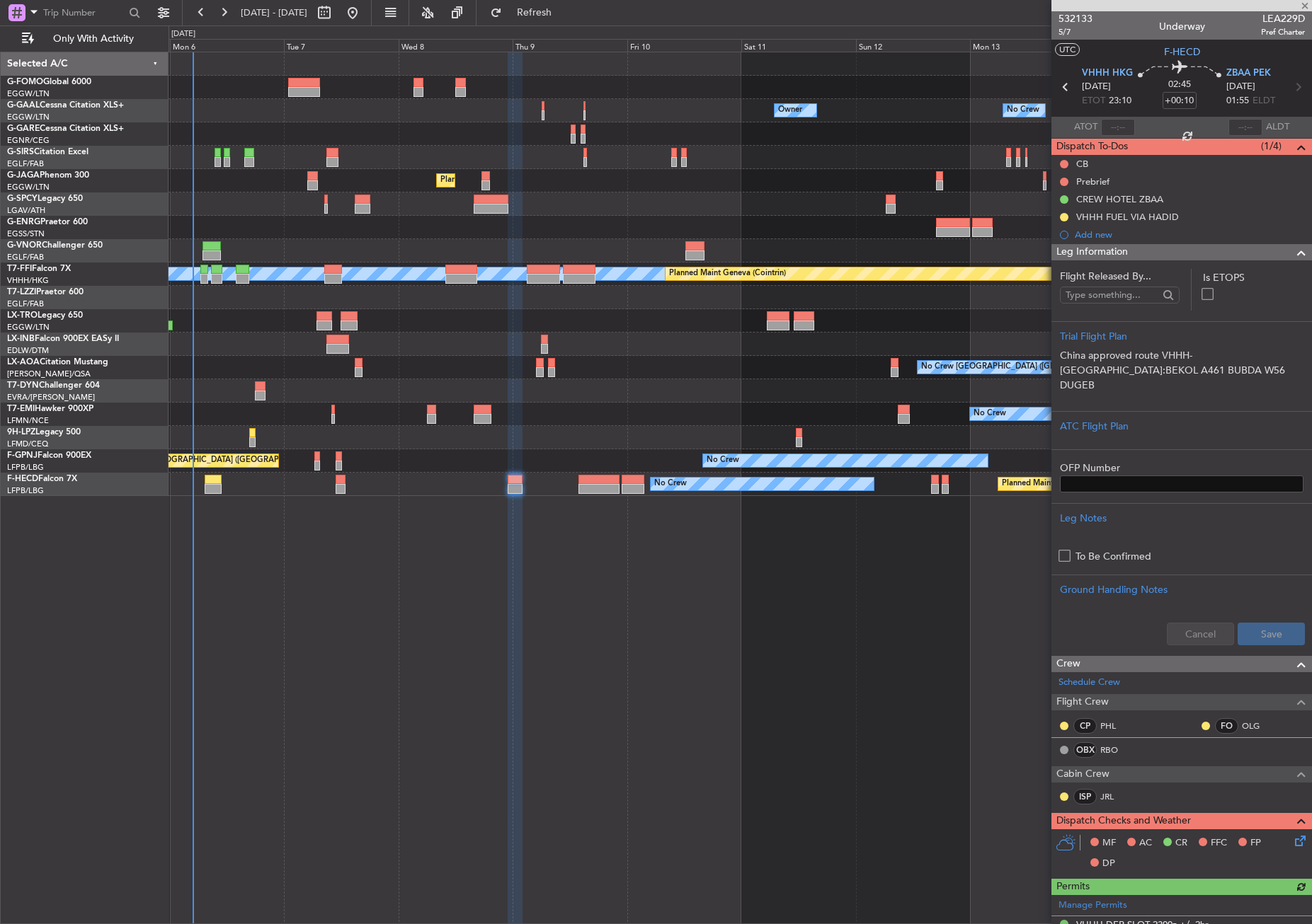
drag, startPoint x: 1065, startPoint y: 160, endPoint x: 1055, endPoint y: 167, distance: 12.2
click at [1063, 160] on button at bounding box center [1064, 164] width 9 height 9
click at [1057, 222] on span "Completed" at bounding box center [1070, 226] width 47 height 14
click at [1067, 183] on div at bounding box center [1064, 181] width 12 height 12
click at [1065, 181] on button at bounding box center [1064, 181] width 9 height 9
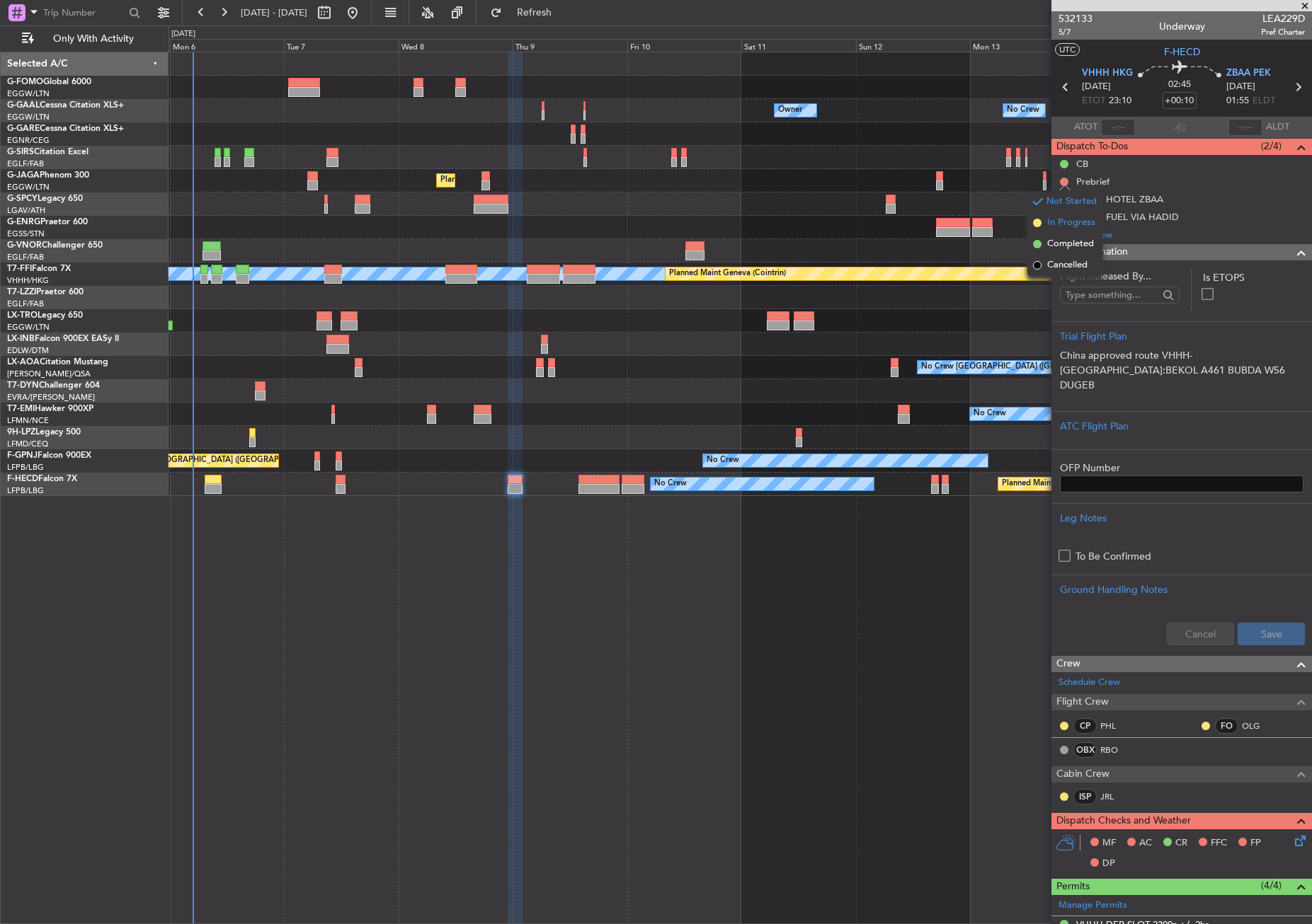
click at [1065, 227] on span "In Progress" at bounding box center [1071, 222] width 48 height 14
click at [1292, 844] on icon at bounding box center [1297, 838] width 12 height 12
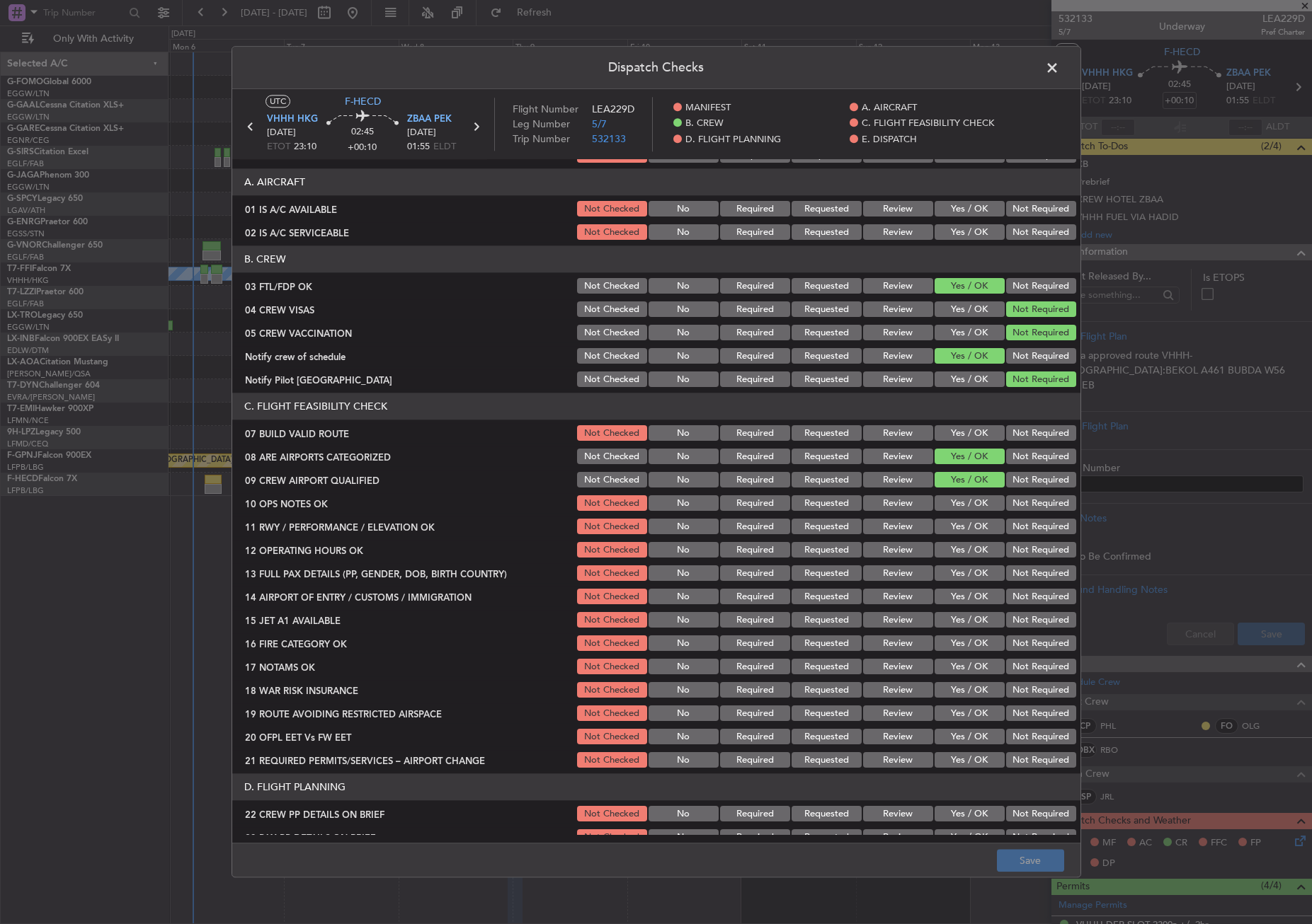
scroll to position [212, 0]
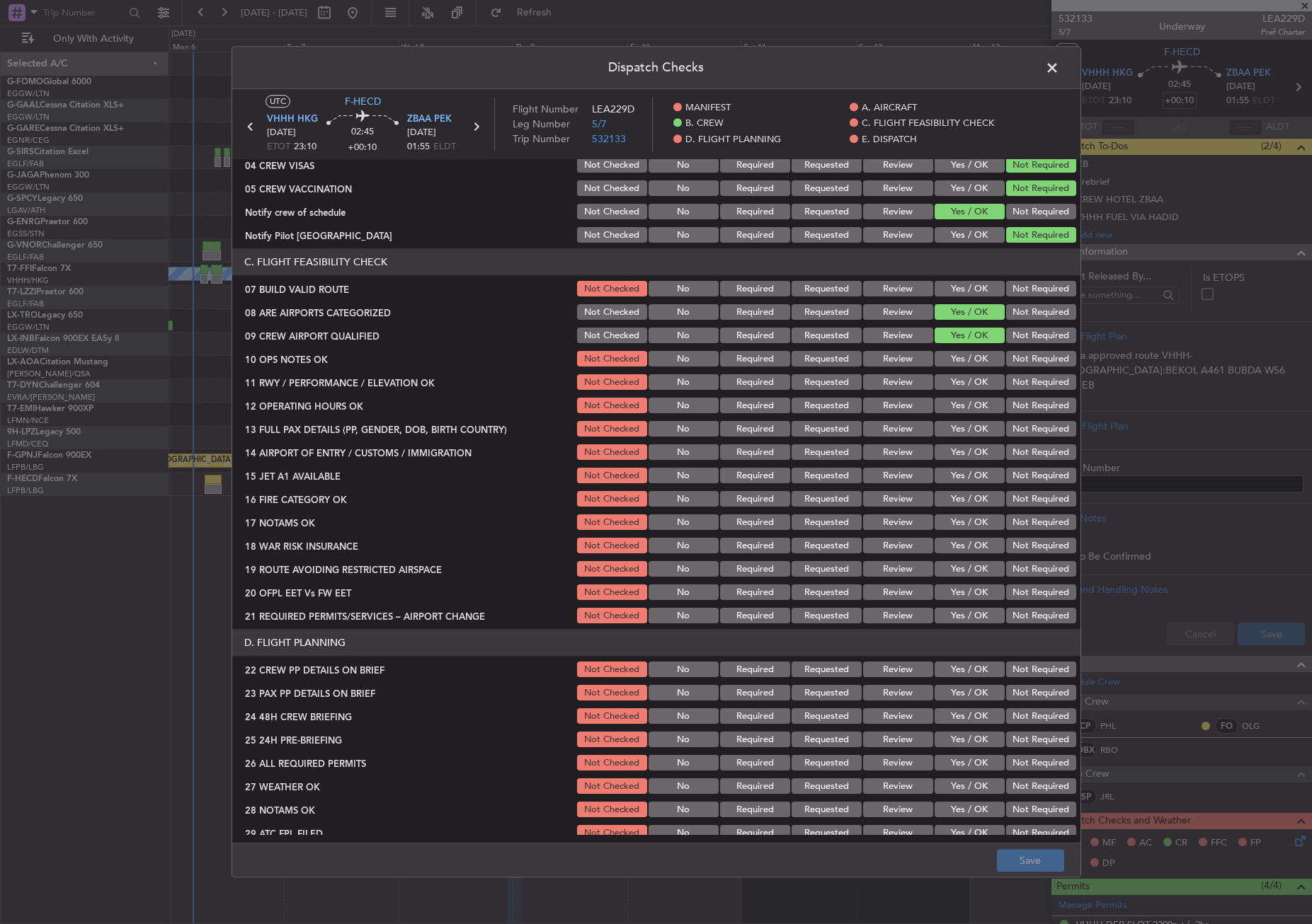
click at [946, 283] on button "Yes / OK" at bounding box center [969, 289] width 70 height 16
click at [959, 363] on button "Yes / OK" at bounding box center [969, 360] width 70 height 16
click at [958, 377] on button "Yes / OK" at bounding box center [969, 383] width 70 height 16
click at [962, 394] on section "C. FLIGHT FEASIBILITY CHECK 07 BUILD VALID ROUTE Not Checked No Required Reques…" at bounding box center [656, 437] width 848 height 378
click at [963, 409] on button "Yes / OK" at bounding box center [969, 406] width 70 height 16
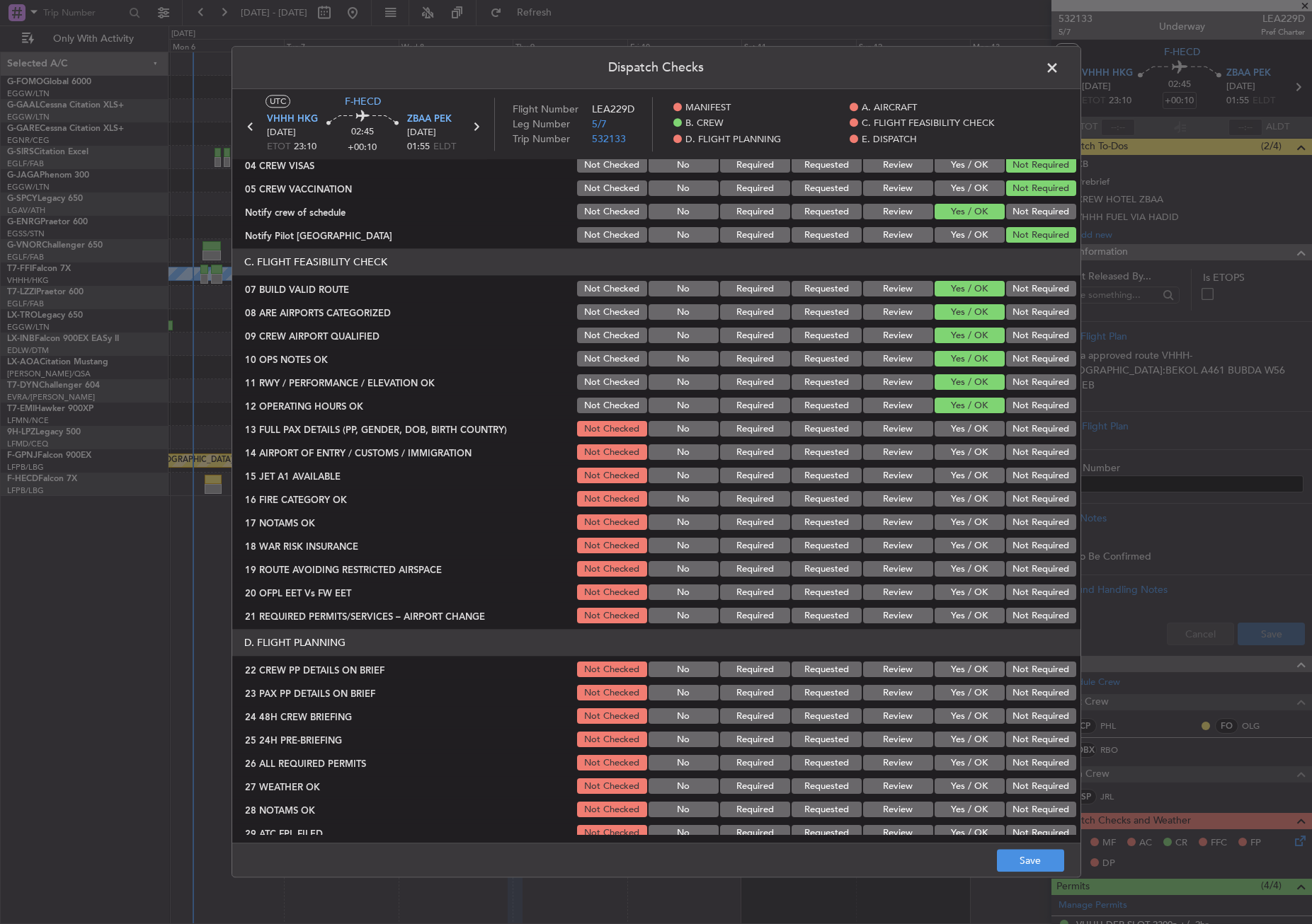
click at [963, 422] on button "Yes / OK" at bounding box center [969, 429] width 70 height 16
click at [960, 440] on section "C. FLIGHT FEASIBILITY CHECK 07 BUILD VALID ROUTE Not Checked No Required Reques…" at bounding box center [656, 437] width 848 height 378
click at [957, 452] on button "Yes / OK" at bounding box center [969, 453] width 70 height 16
click at [957, 471] on button "Yes / OK" at bounding box center [969, 476] width 70 height 16
click at [963, 498] on button "Yes / OK" at bounding box center [969, 499] width 70 height 16
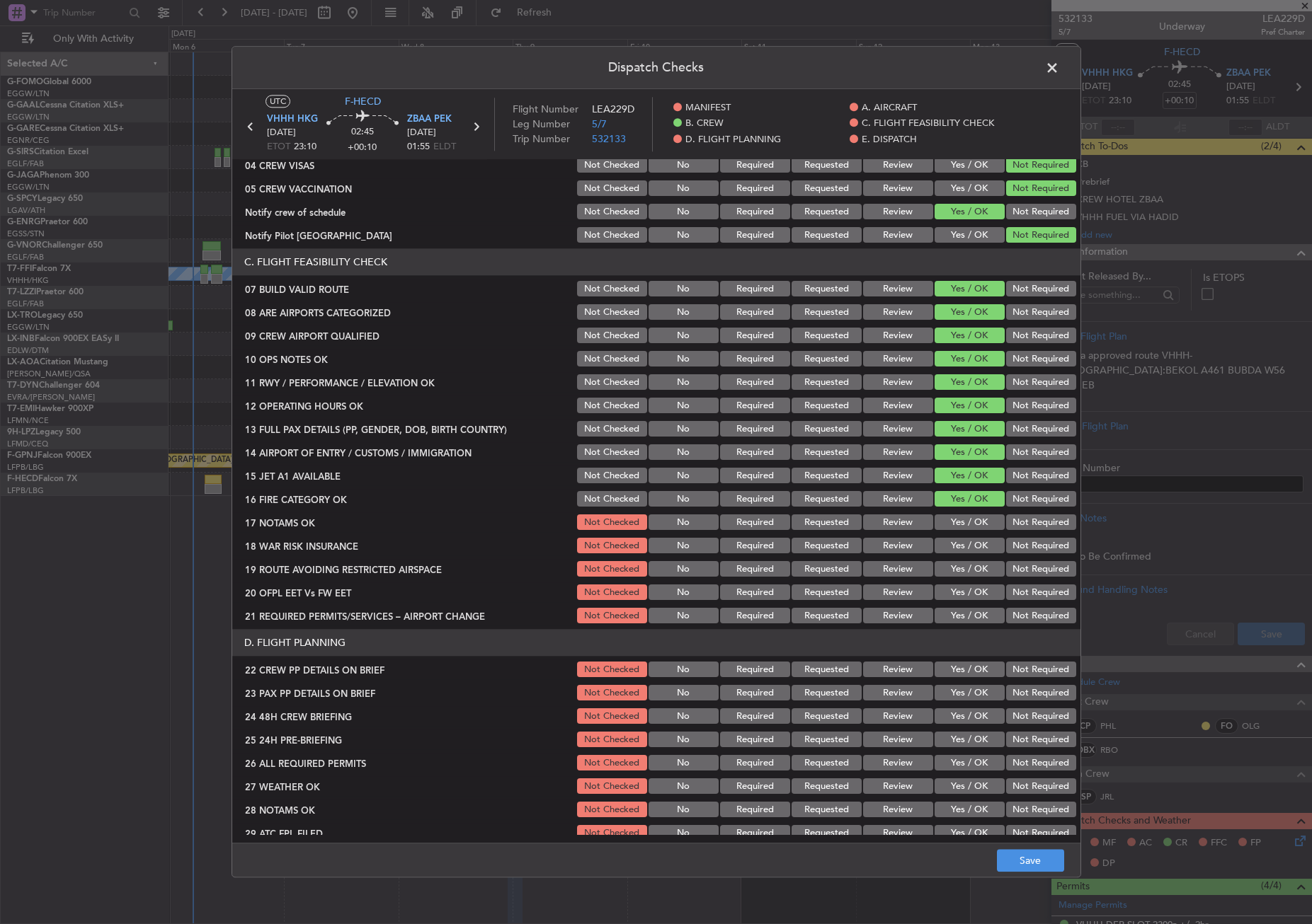
click at [963, 522] on button "Yes / OK" at bounding box center [969, 523] width 70 height 16
click at [962, 551] on button "Yes / OK" at bounding box center [969, 546] width 70 height 16
click at [1006, 547] on button "Not Required" at bounding box center [1041, 546] width 70 height 16
click at [951, 562] on button "Yes / OK" at bounding box center [969, 570] width 70 height 16
click at [955, 596] on button "Yes / OK" at bounding box center [969, 593] width 70 height 16
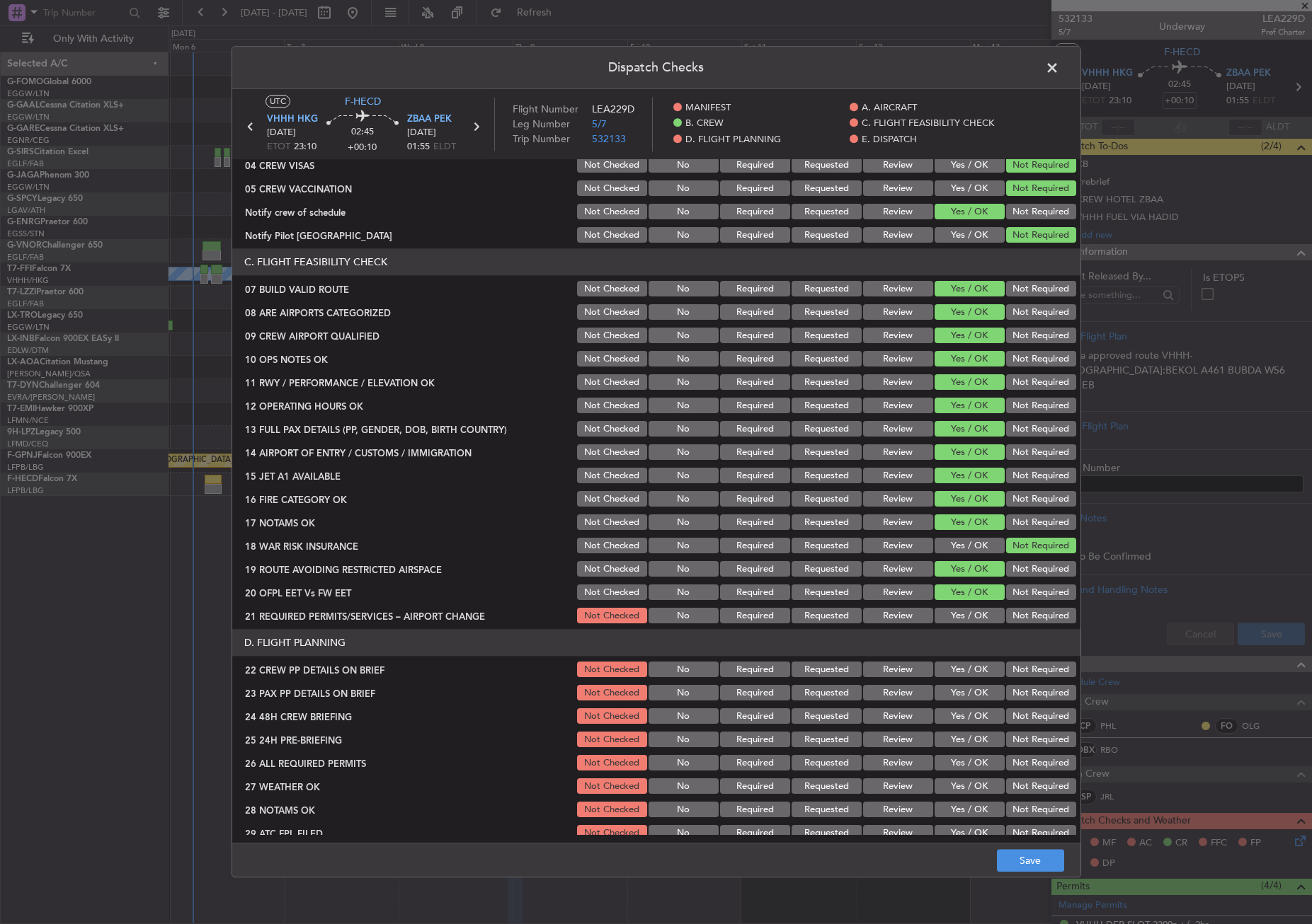
click at [955, 621] on button "Yes / OK" at bounding box center [969, 616] width 70 height 16
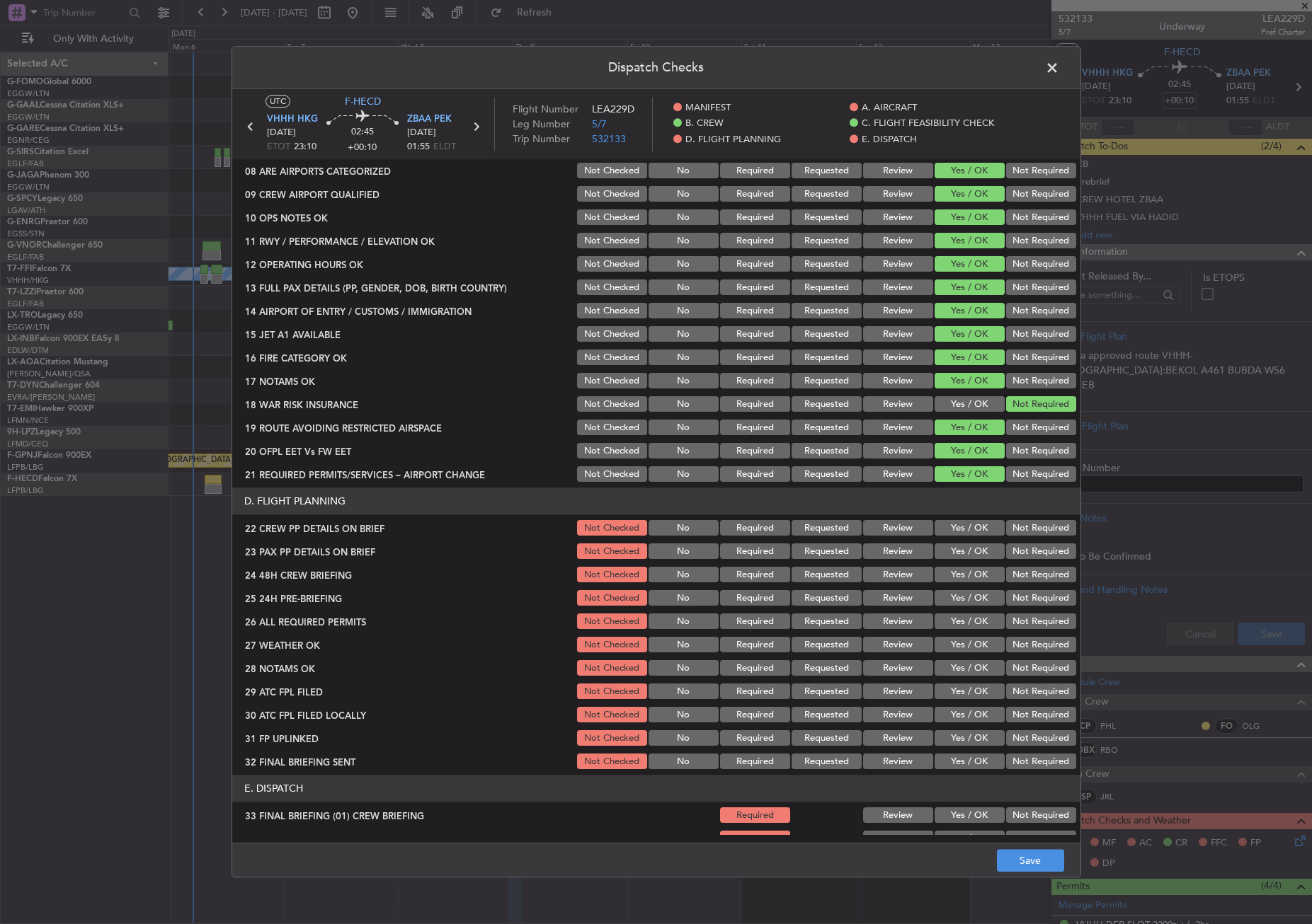
click at [950, 539] on section "D. FLIGHT PLANNING 22 CREW PP DETAILS ON BRIEF Not Checked No Required Requeste…" at bounding box center [656, 630] width 848 height 284
drag, startPoint x: 951, startPoint y: 524, endPoint x: 953, endPoint y: 533, distance: 9.2
click at [953, 527] on button "Yes / OK" at bounding box center [969, 529] width 70 height 16
click at [955, 554] on button "Yes / OK" at bounding box center [969, 552] width 70 height 16
click at [952, 573] on button "Yes / OK" at bounding box center [969, 575] width 70 height 16
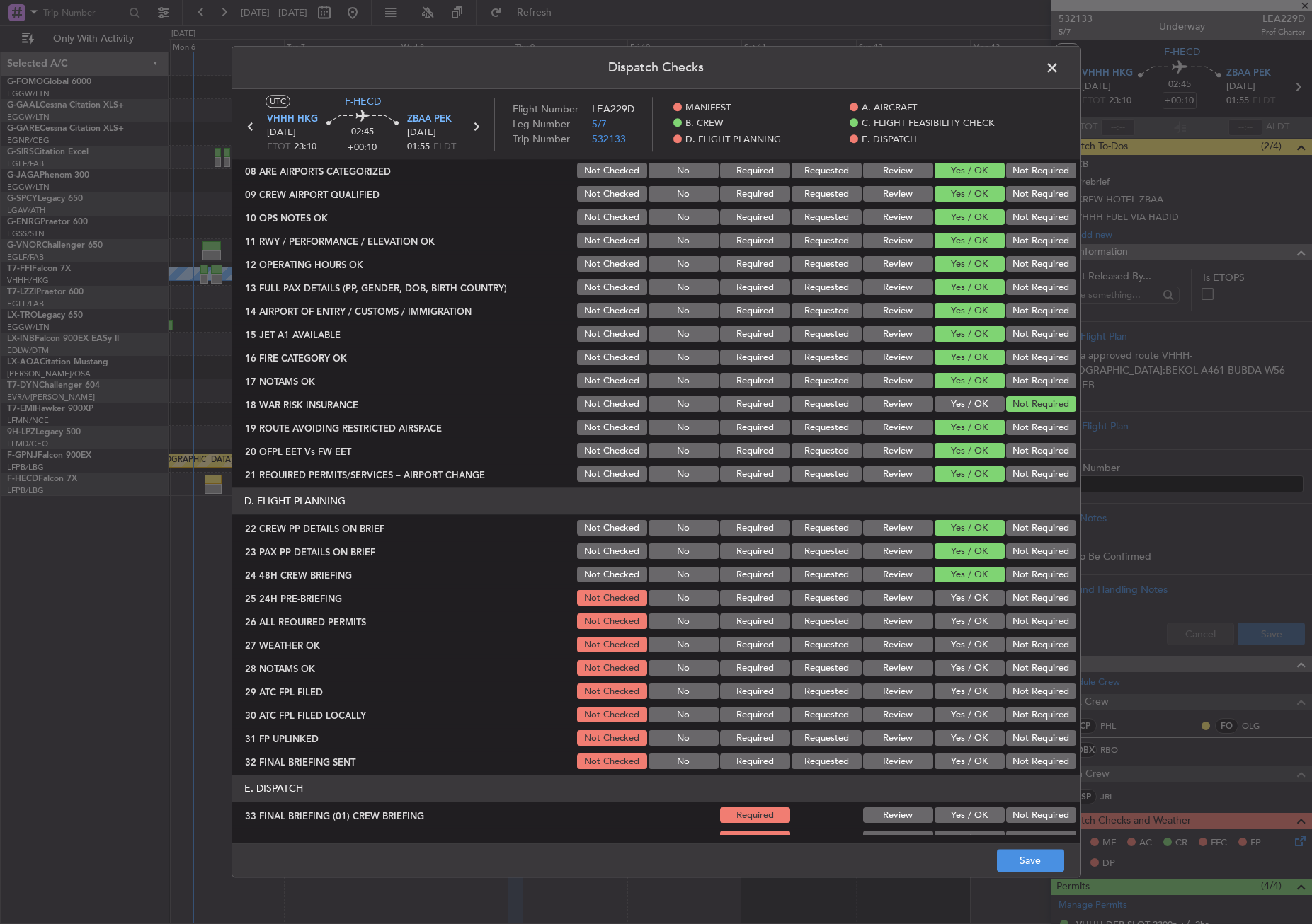
click at [1006, 599] on button "Not Required" at bounding box center [1041, 598] width 70 height 16
click at [1000, 851] on button "Save" at bounding box center [1030, 860] width 67 height 22
click at [1059, 64] on span at bounding box center [1059, 71] width 0 height 29
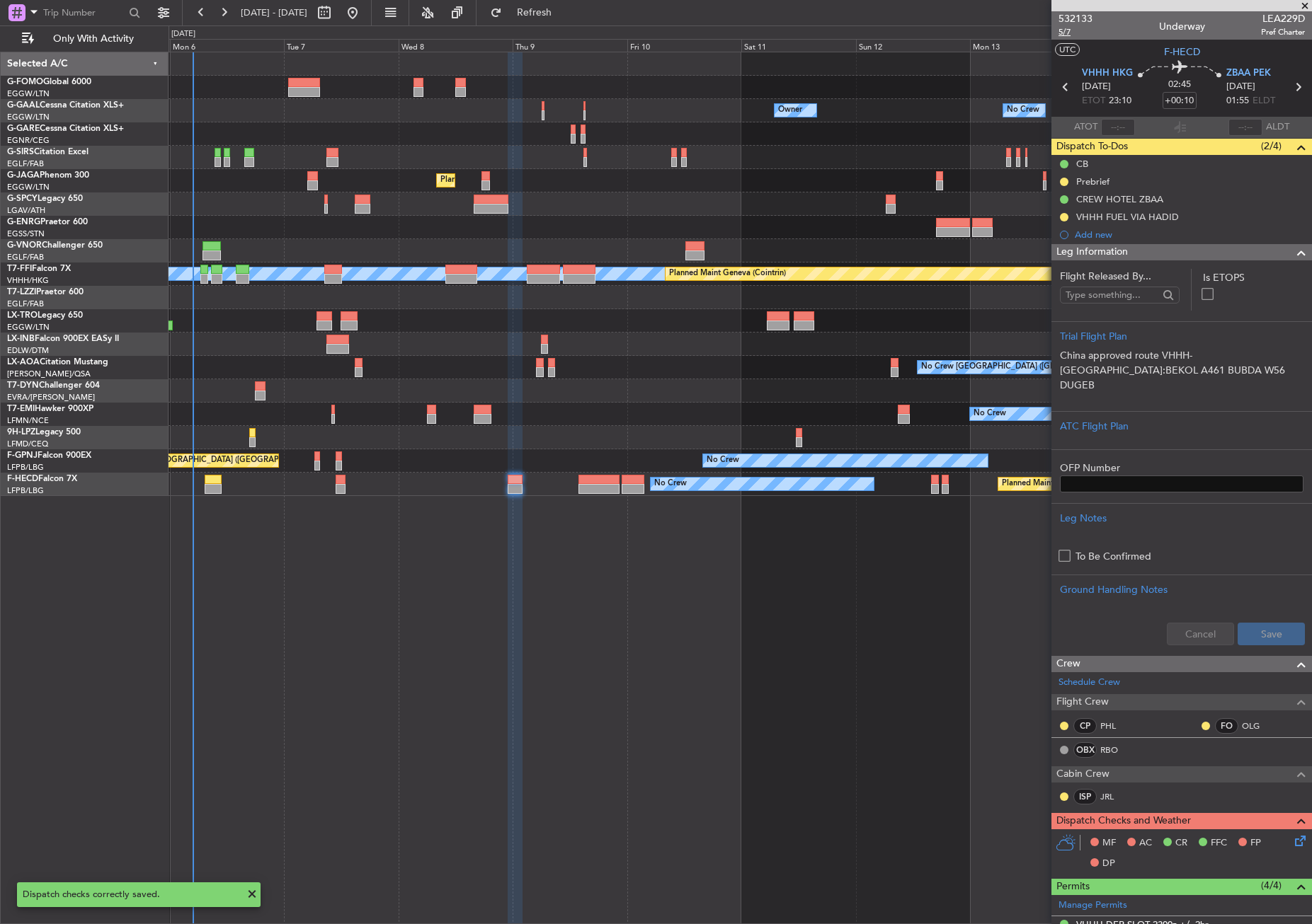
click at [1068, 29] on span "5/7" at bounding box center [1075, 33] width 34 height 12
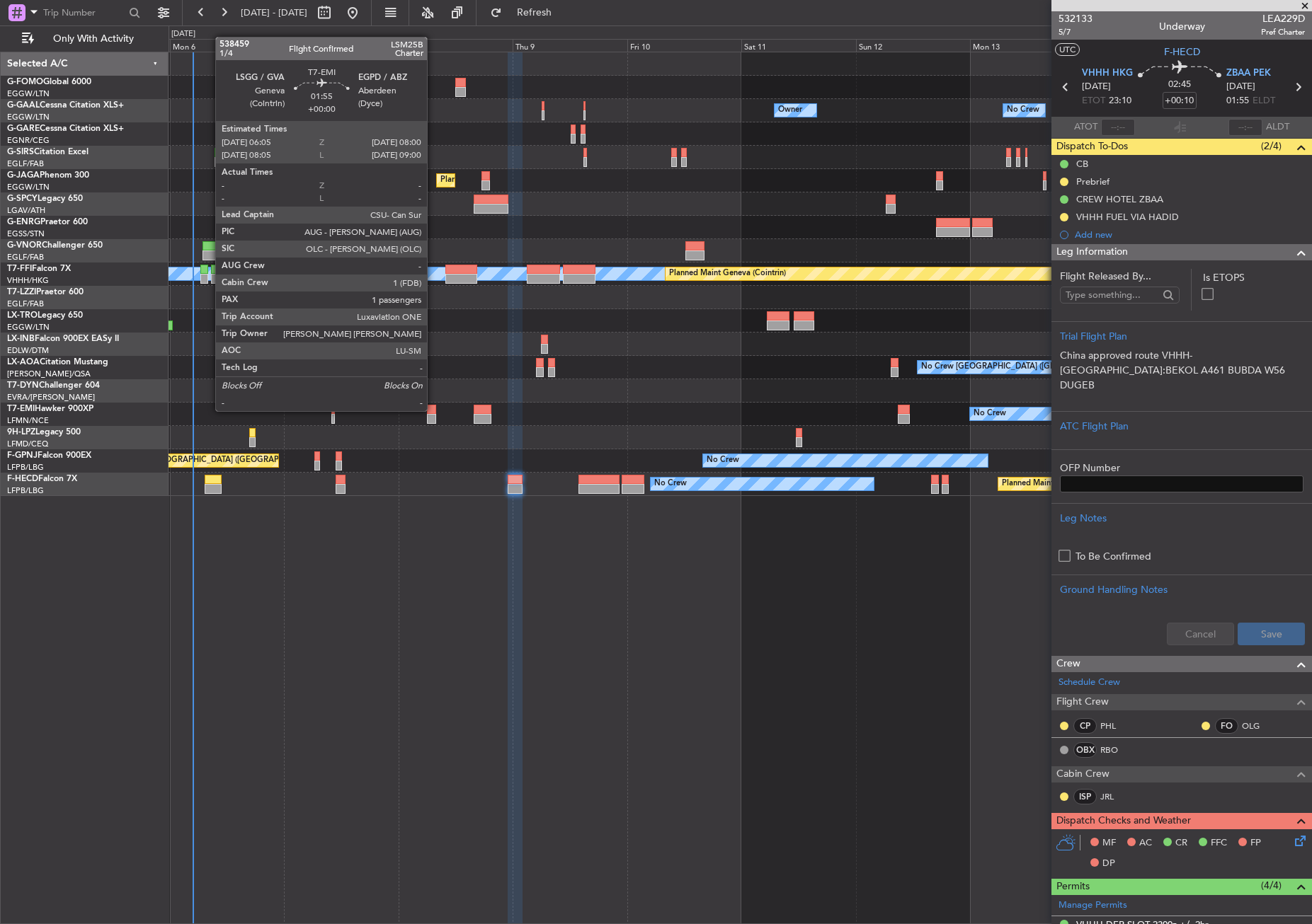
click at [433, 410] on div at bounding box center [431, 409] width 9 height 10
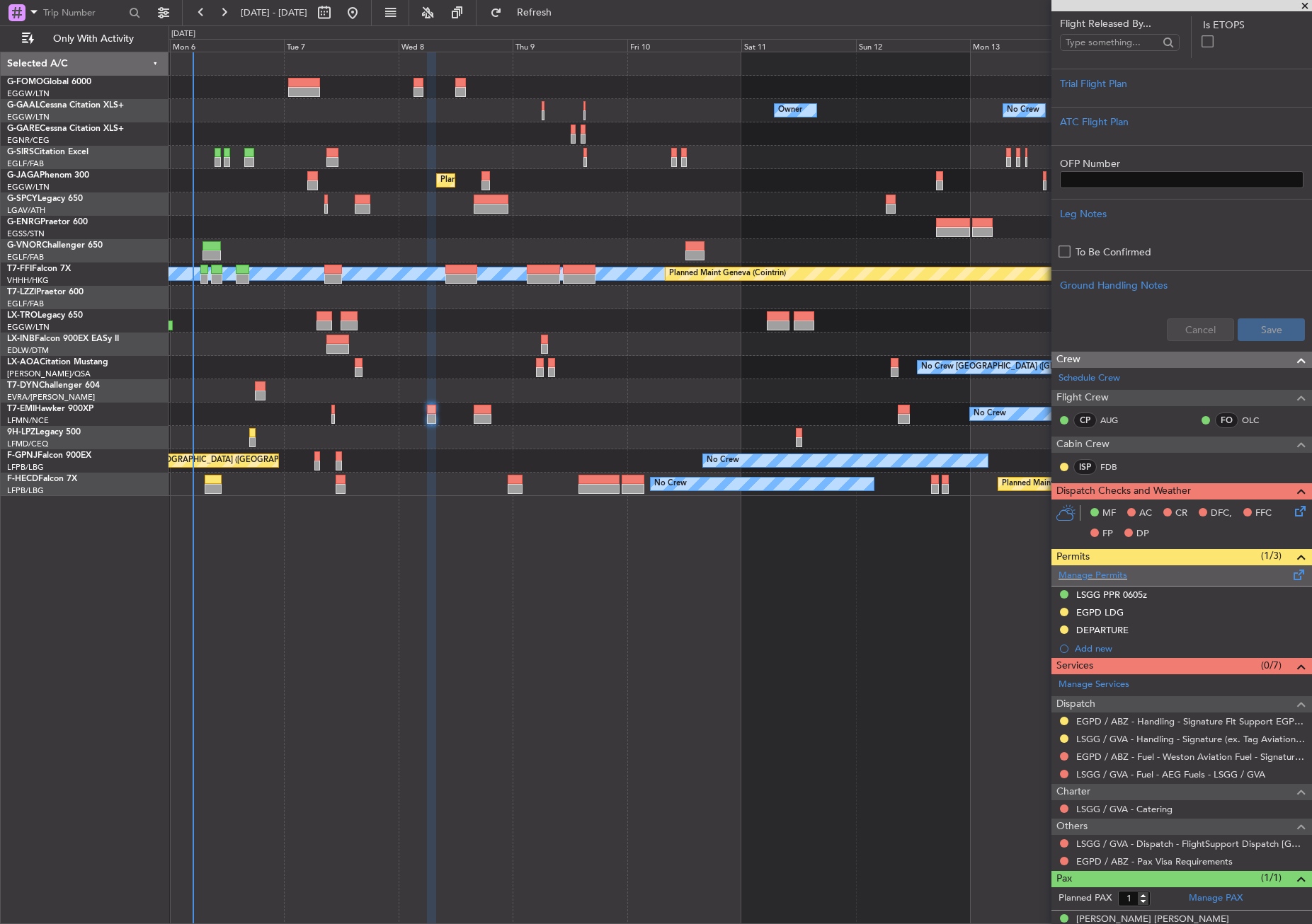
scroll to position [271, 0]
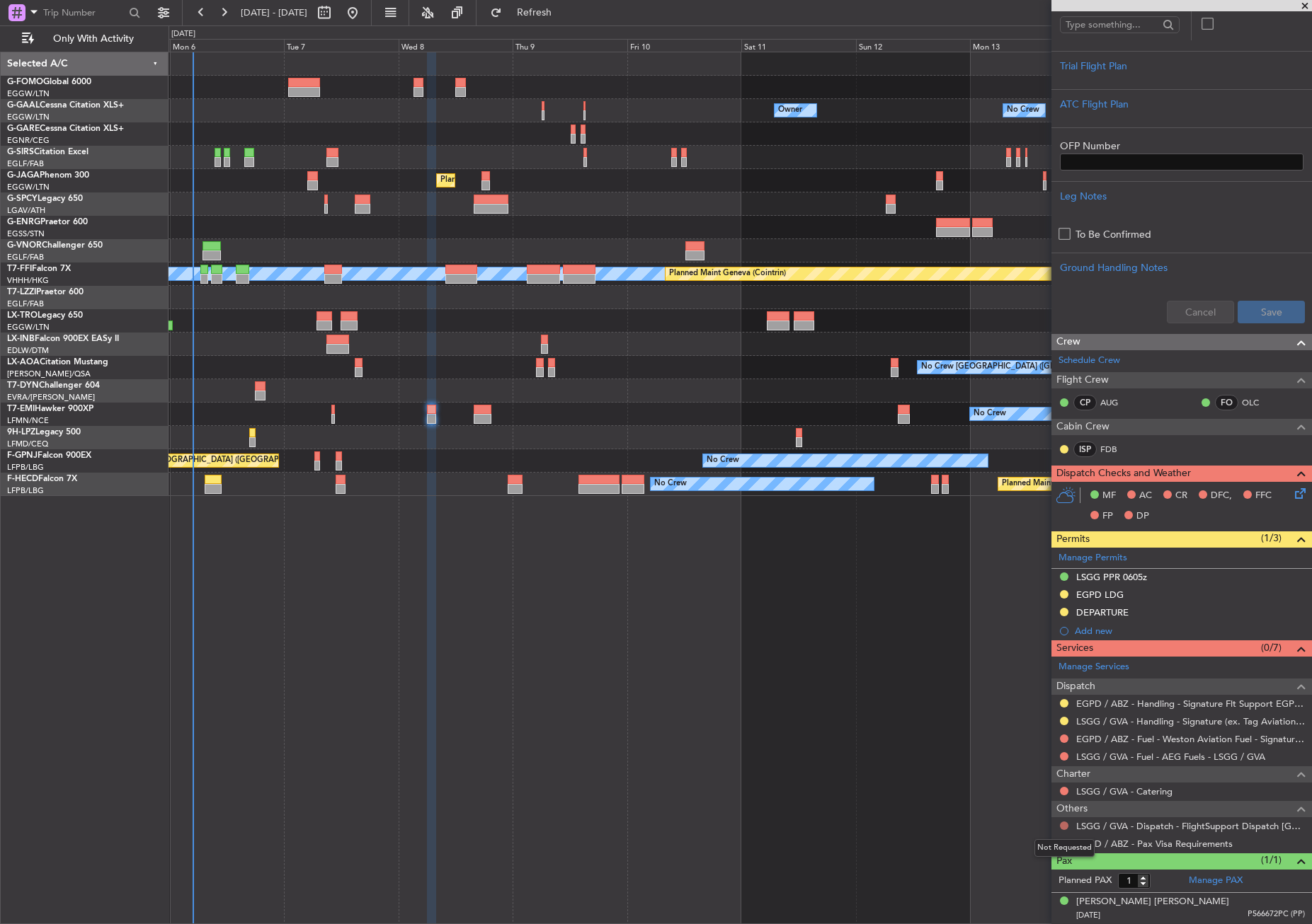
click at [1065, 823] on button at bounding box center [1064, 826] width 9 height 9
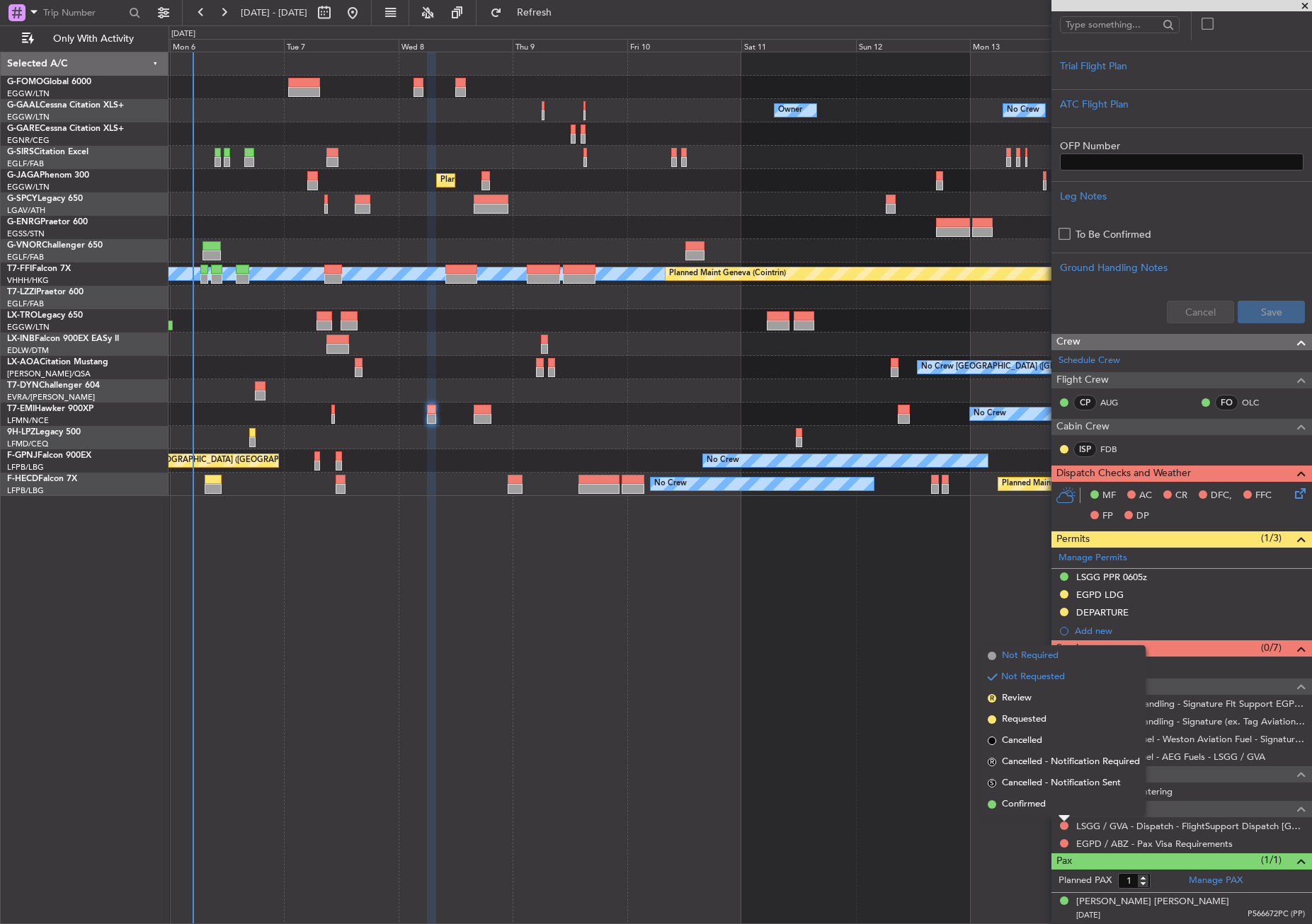
click at [1050, 661] on span "Not Required" at bounding box center [1030, 656] width 57 height 14
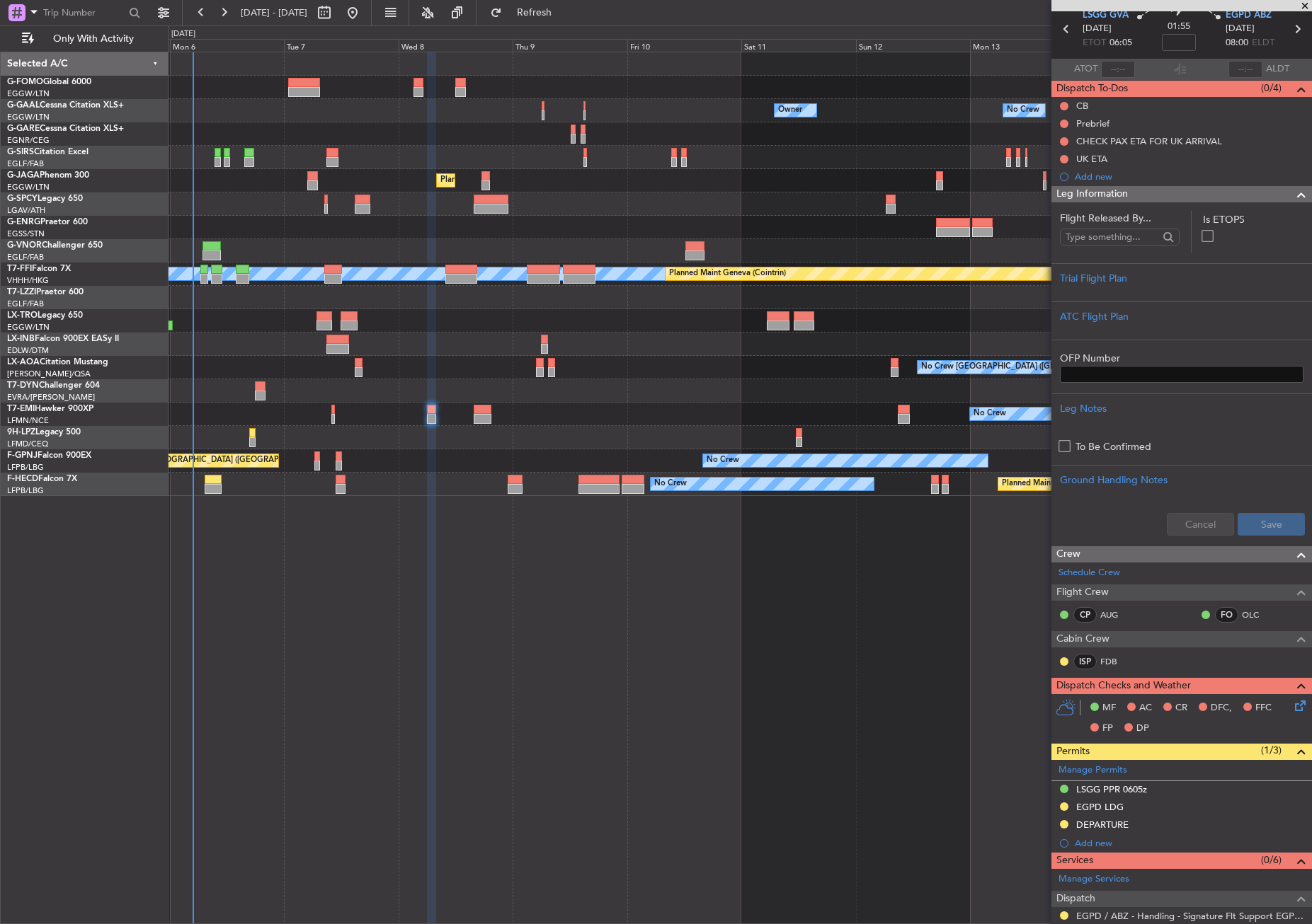
scroll to position [0, 0]
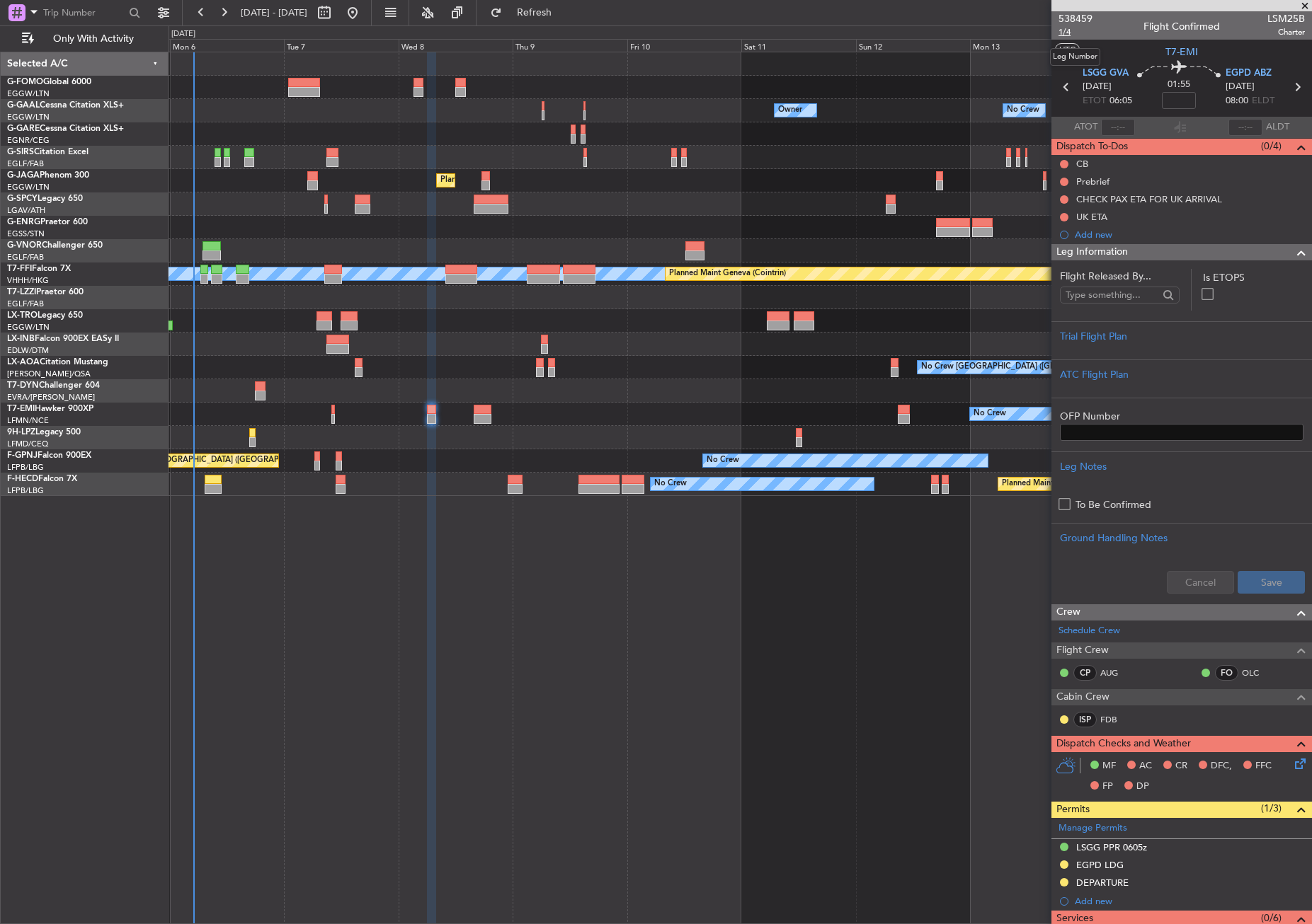
click at [1069, 26] on span "1/4" at bounding box center [1075, 33] width 34 height 12
click at [1067, 163] on button at bounding box center [1064, 164] width 9 height 9
click at [1068, 224] on span "Completed" at bounding box center [1070, 226] width 47 height 14
click at [1069, 181] on div at bounding box center [1064, 181] width 12 height 12
click at [1061, 181] on button at bounding box center [1064, 181] width 9 height 9
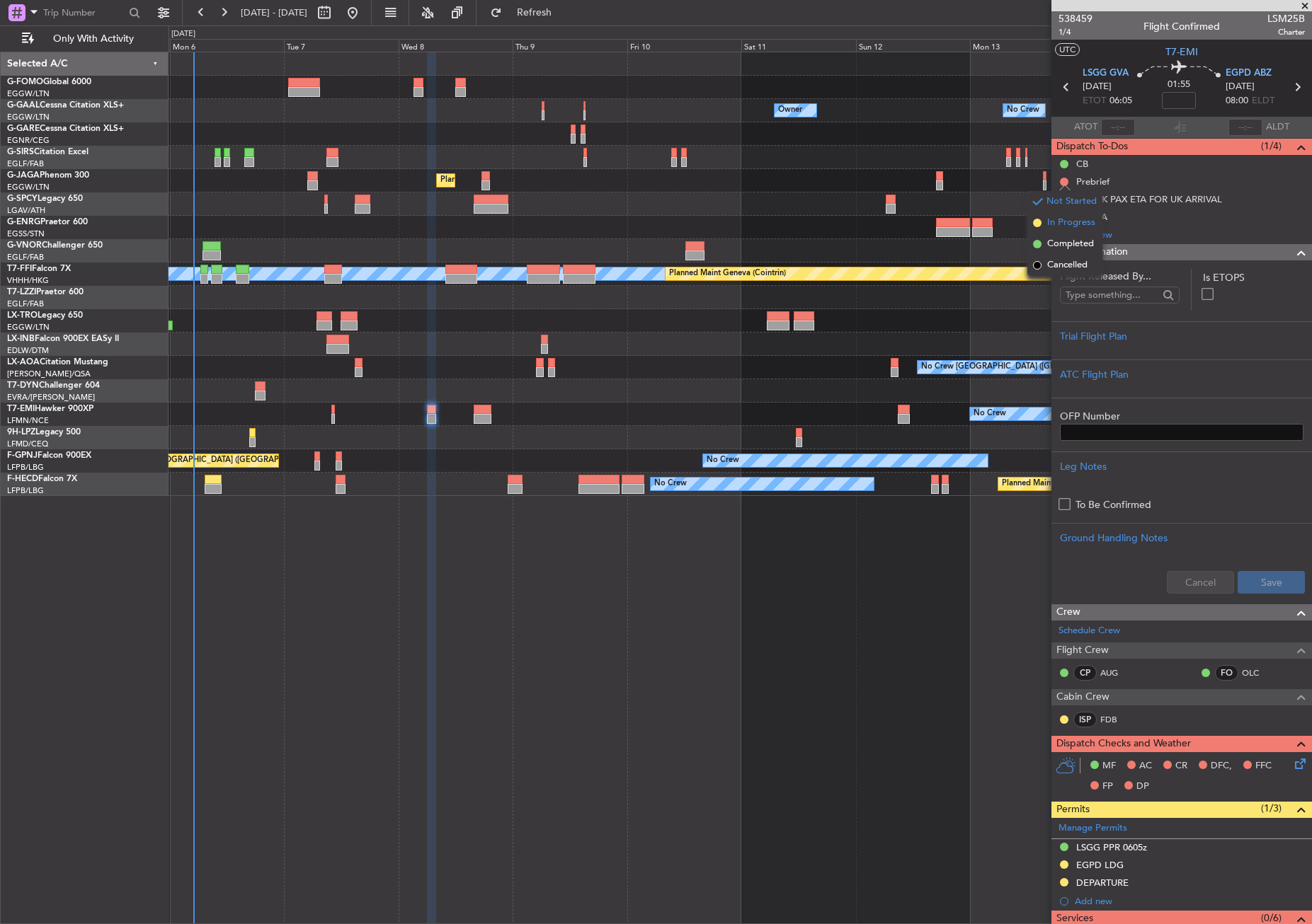
click at [1052, 215] on span "In Progress" at bounding box center [1071, 222] width 48 height 14
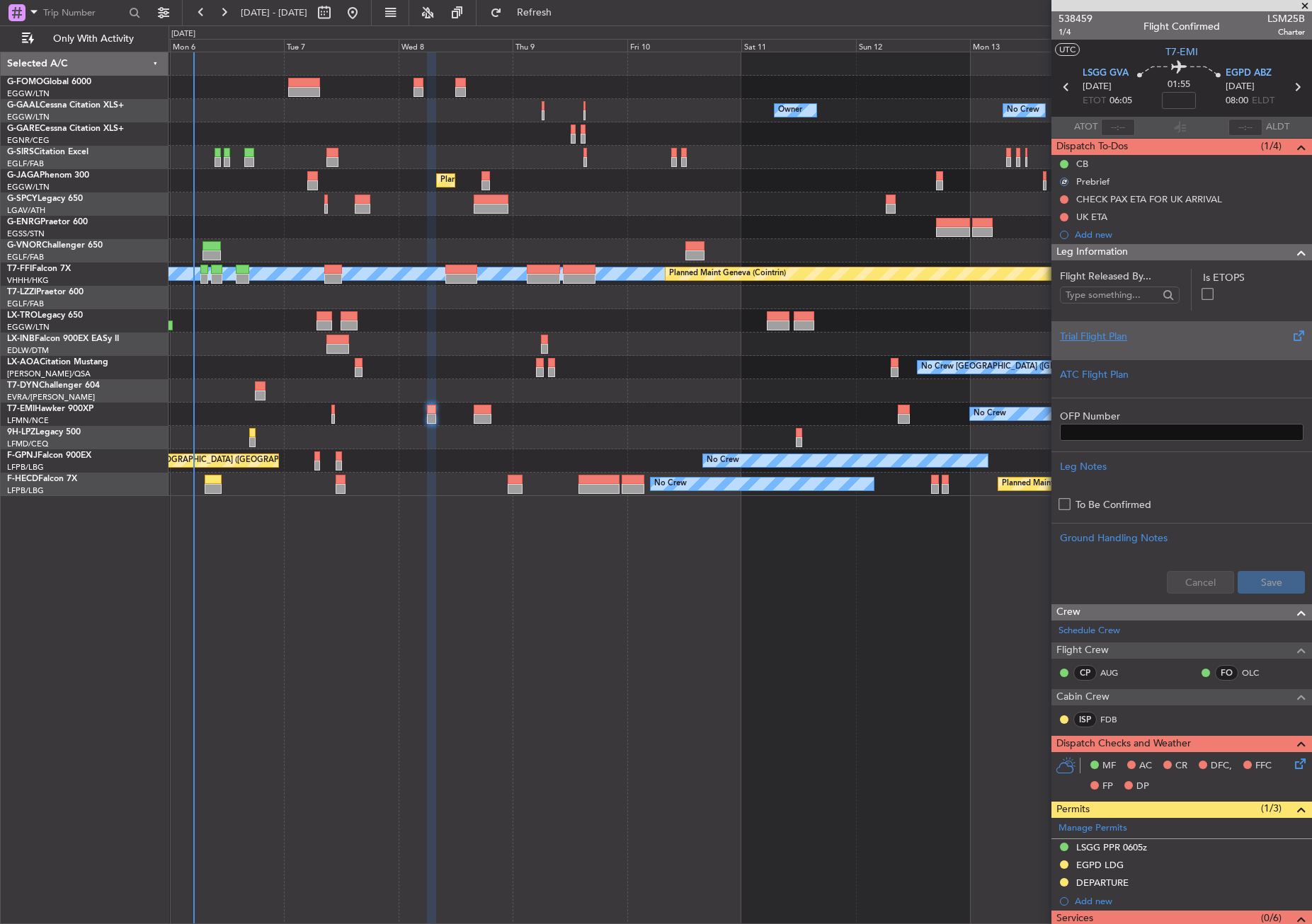
click at [1071, 330] on div "Trial Flight Plan" at bounding box center [1182, 336] width 243 height 15
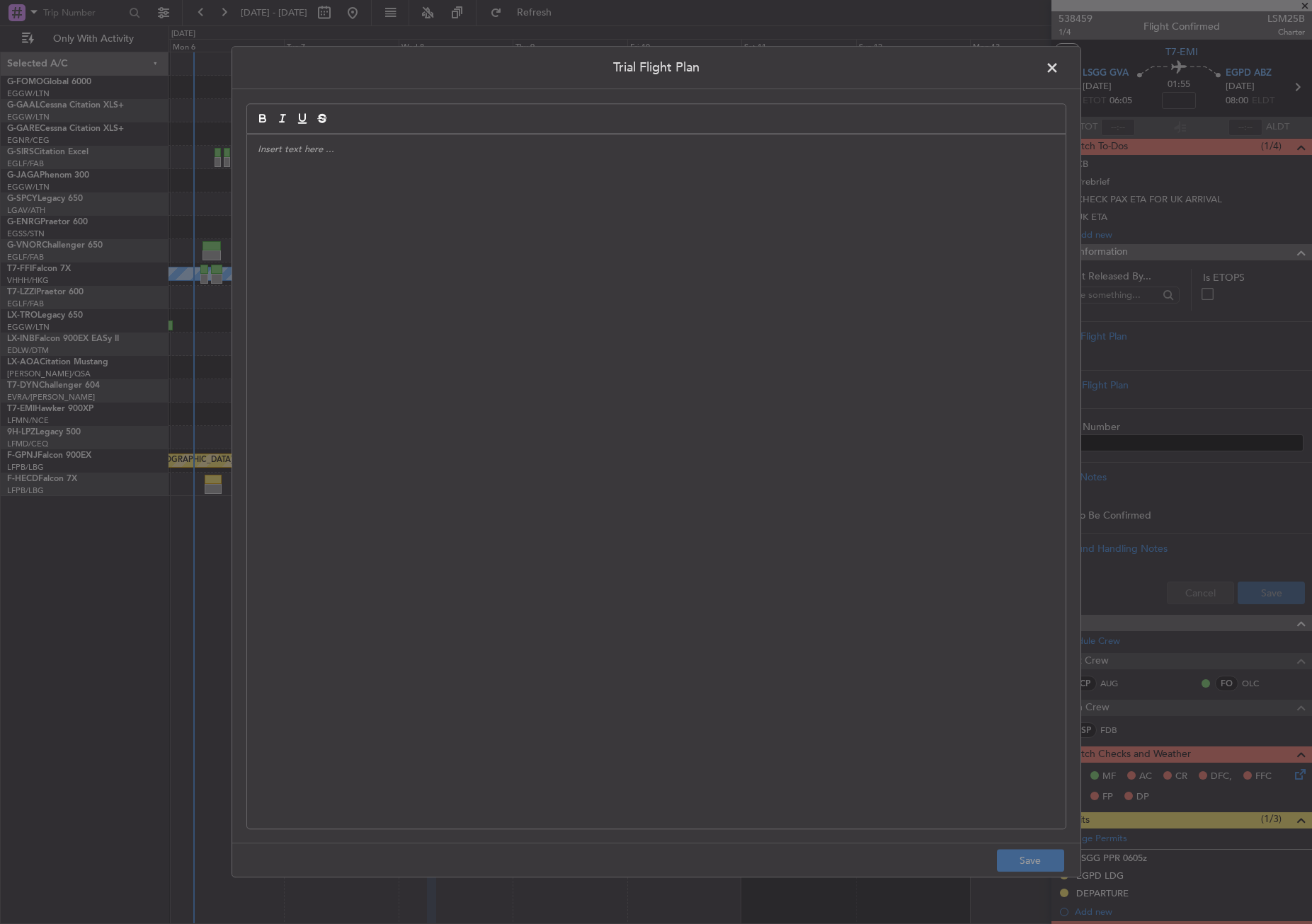
click at [806, 361] on div at bounding box center [656, 481] width 818 height 695
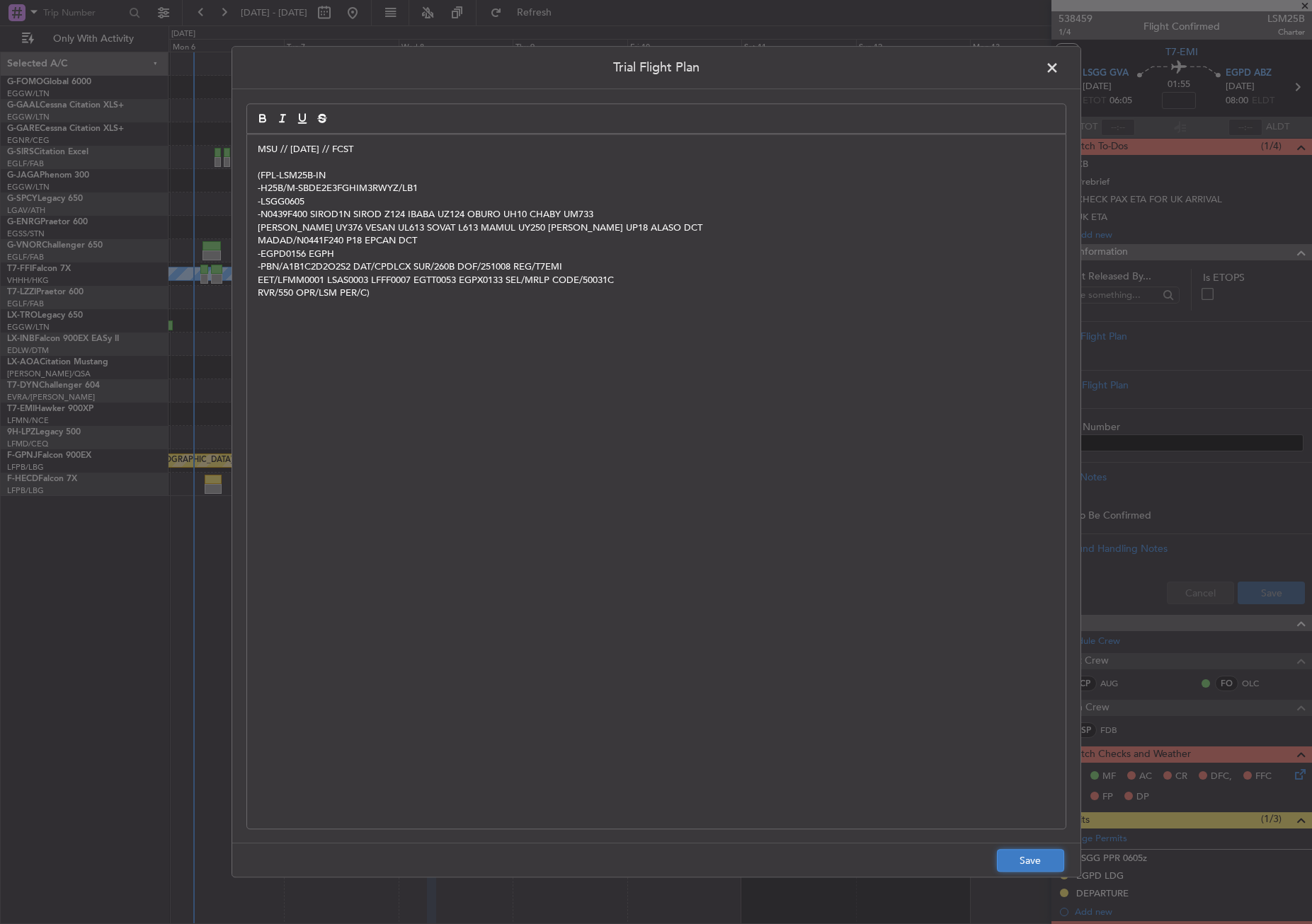
click at [1041, 866] on button "Save" at bounding box center [1030, 860] width 67 height 22
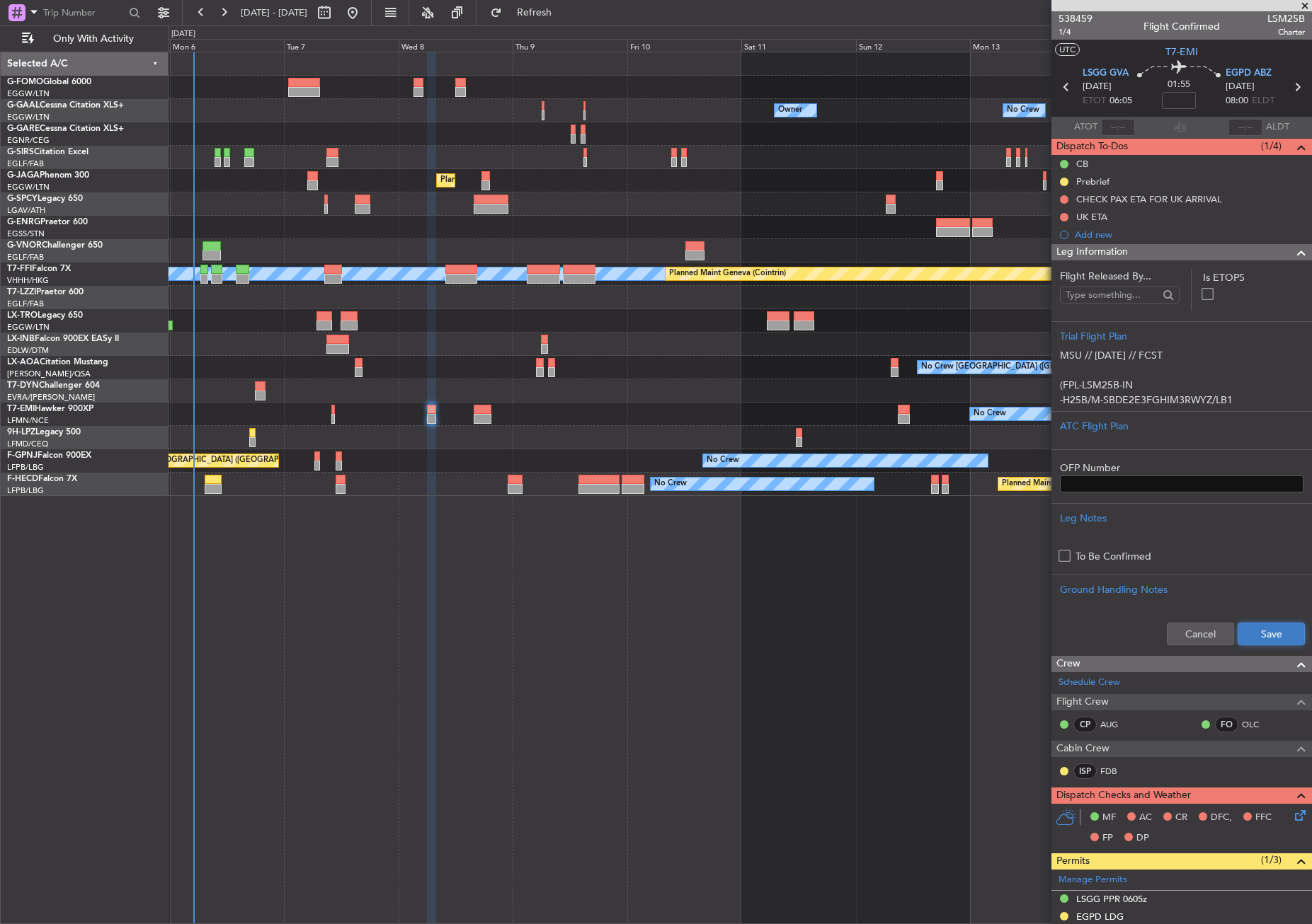
click at [1242, 636] on button "Save" at bounding box center [1271, 633] width 67 height 22
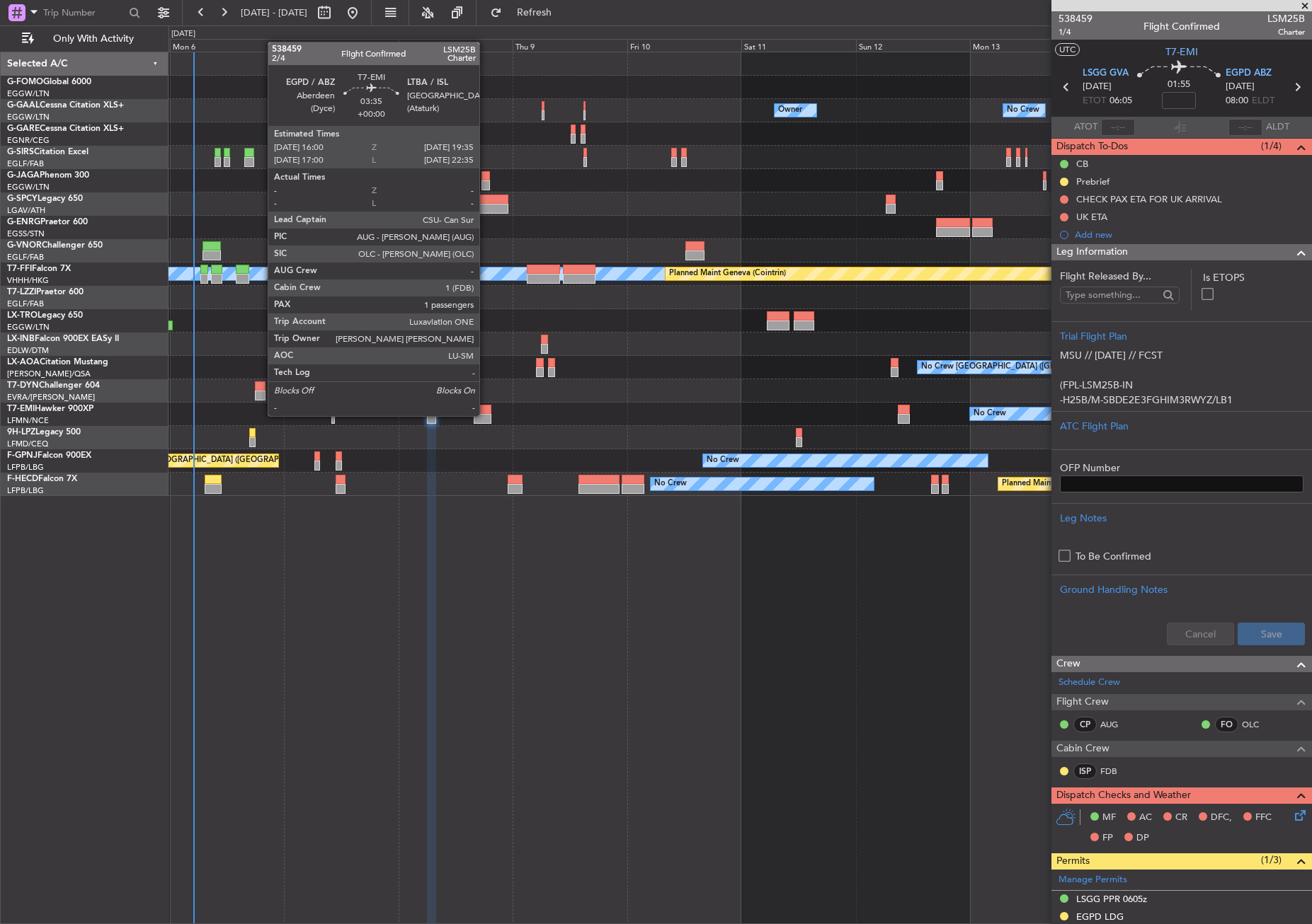
click at [485, 415] on div at bounding box center [482, 419] width 18 height 10
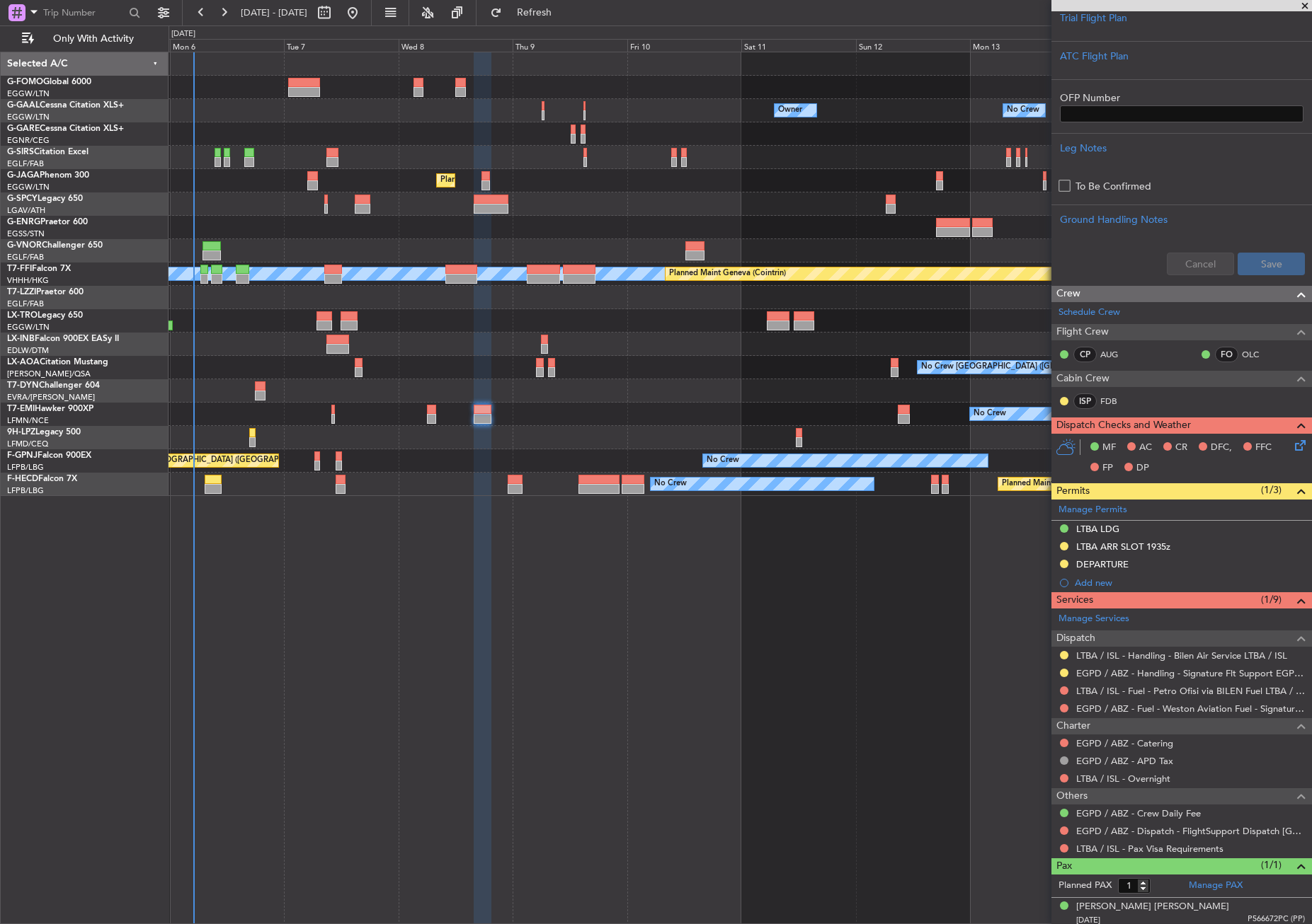
scroll to position [288, 0]
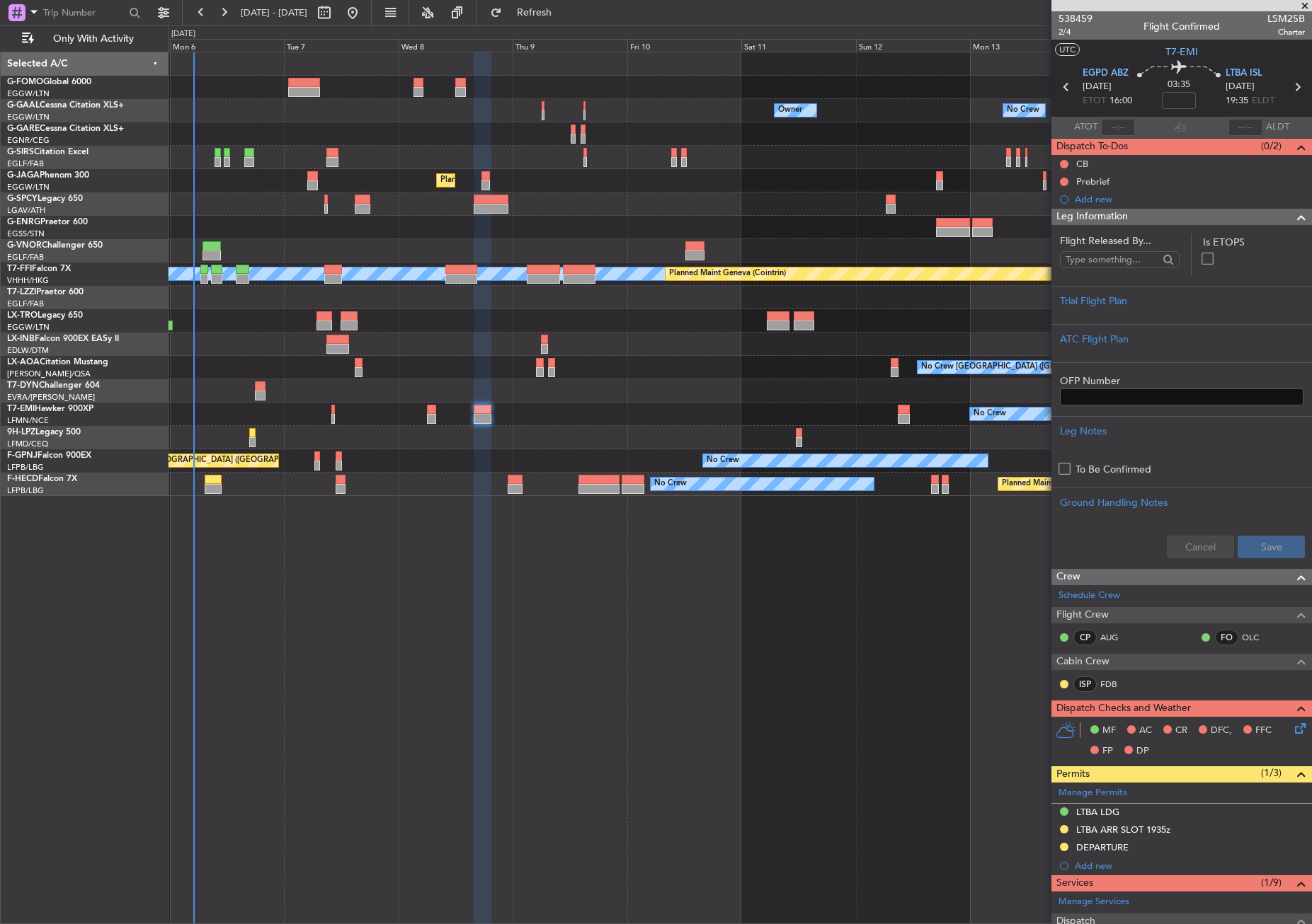
scroll to position [288, 0]
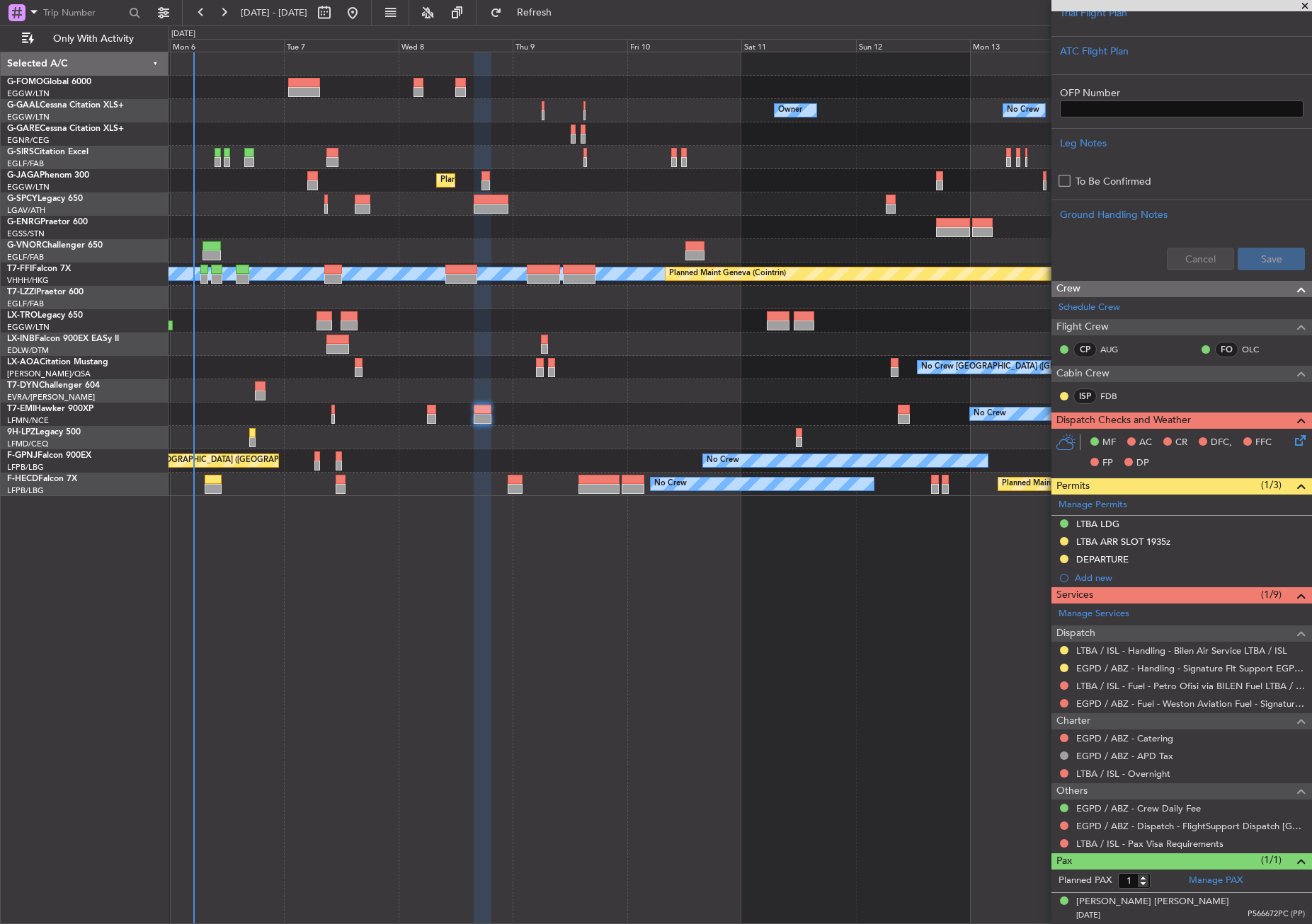
click at [540, 713] on div "Owner No Crew Owner Owner No Crew Owner Planned Maint [GEOGRAPHIC_DATA] ([GEOGR…" at bounding box center [740, 488] width 1143 height 873
